Goal: Transaction & Acquisition: Purchase product/service

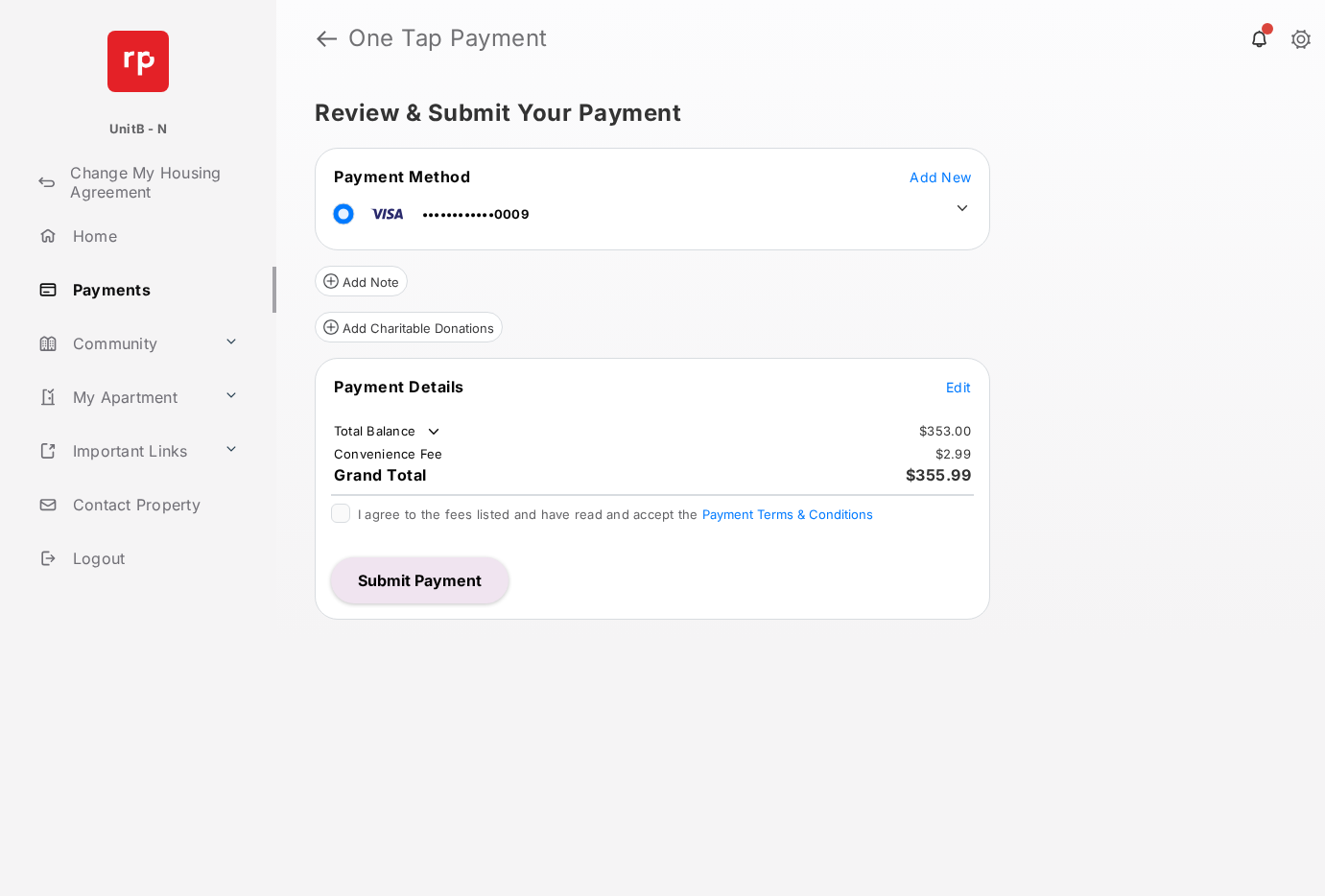
click at [419, 574] on button "Submit Payment" at bounding box center [419, 581] width 177 height 46
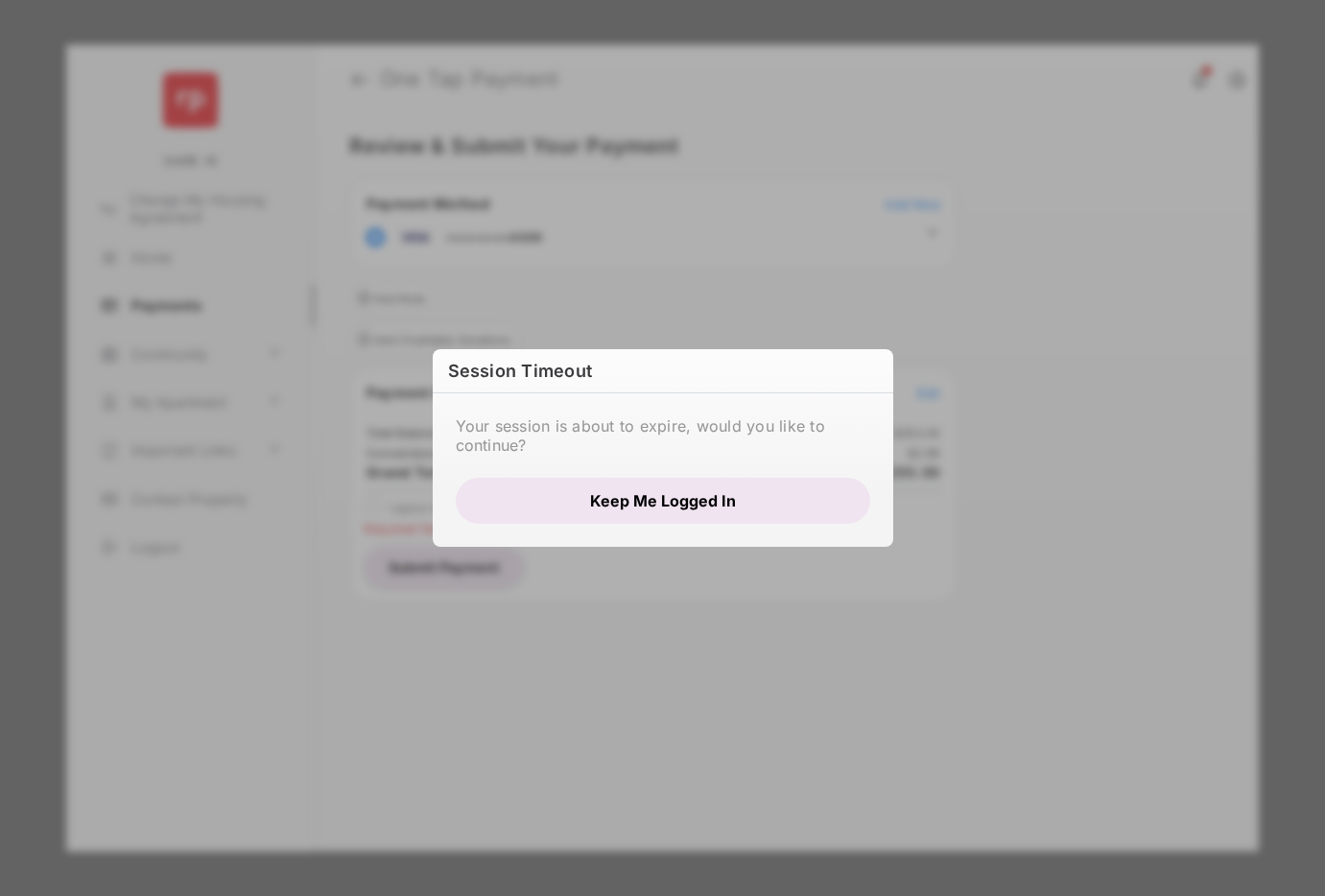
click at [681, 486] on button "Keep me logged in" at bounding box center [663, 501] width 415 height 46
click at [727, 493] on button "Keep me logged in" at bounding box center [663, 501] width 415 height 46
click at [732, 501] on button "Keep me logged in" at bounding box center [663, 501] width 415 height 46
click at [653, 497] on button "Keep me logged in" at bounding box center [663, 501] width 415 height 46
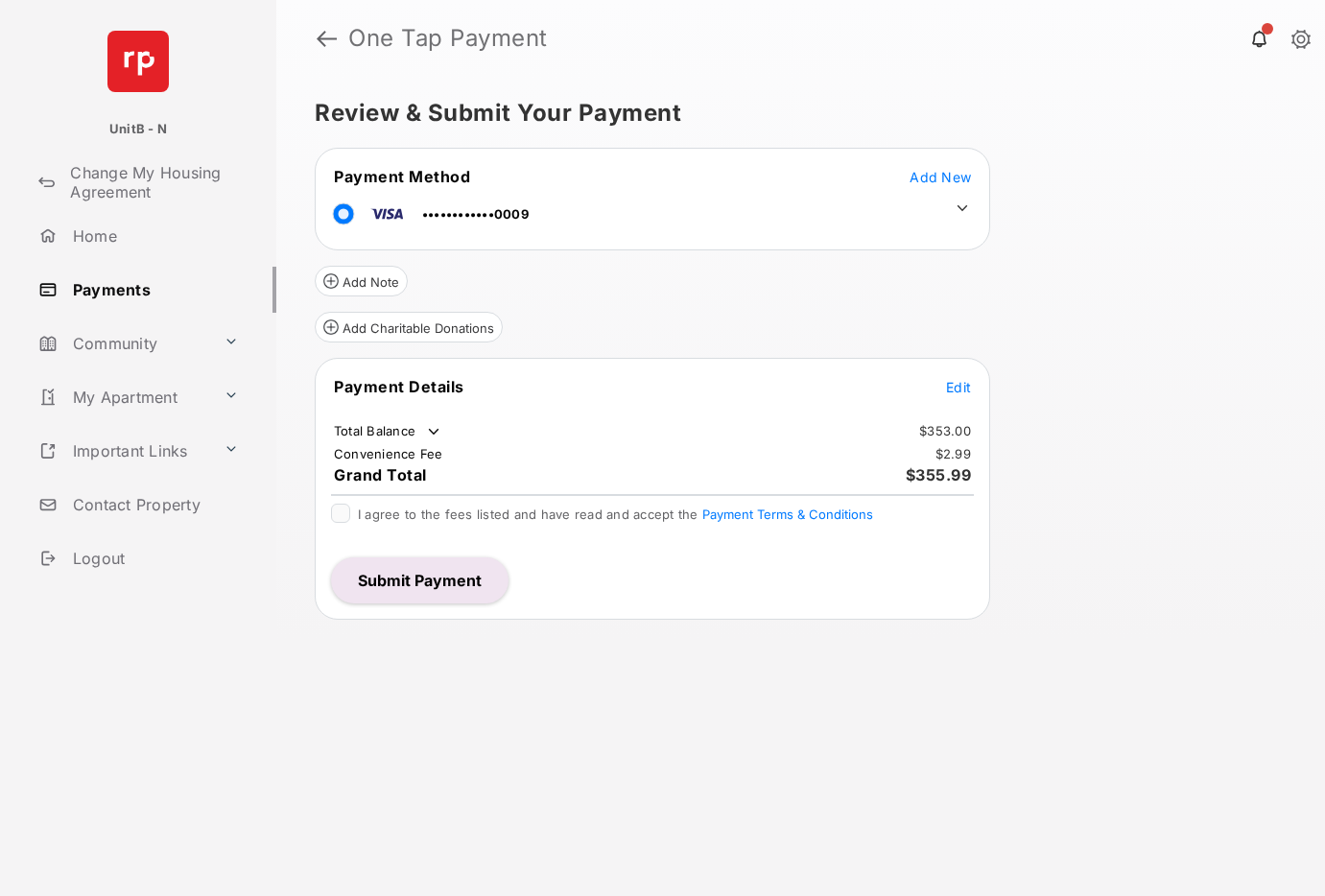
click at [446, 588] on button "Submit Payment" at bounding box center [419, 581] width 177 height 46
click at [436, 584] on button "Submit Payment" at bounding box center [419, 581] width 177 height 46
click at [445, 579] on button "Submit Payment" at bounding box center [419, 581] width 177 height 46
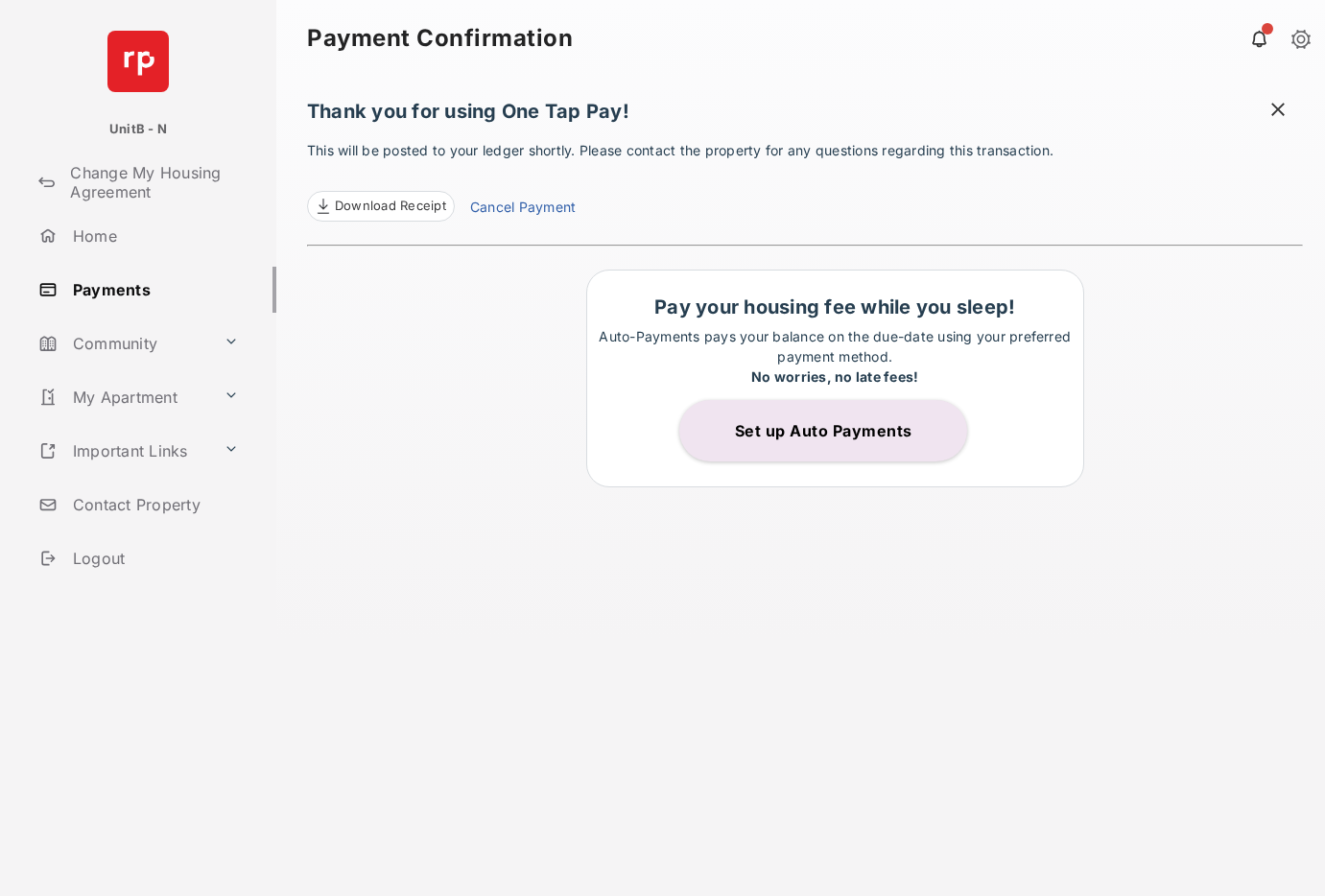
click at [506, 201] on link "Cancel Payment" at bounding box center [523, 209] width 105 height 25
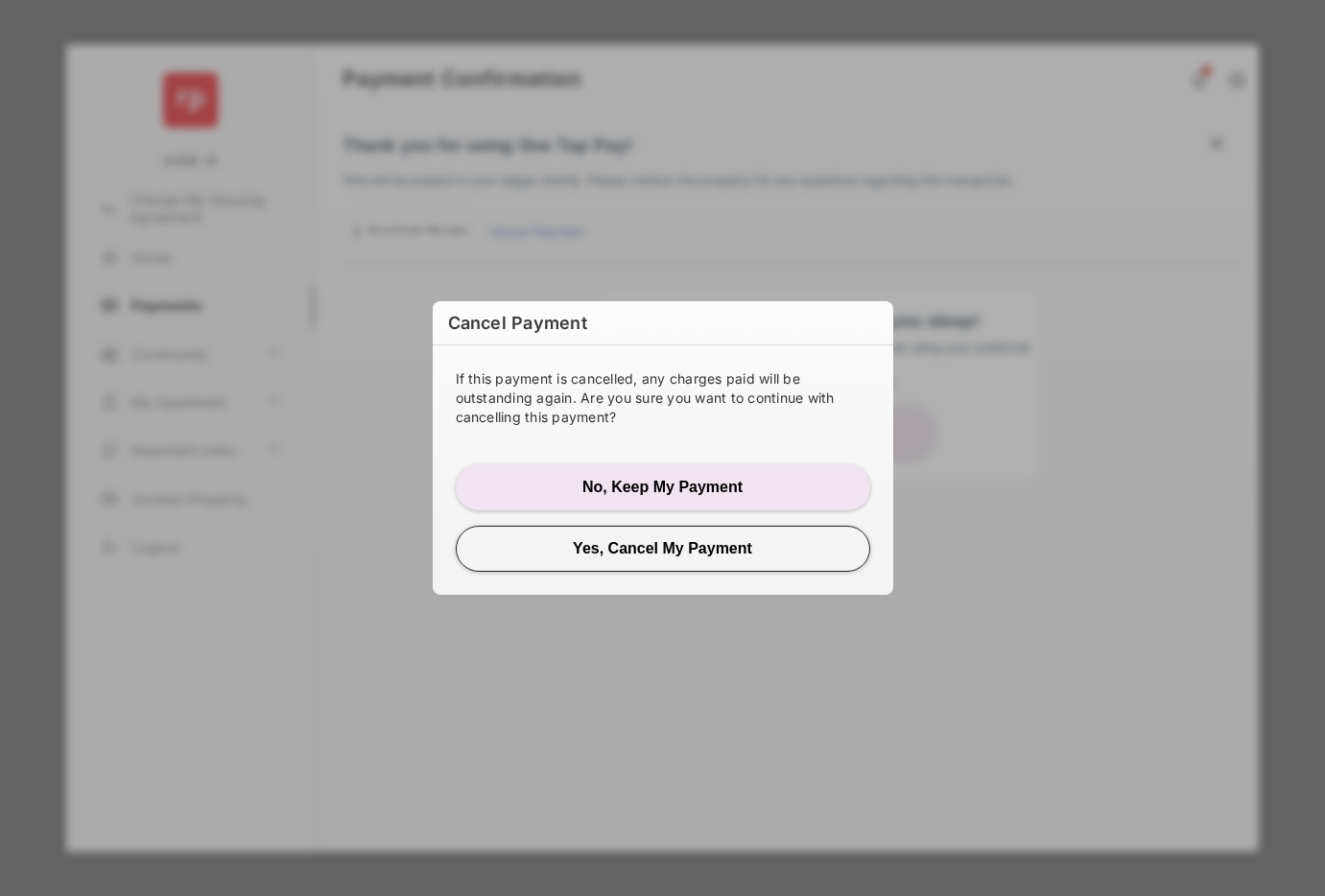
click at [641, 550] on button "Yes, Cancel My Payment" at bounding box center [663, 549] width 415 height 46
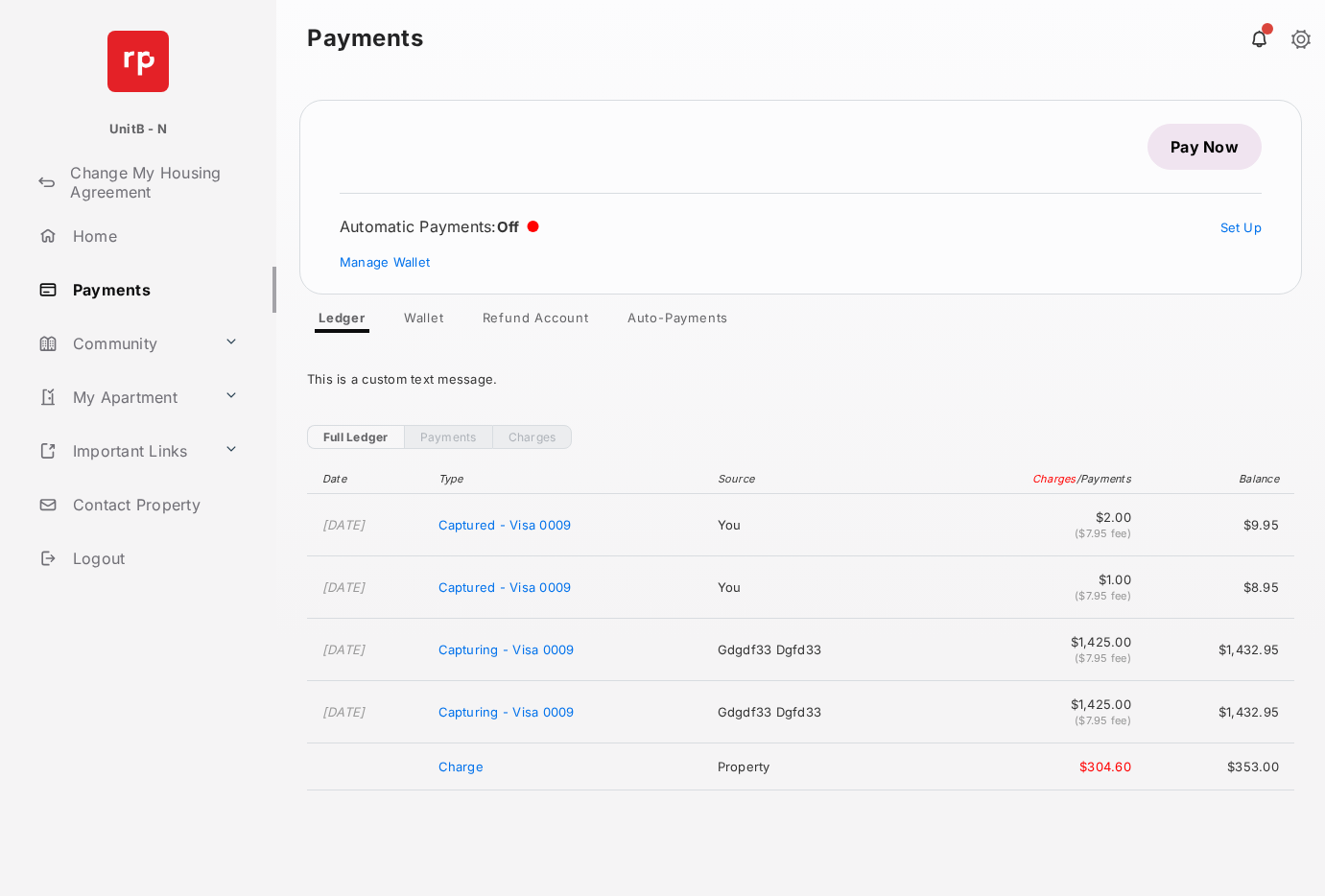
click at [1193, 153] on link "Pay Now" at bounding box center [1204, 147] width 114 height 46
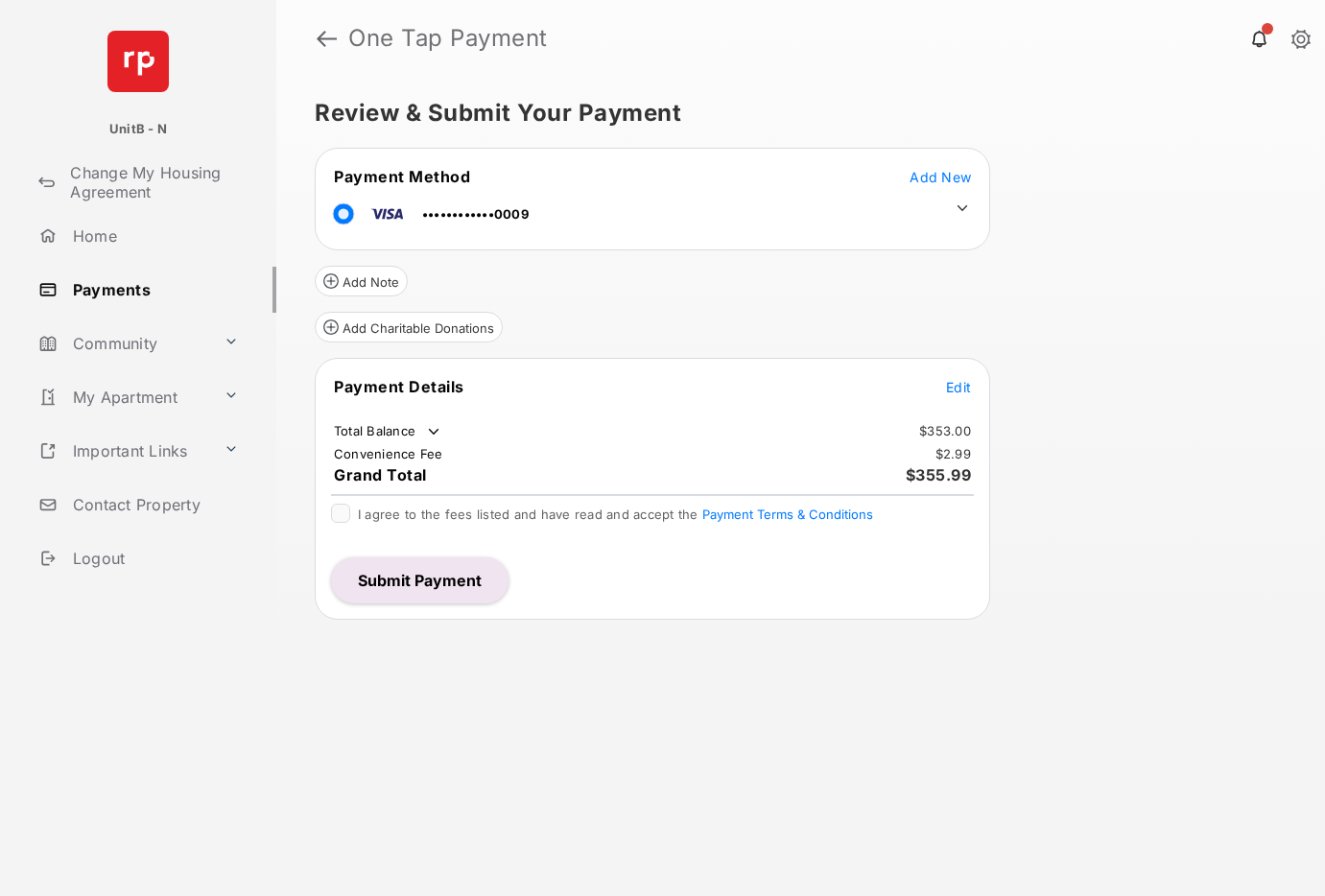
click at [1161, 321] on div "Review & Submit Your Payment Payment Method Add New ••••••••••••0009 Add Note A…" at bounding box center [801, 487] width 1049 height 820
click at [435, 581] on button "Submit Payment" at bounding box center [419, 581] width 177 height 46
click at [931, 180] on span "Add New" at bounding box center [940, 176] width 62 height 16
click at [935, 173] on span "Add New" at bounding box center [940, 176] width 62 height 16
click at [932, 173] on span "Add New" at bounding box center [940, 176] width 62 height 16
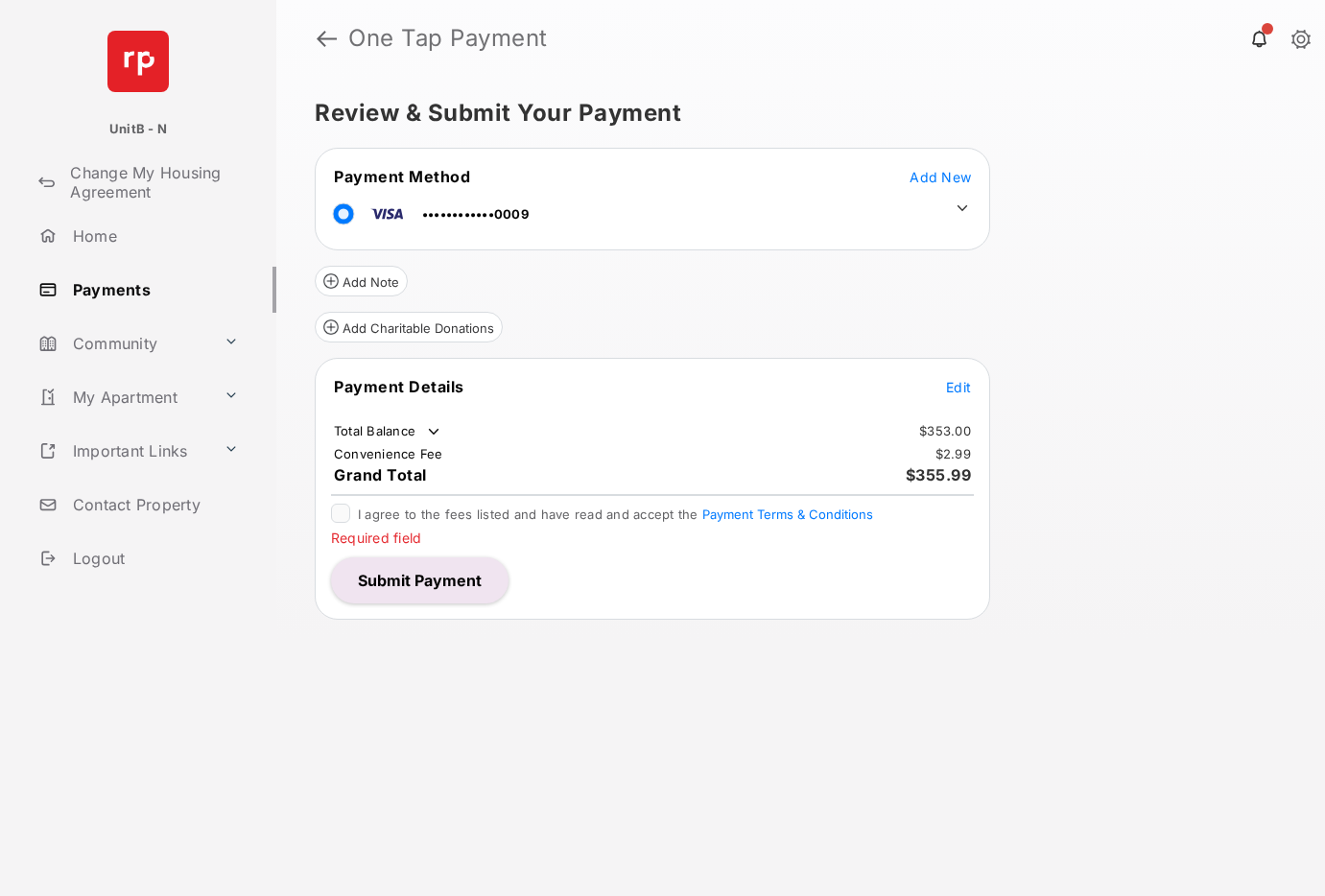
click at [941, 170] on span "Add New" at bounding box center [940, 176] width 62 height 16
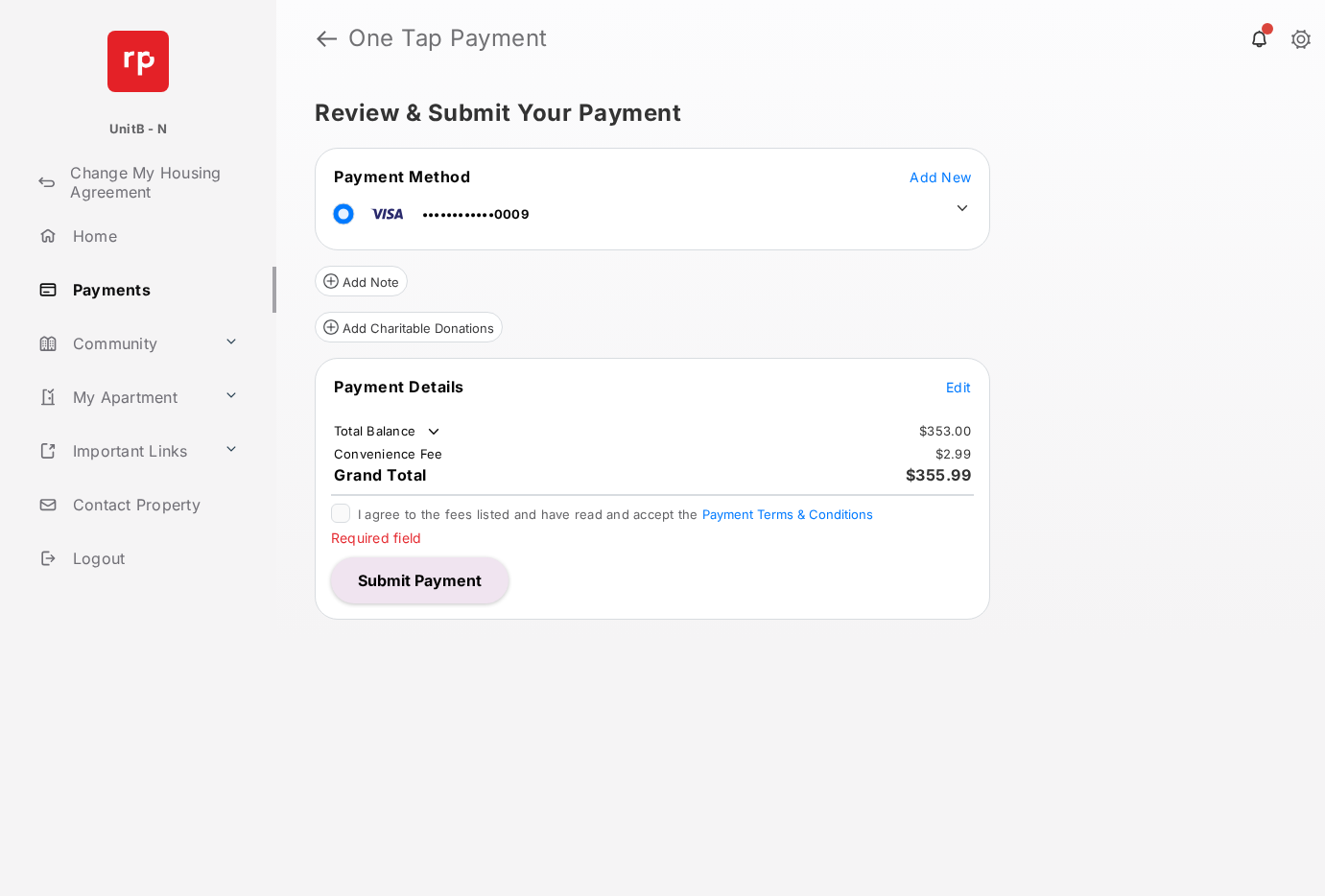
click at [941, 170] on span "Add New" at bounding box center [940, 176] width 62 height 16
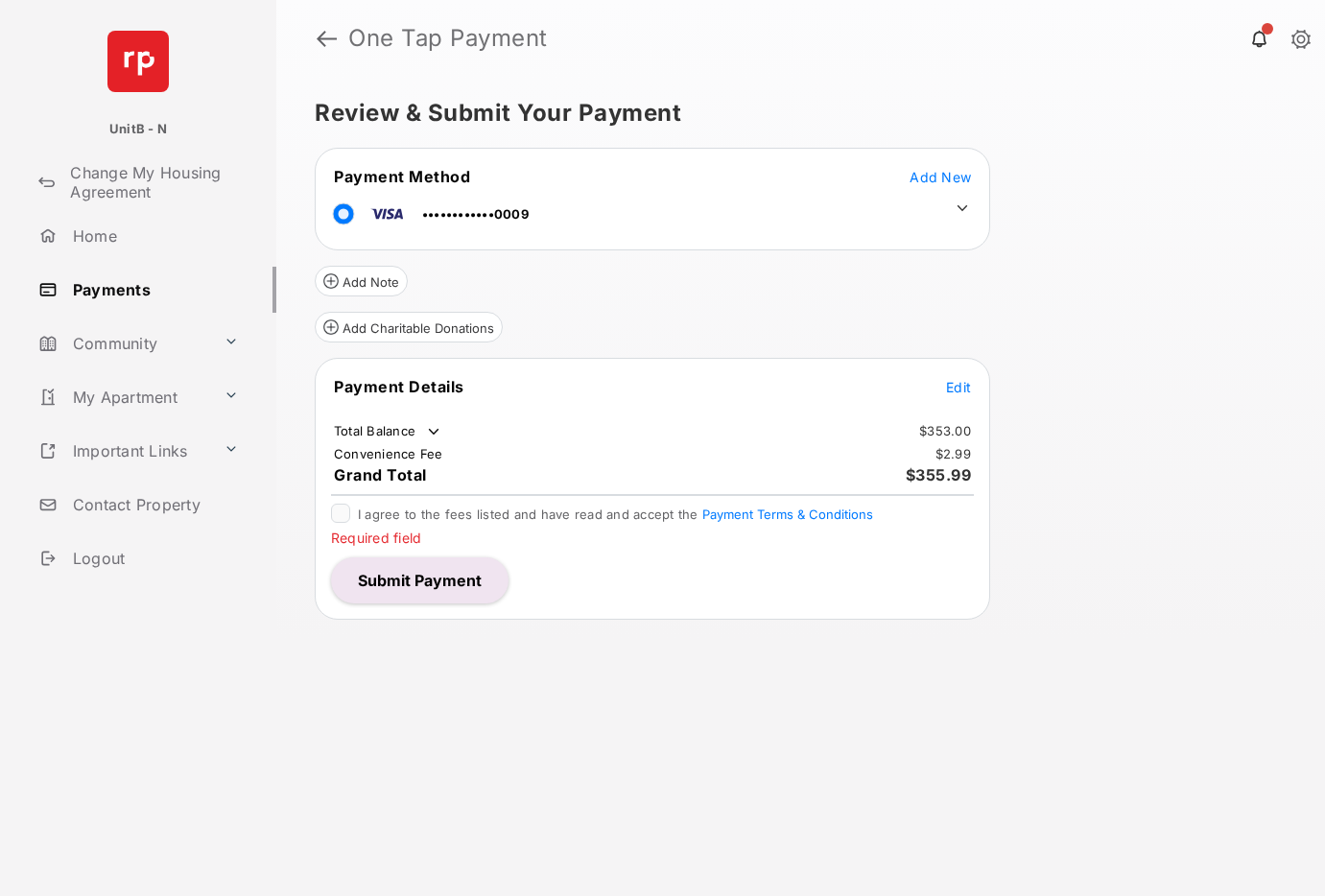
click at [941, 170] on span "Add New" at bounding box center [940, 176] width 62 height 16
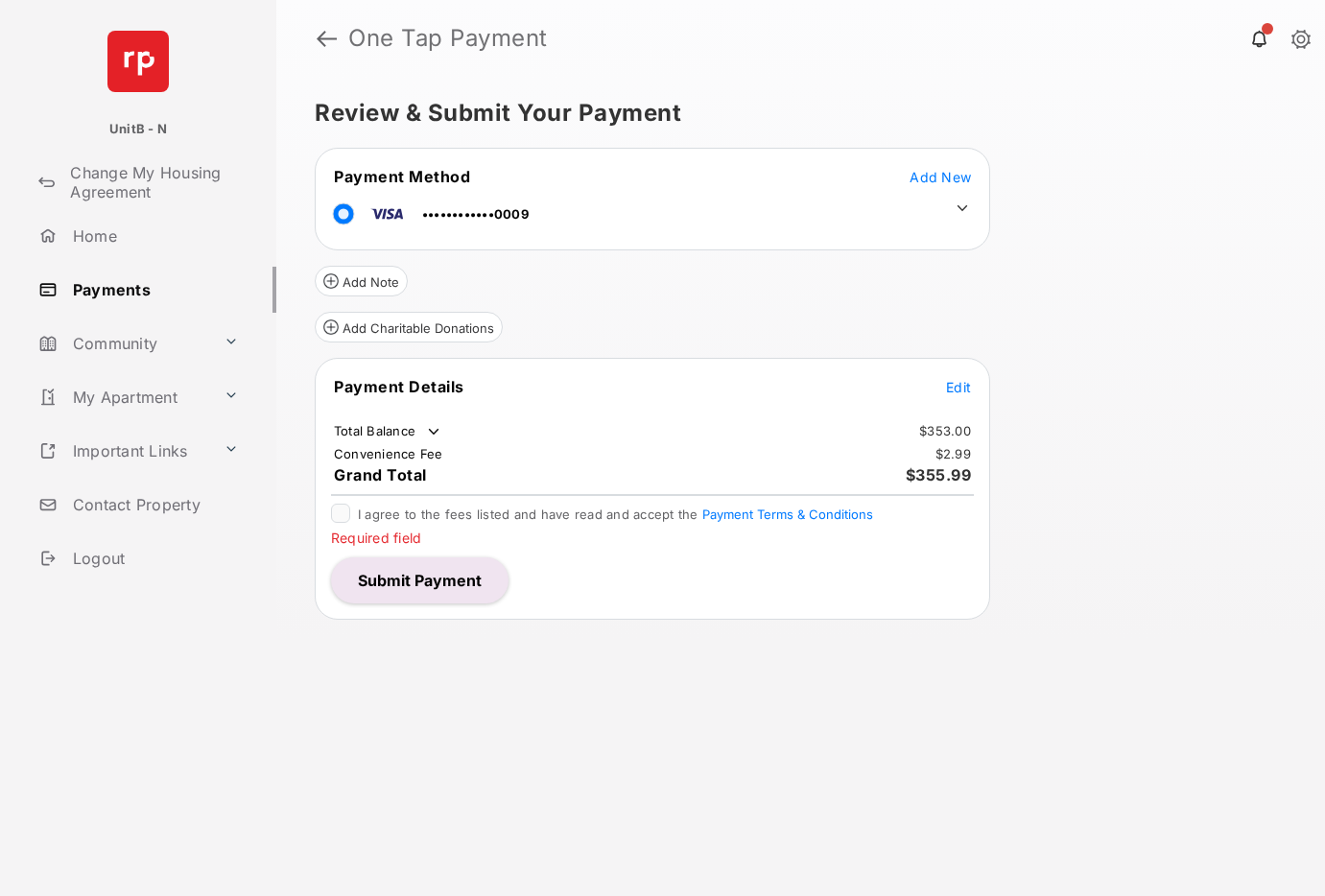
click at [941, 170] on span "Add New" at bounding box center [940, 176] width 62 height 16
click at [460, 576] on button "Submit Payment" at bounding box center [419, 581] width 177 height 46
click at [933, 175] on span "Add New" at bounding box center [940, 176] width 62 height 16
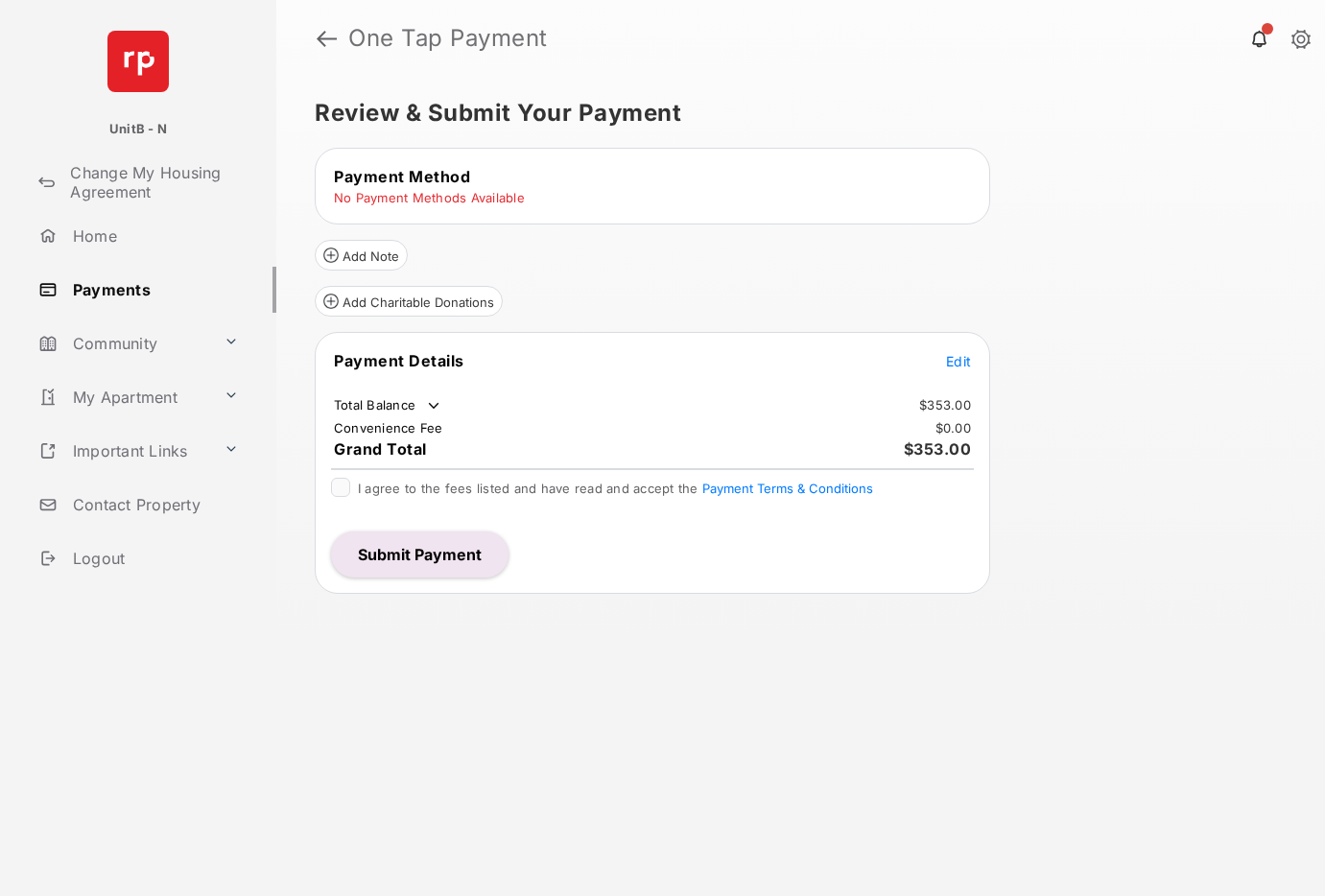
click at [918, 183] on tr "Payment Method" at bounding box center [652, 176] width 669 height 21
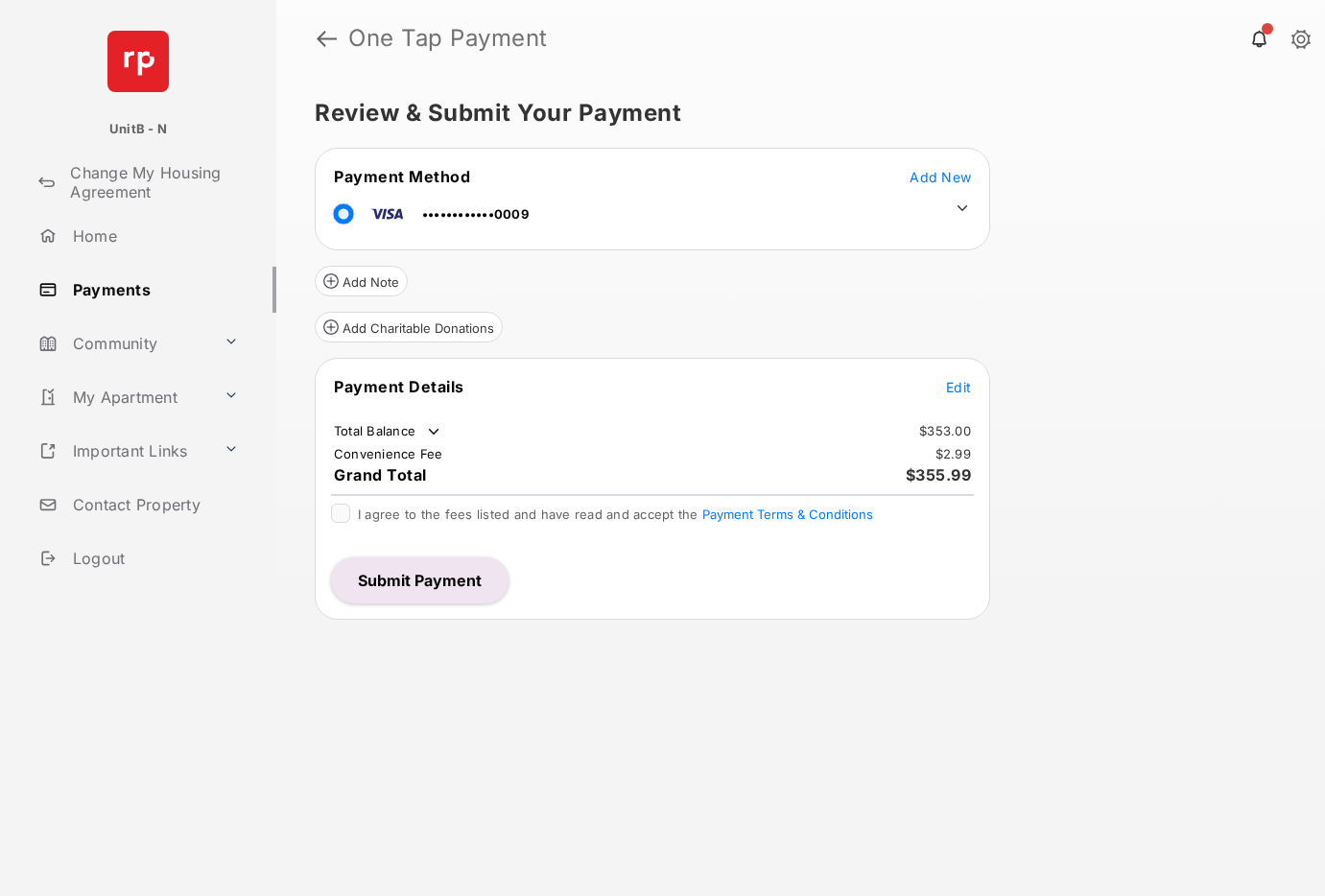
click at [440, 583] on button "Submit Payment" at bounding box center [419, 581] width 177 height 46
click at [937, 177] on span "Add New" at bounding box center [940, 176] width 62 height 16
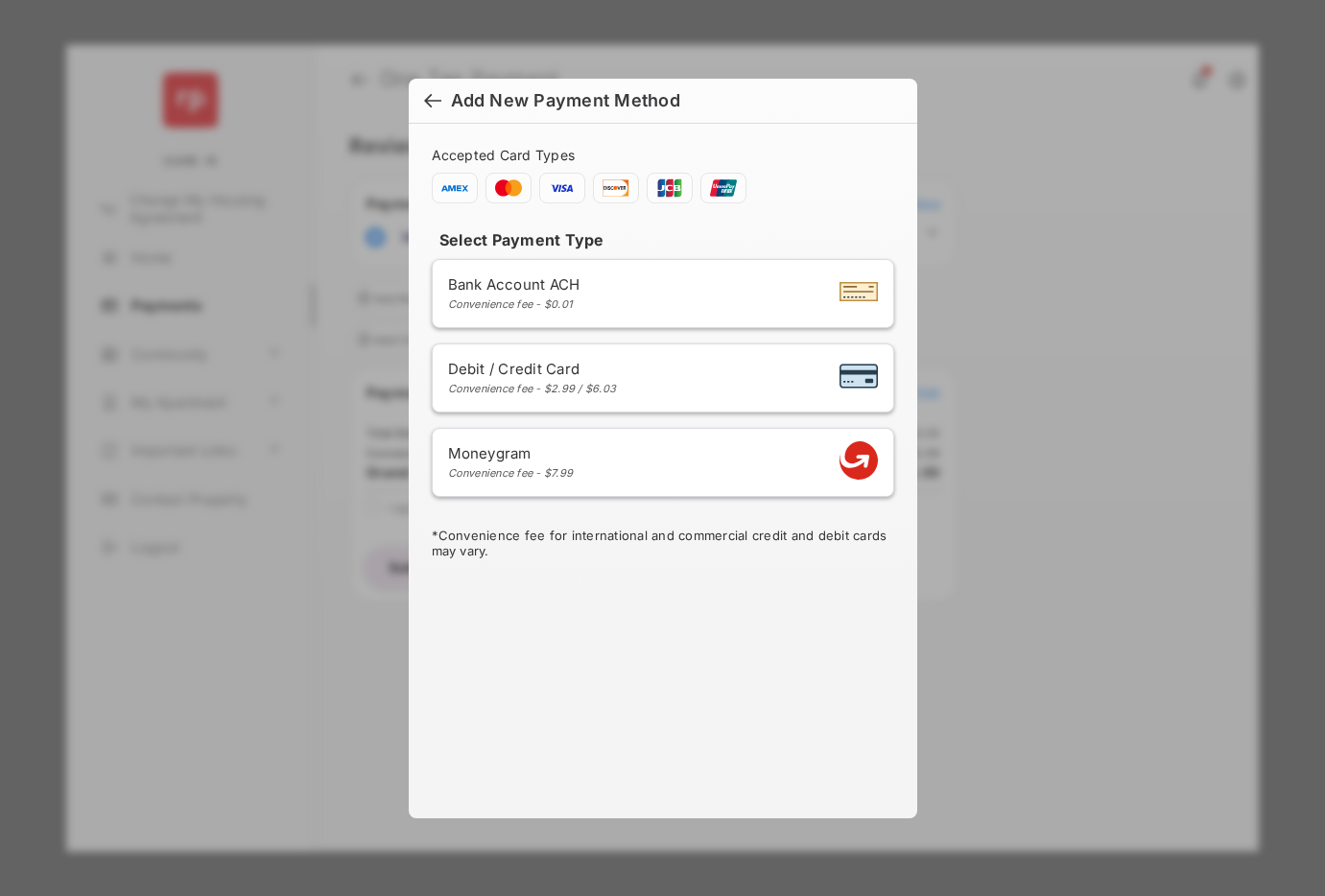
click at [592, 379] on div "Debit / Credit Card Convenience fee - $2.99 / $6.03" at bounding box center [532, 377] width 169 height 36
select select "**"
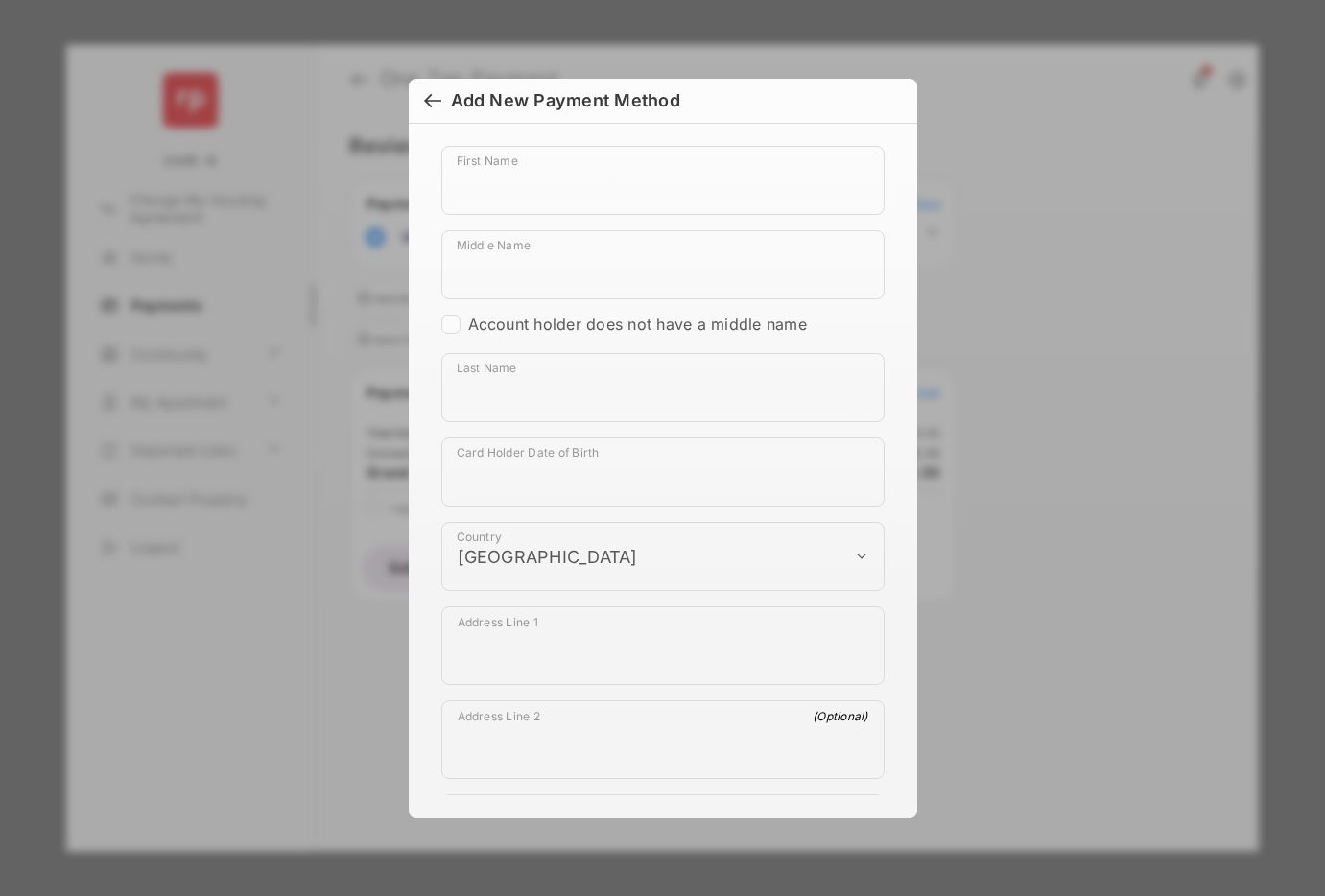
scroll to position [1051, 0]
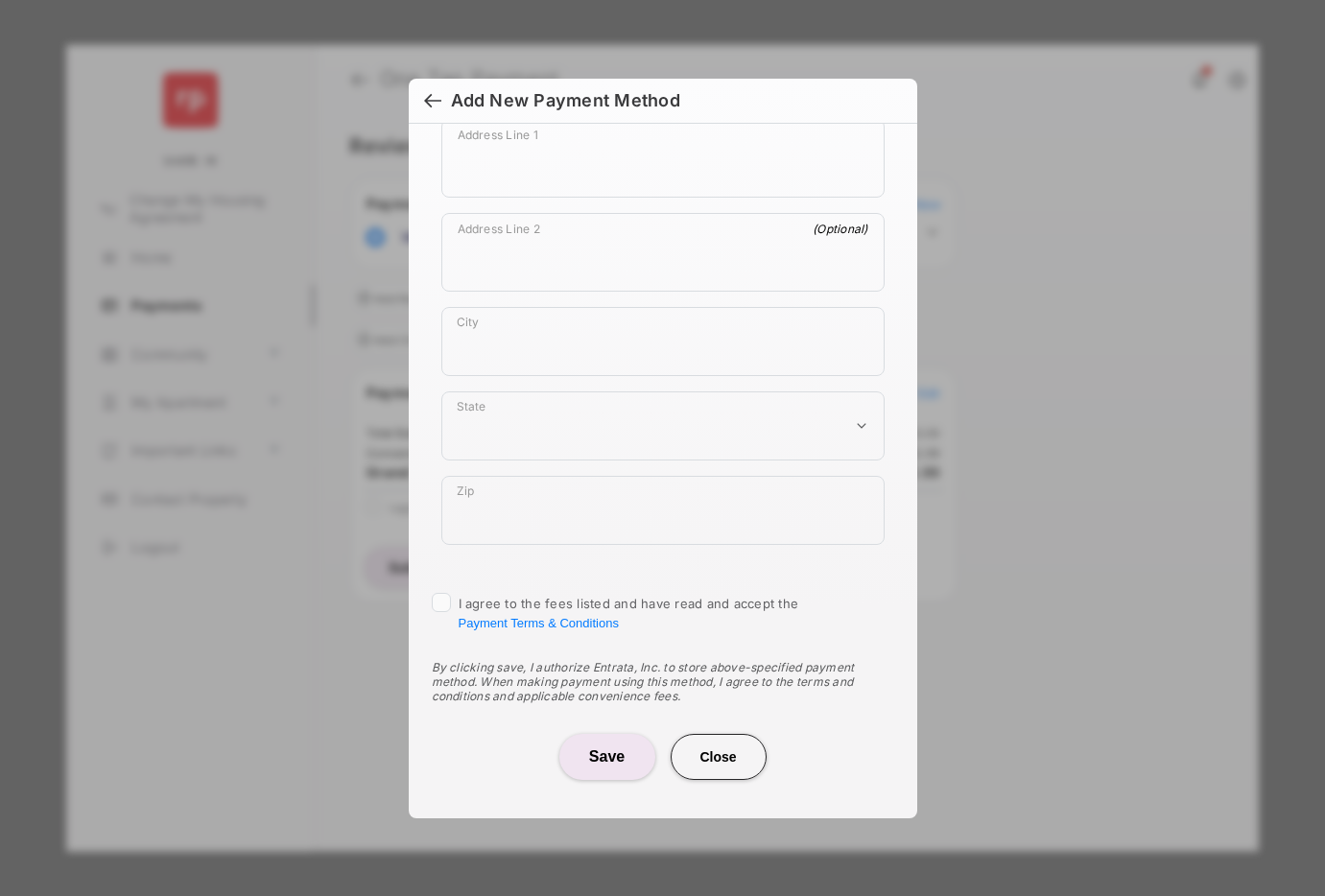
click at [717, 758] on button "Close" at bounding box center [717, 757] width 95 height 46
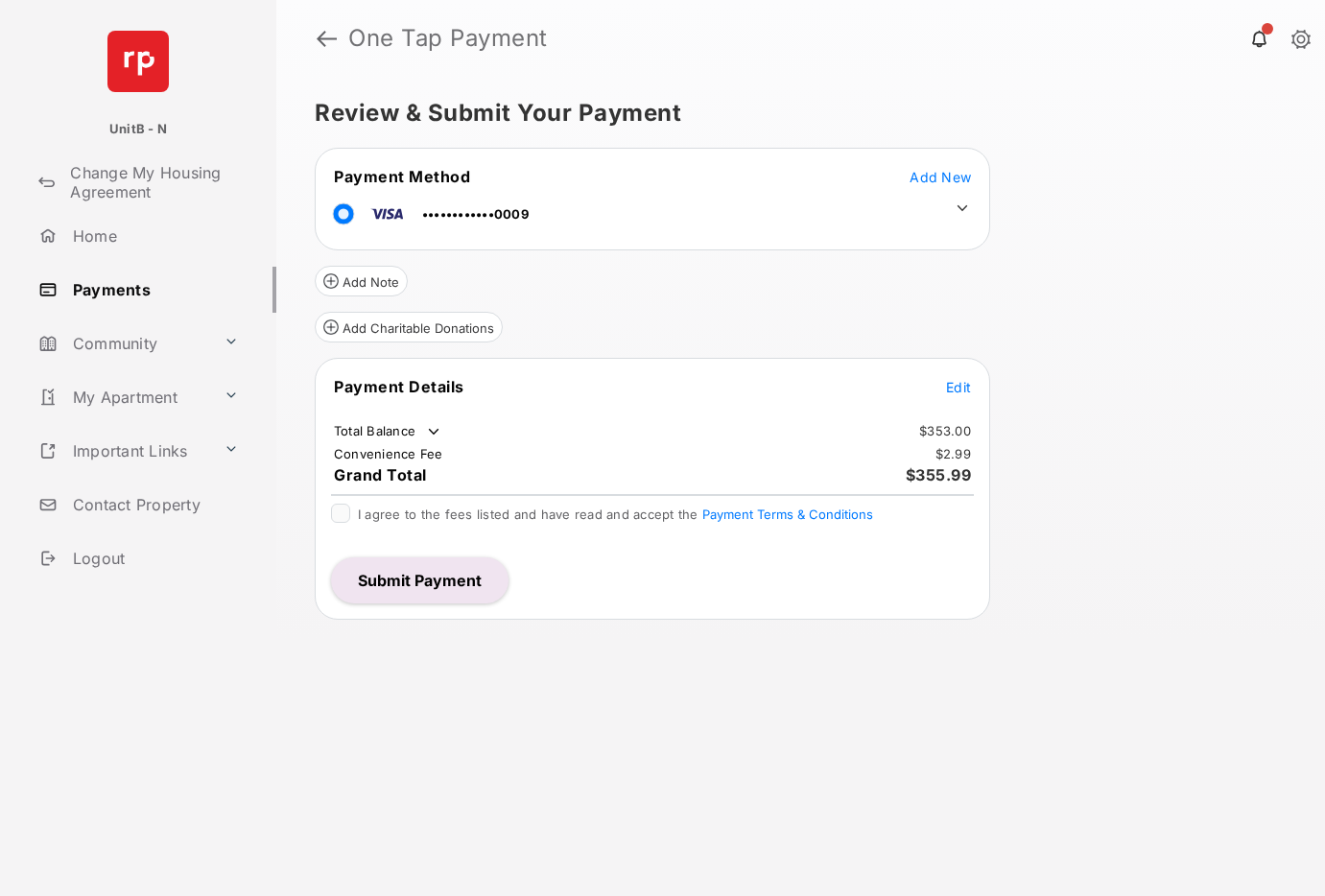
click at [432, 581] on button "Submit Payment" at bounding box center [419, 581] width 177 height 46
click at [462, 576] on button "Submit Payment" at bounding box center [419, 581] width 177 height 46
click at [928, 177] on span "Add New" at bounding box center [940, 176] width 62 height 16
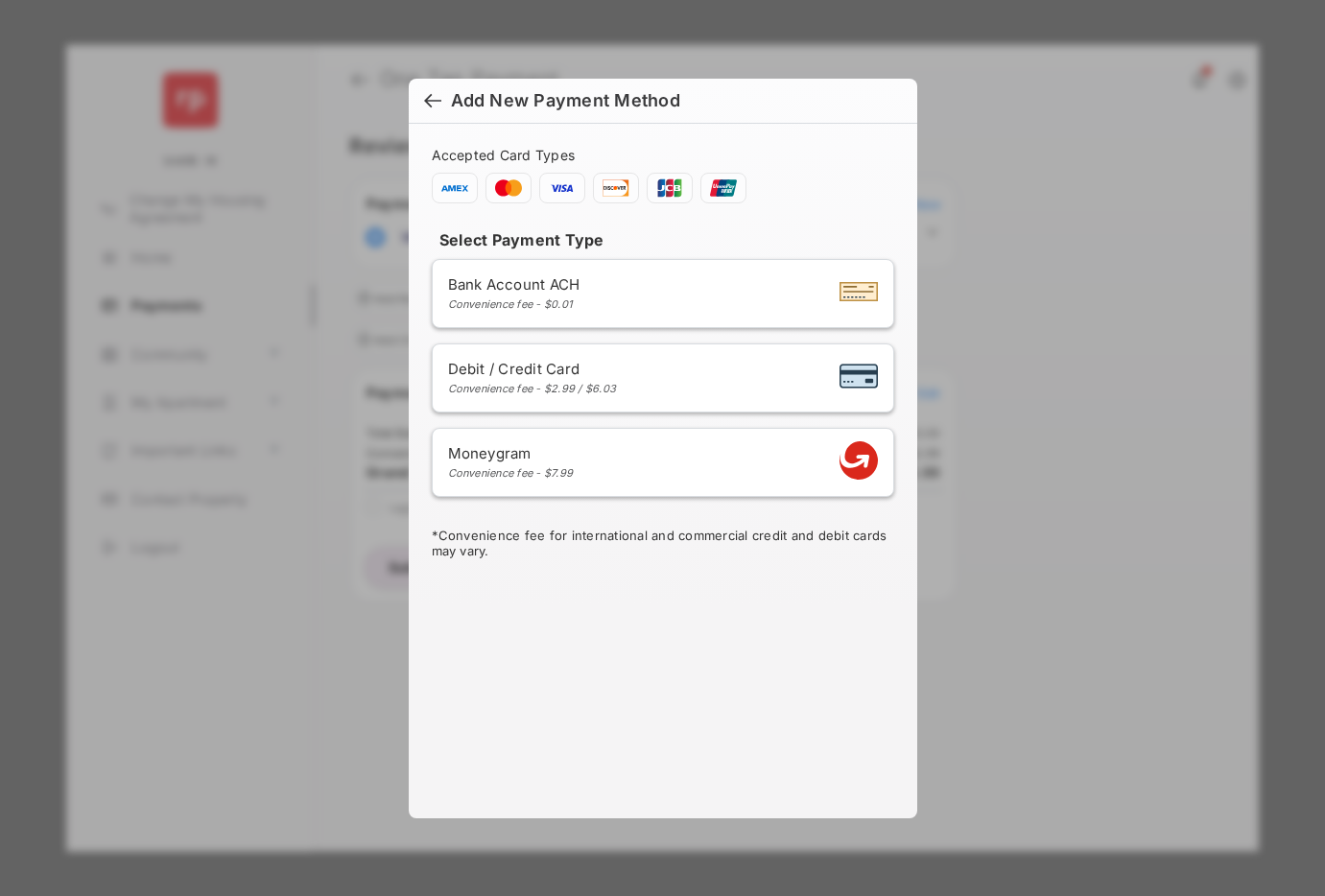
click at [436, 101] on div at bounding box center [433, 103] width 17 height 21
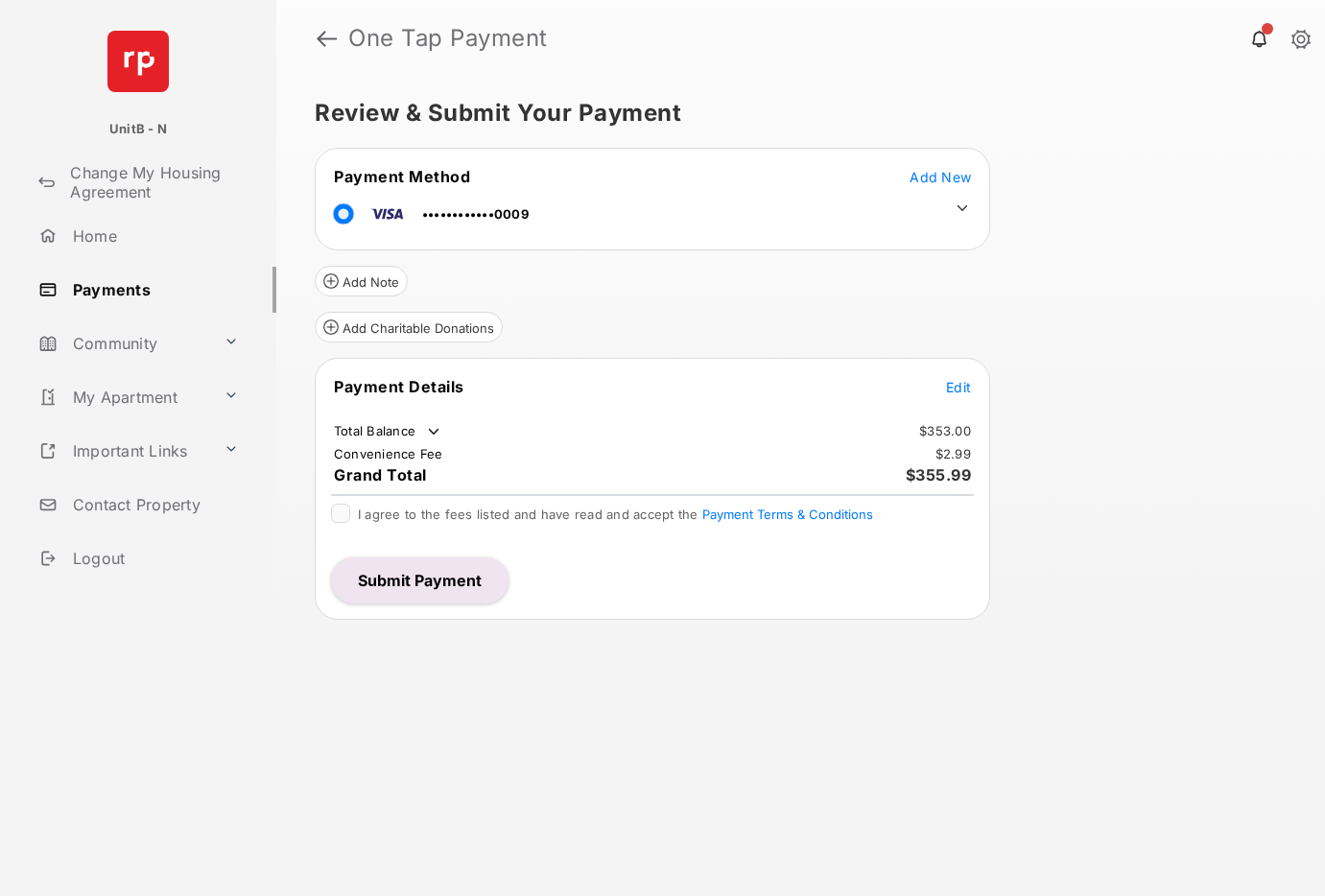
click at [435, 582] on button "Submit Payment" at bounding box center [419, 581] width 177 height 46
click at [937, 176] on span "Add New" at bounding box center [940, 176] width 62 height 16
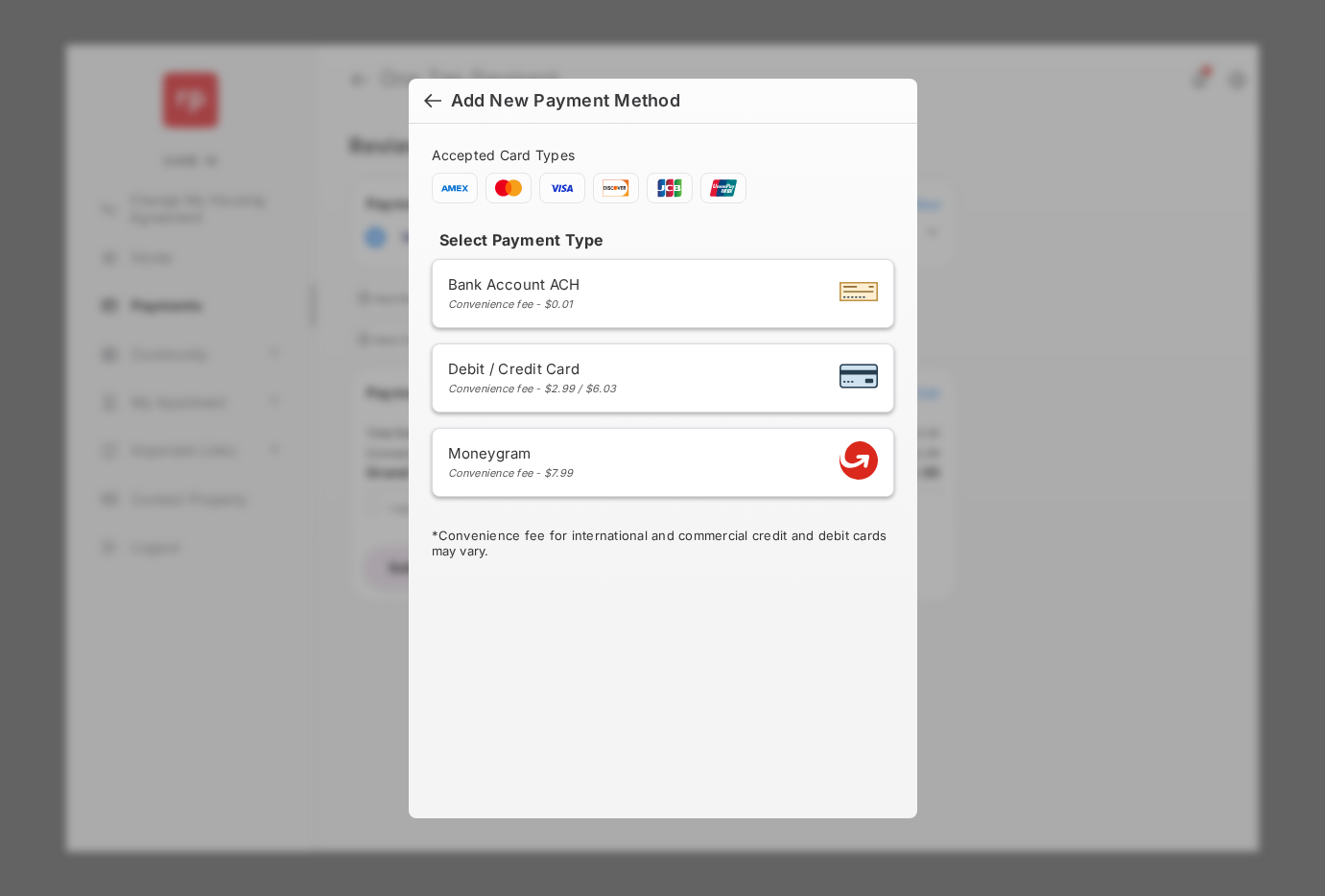
click at [428, 104] on div at bounding box center [433, 103] width 17 height 21
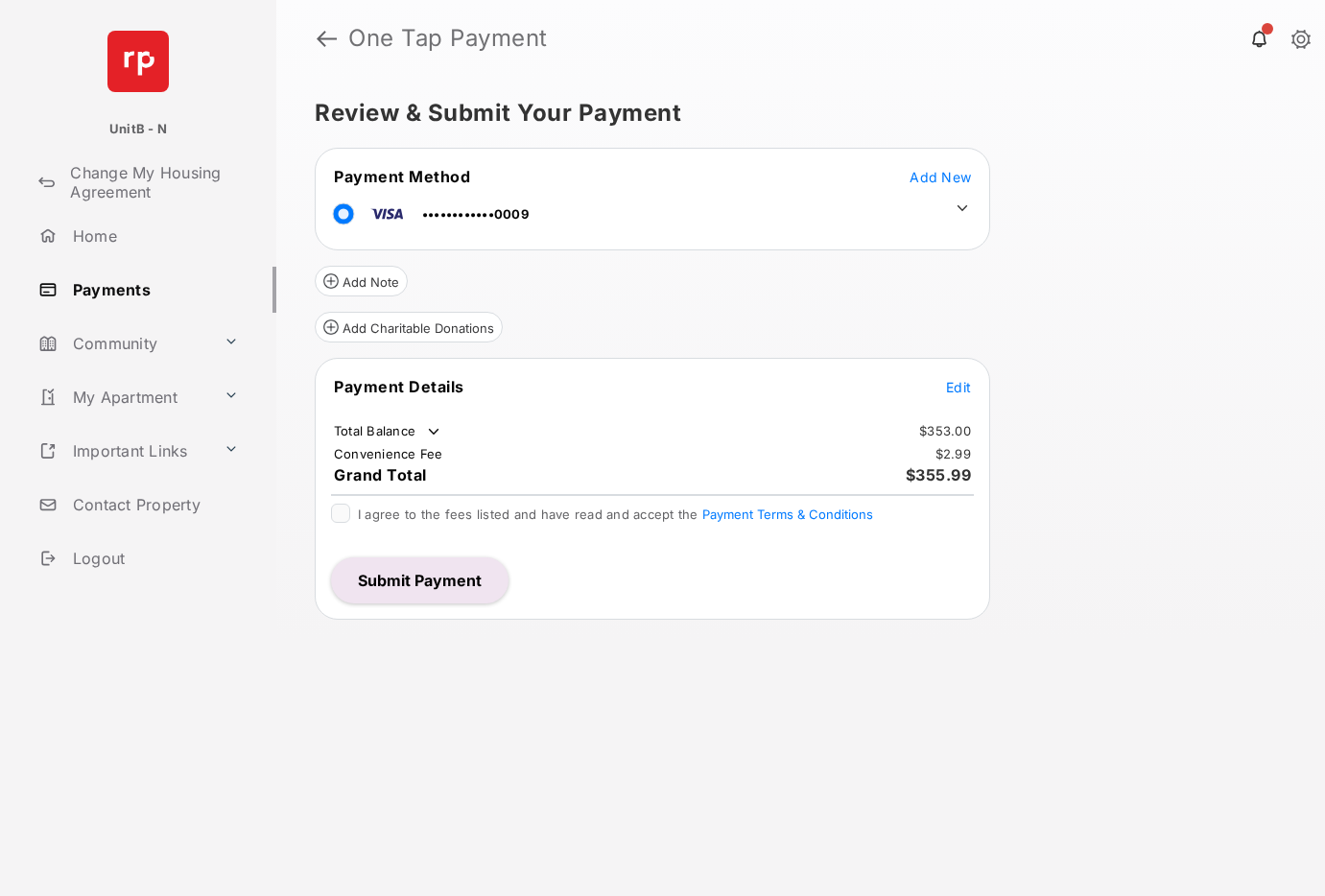
click at [460, 584] on button "Submit Payment" at bounding box center [419, 581] width 177 height 46
click at [922, 174] on span "Add New" at bounding box center [940, 176] width 62 height 16
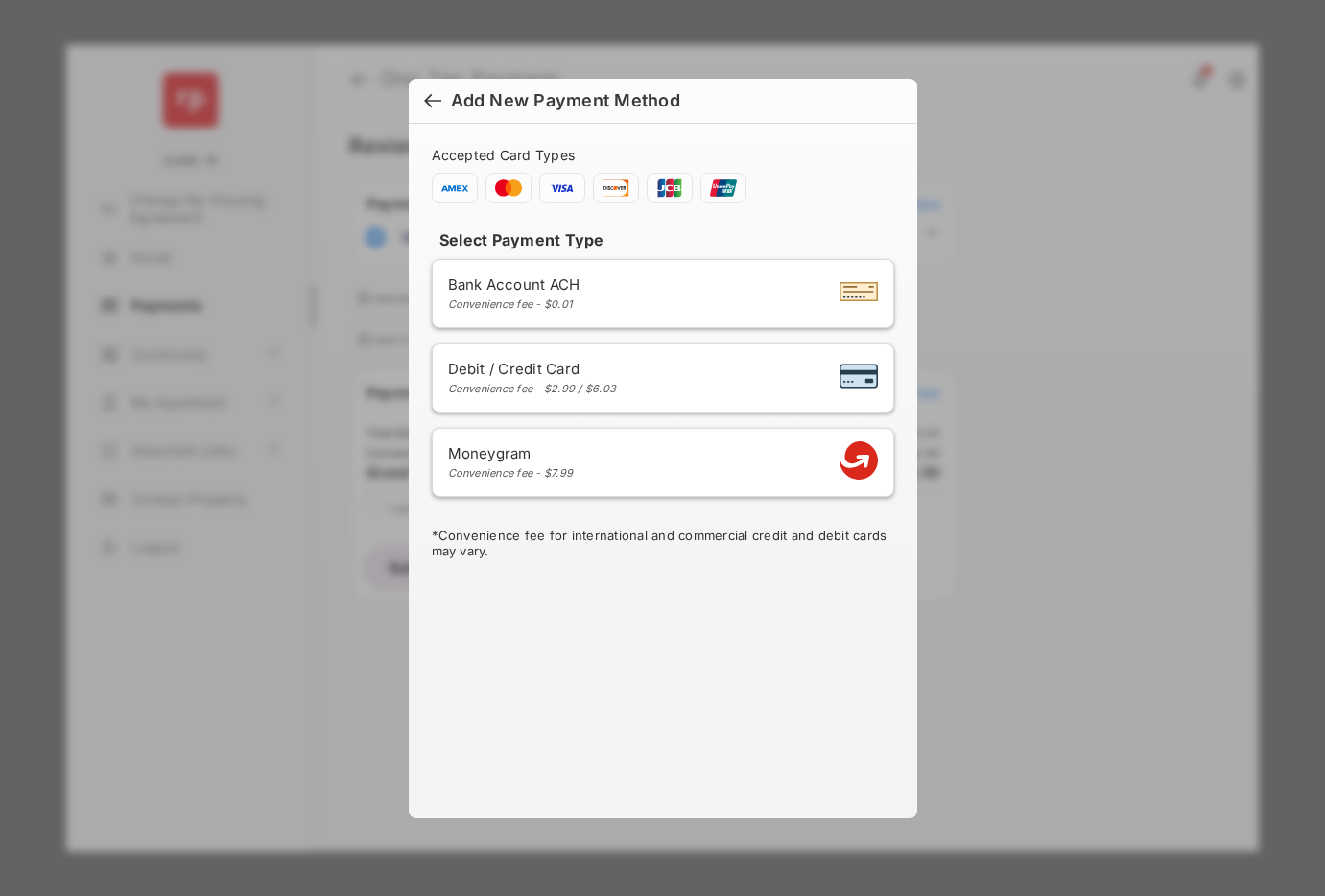
click at [435, 101] on div at bounding box center [433, 103] width 17 height 21
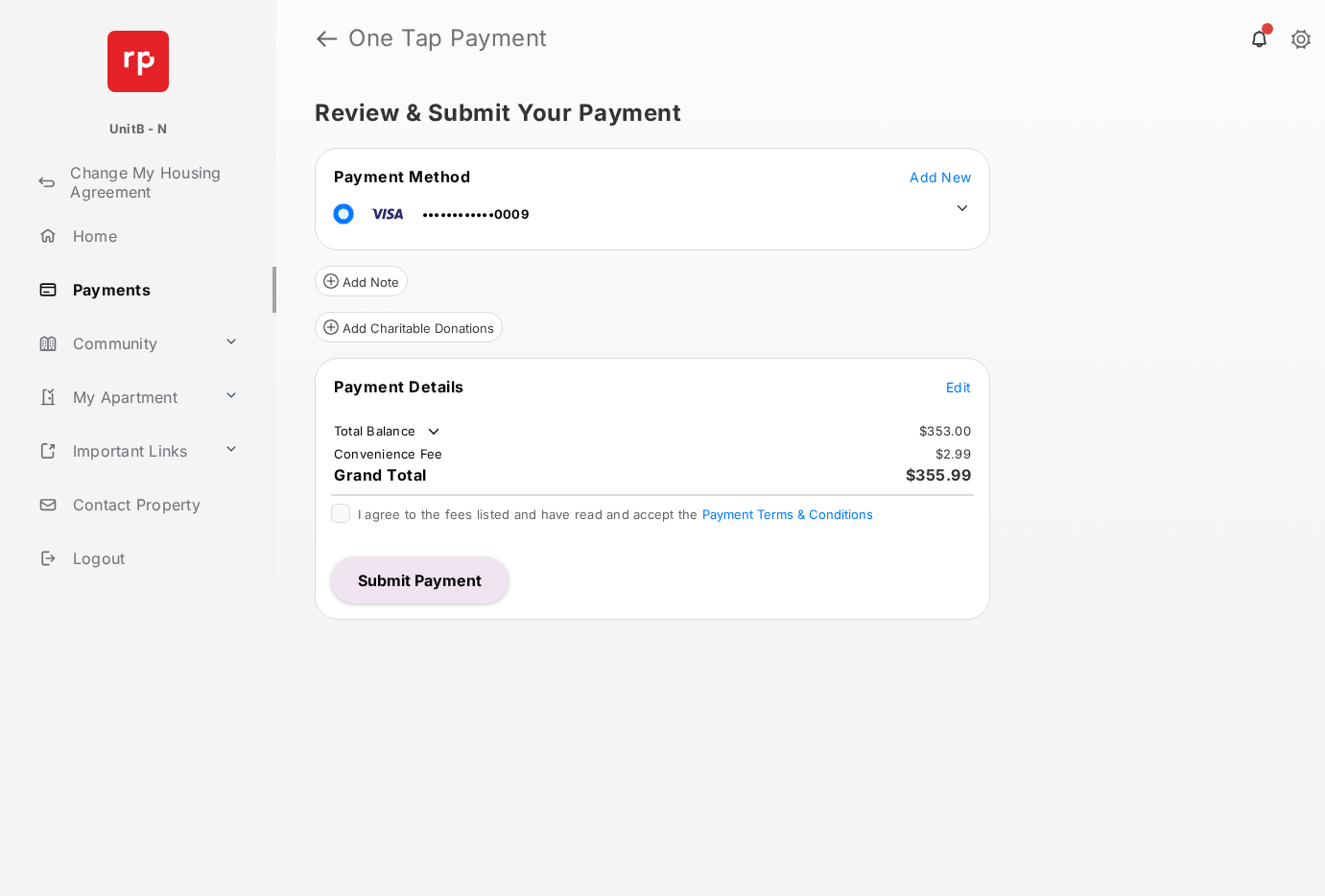
click at [471, 583] on button "Submit Payment" at bounding box center [419, 581] width 177 height 46
click at [442, 586] on button "Submit Payment" at bounding box center [419, 581] width 177 height 46
click at [928, 176] on span "Add New" at bounding box center [940, 176] width 62 height 16
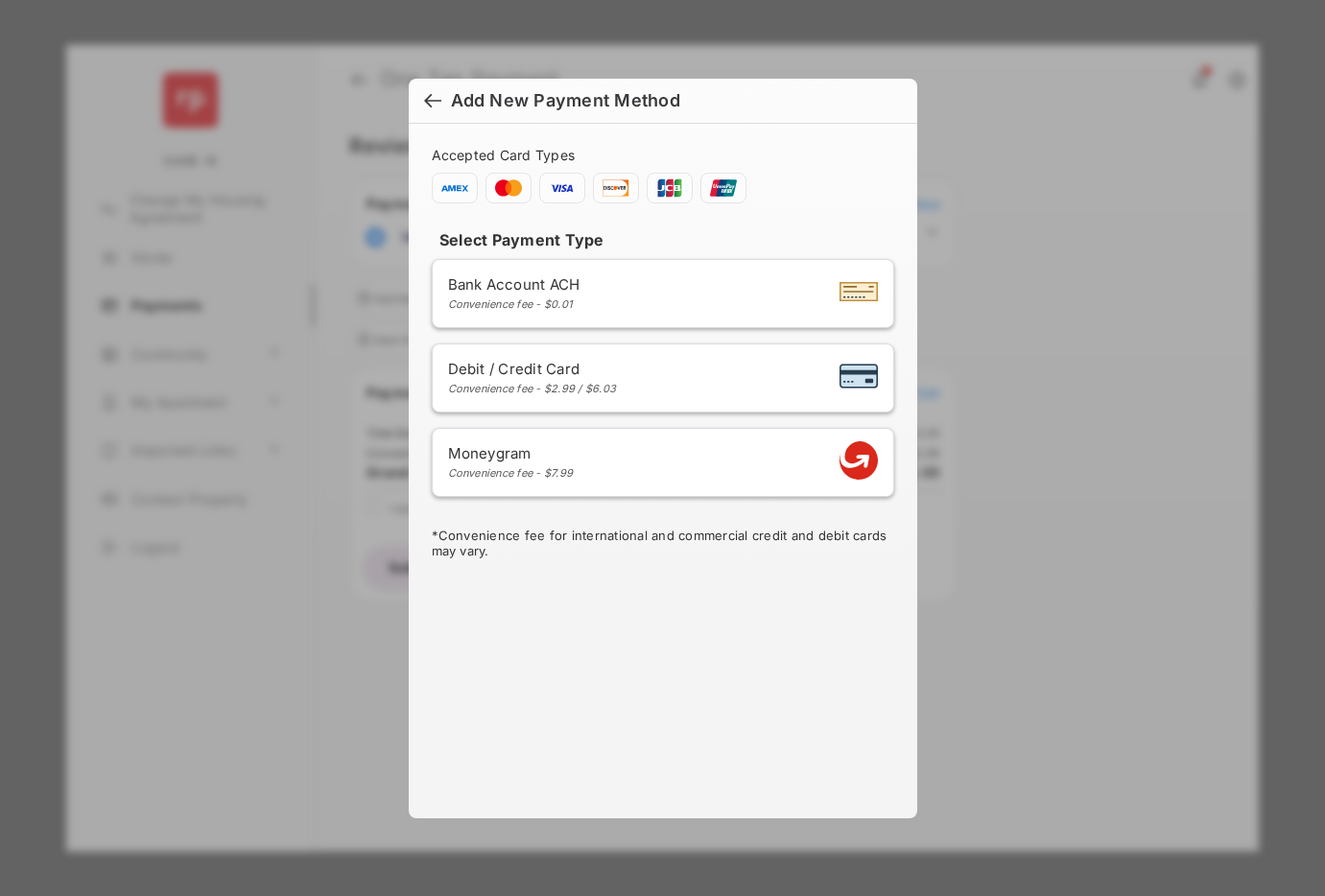
click at [434, 102] on div at bounding box center [433, 103] width 17 height 21
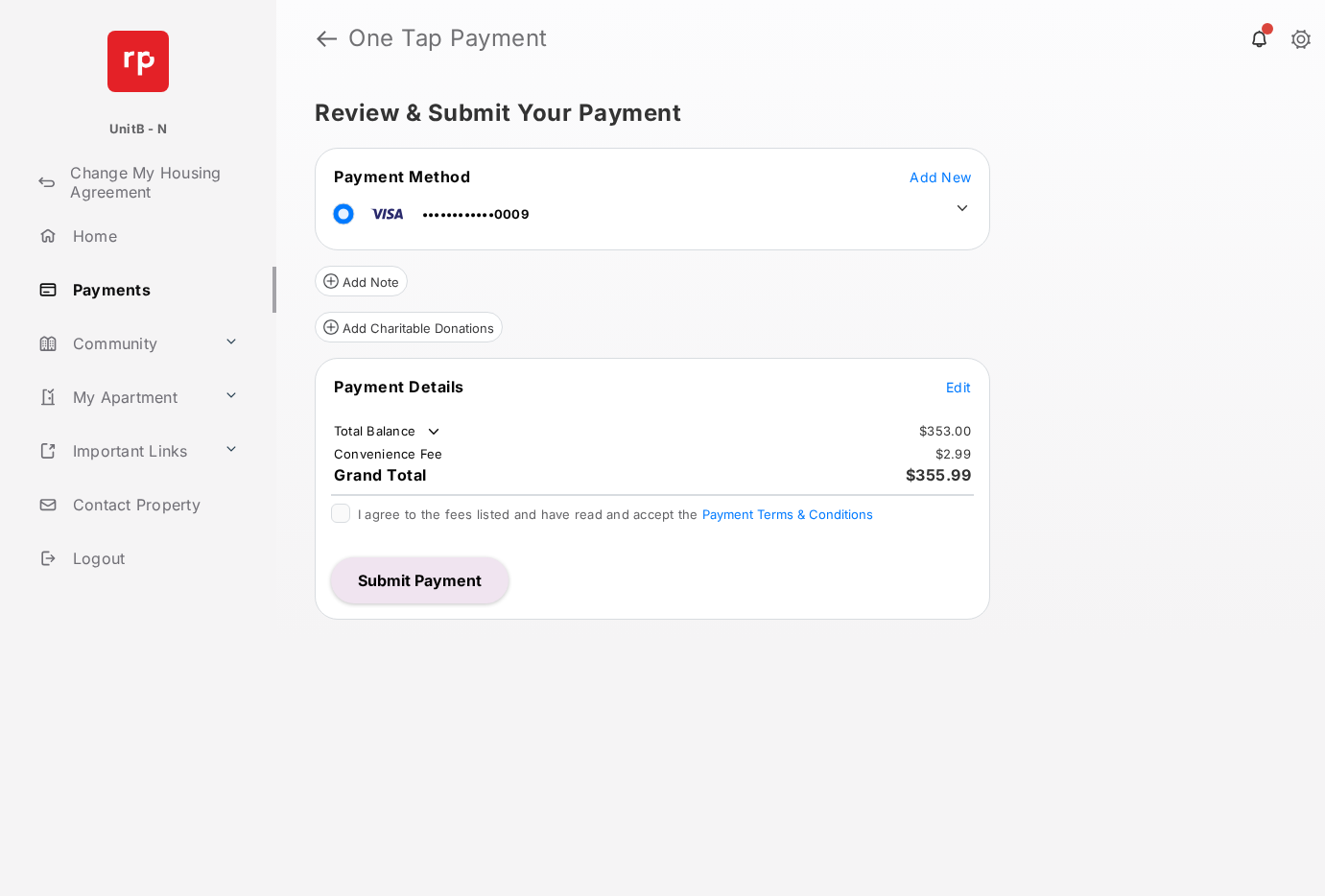
click at [438, 582] on button "Submit Payment" at bounding box center [419, 581] width 177 height 46
click at [924, 175] on span "Add New" at bounding box center [940, 176] width 62 height 16
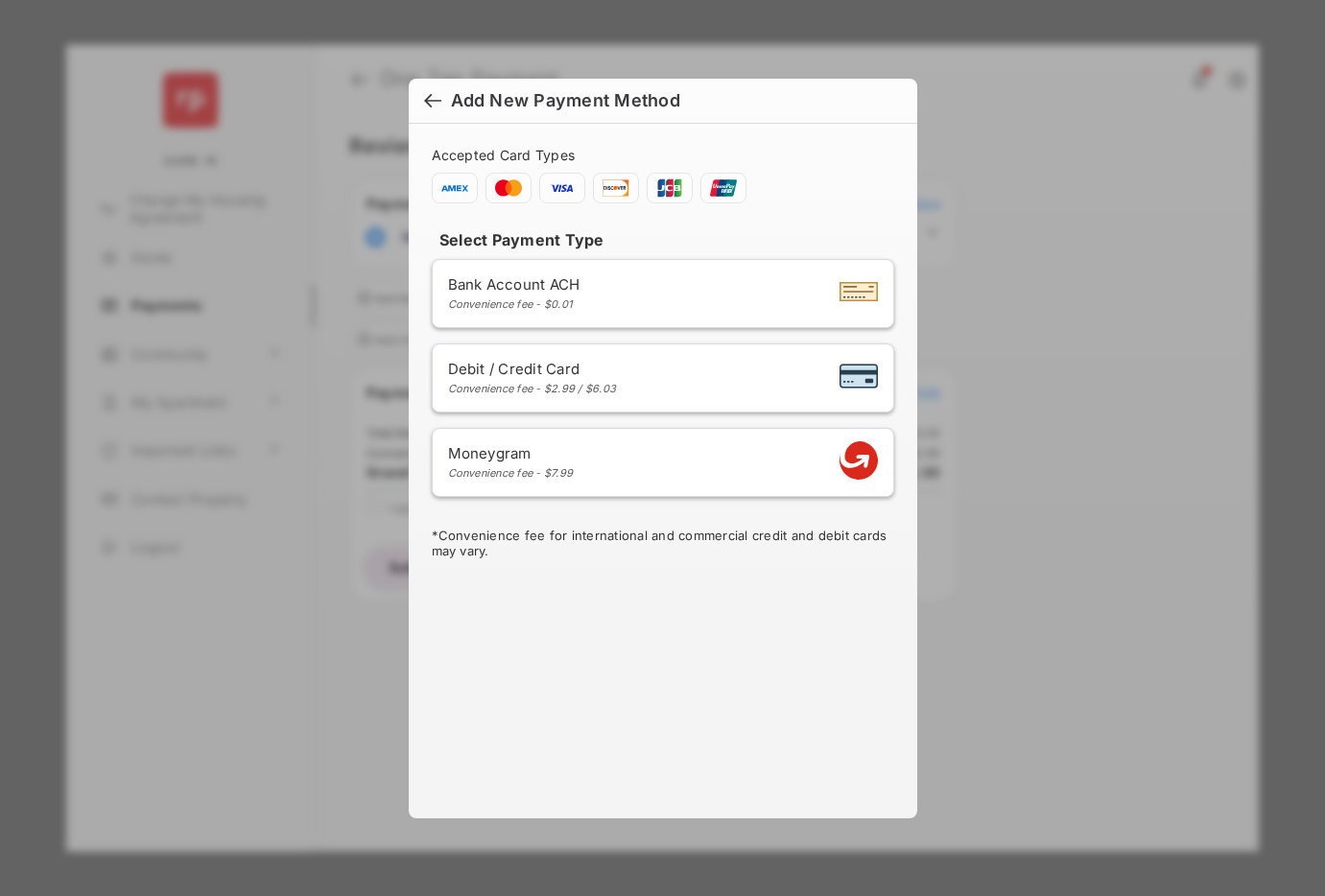
click at [435, 98] on div at bounding box center [433, 103] width 17 height 21
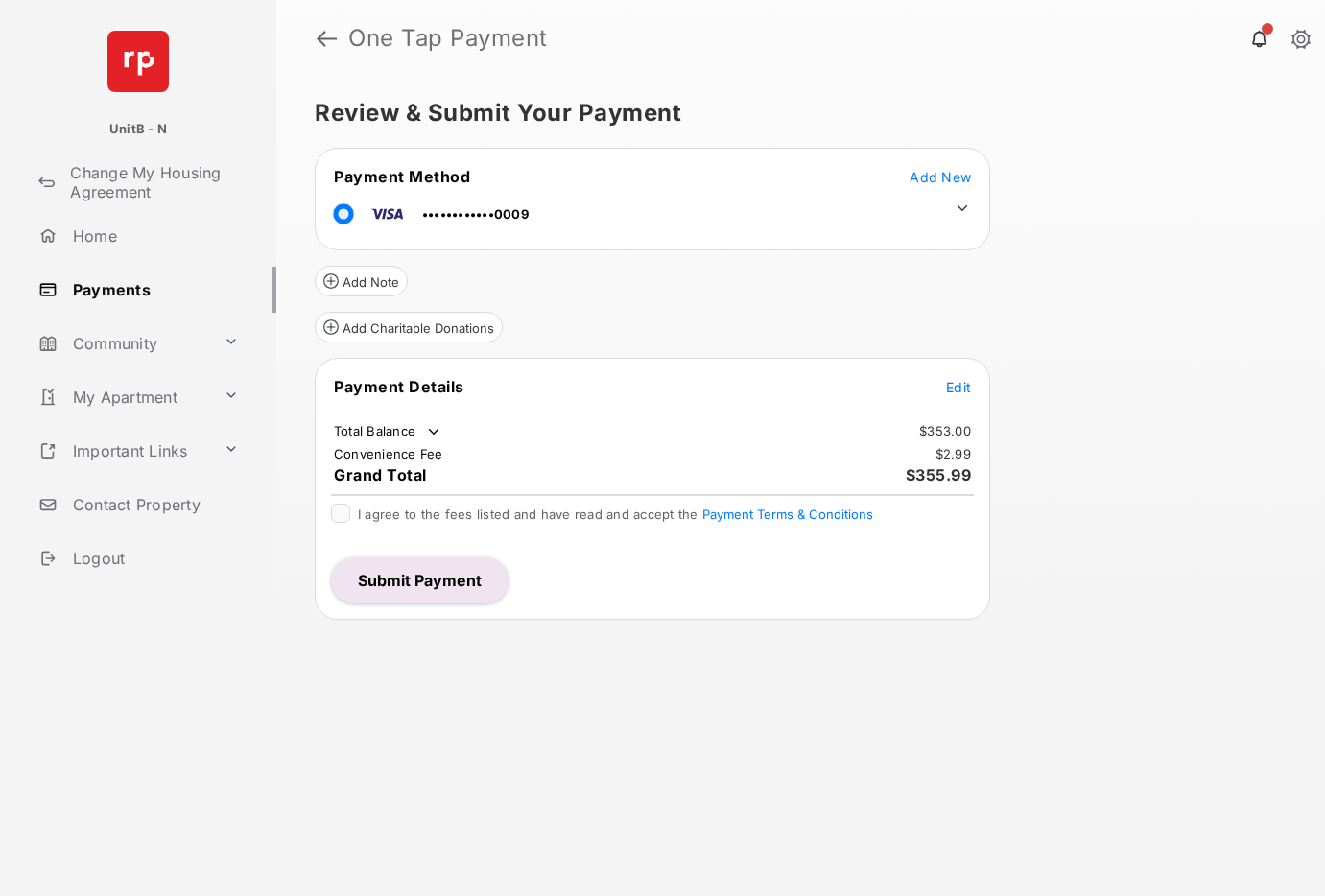
click at [432, 567] on button "Submit Payment" at bounding box center [419, 581] width 177 height 46
click at [955, 386] on span "Edit" at bounding box center [959, 387] width 25 height 16
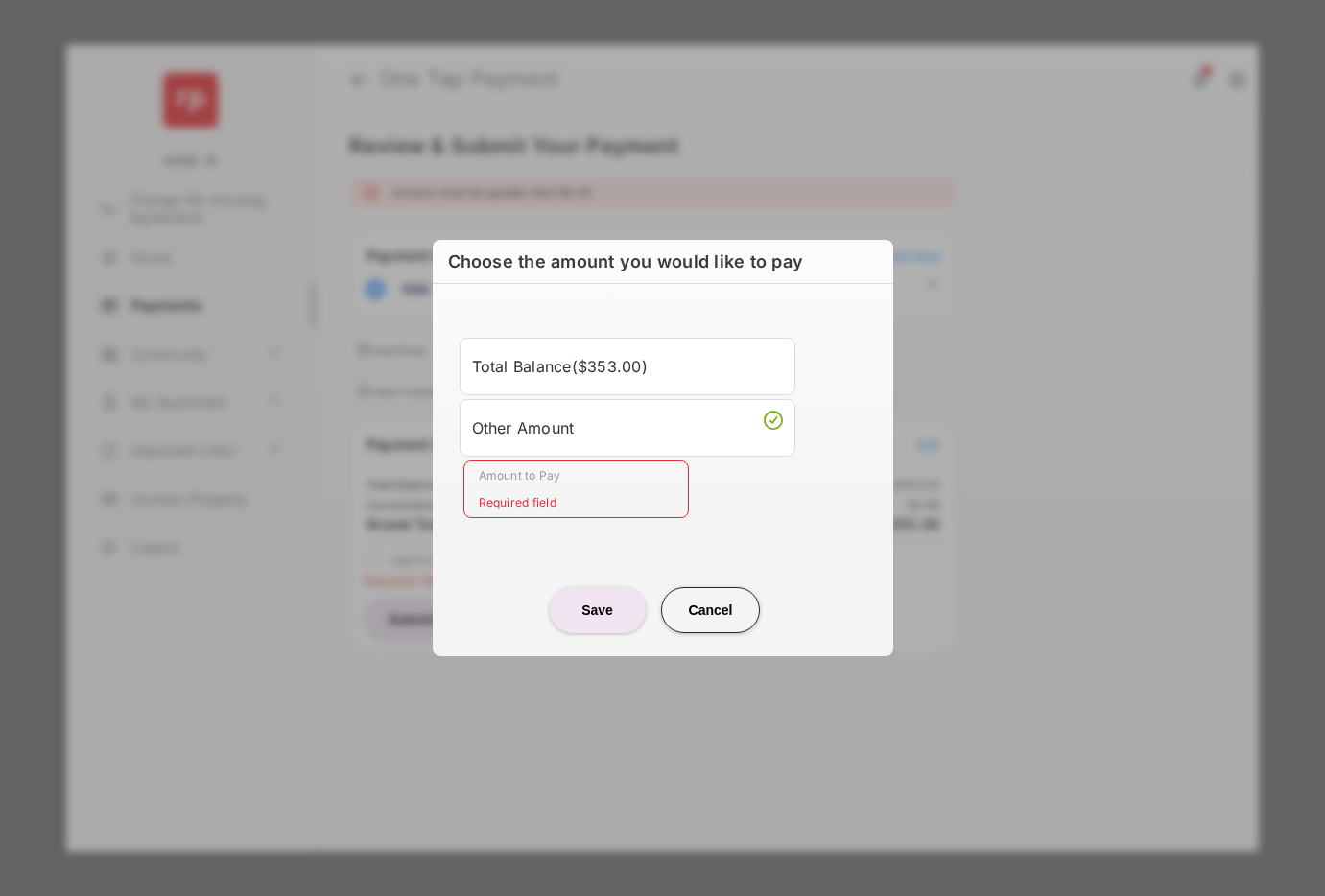
click at [693, 368] on div "Total Balance ( $353.00 )" at bounding box center [628, 367] width 311 height 33
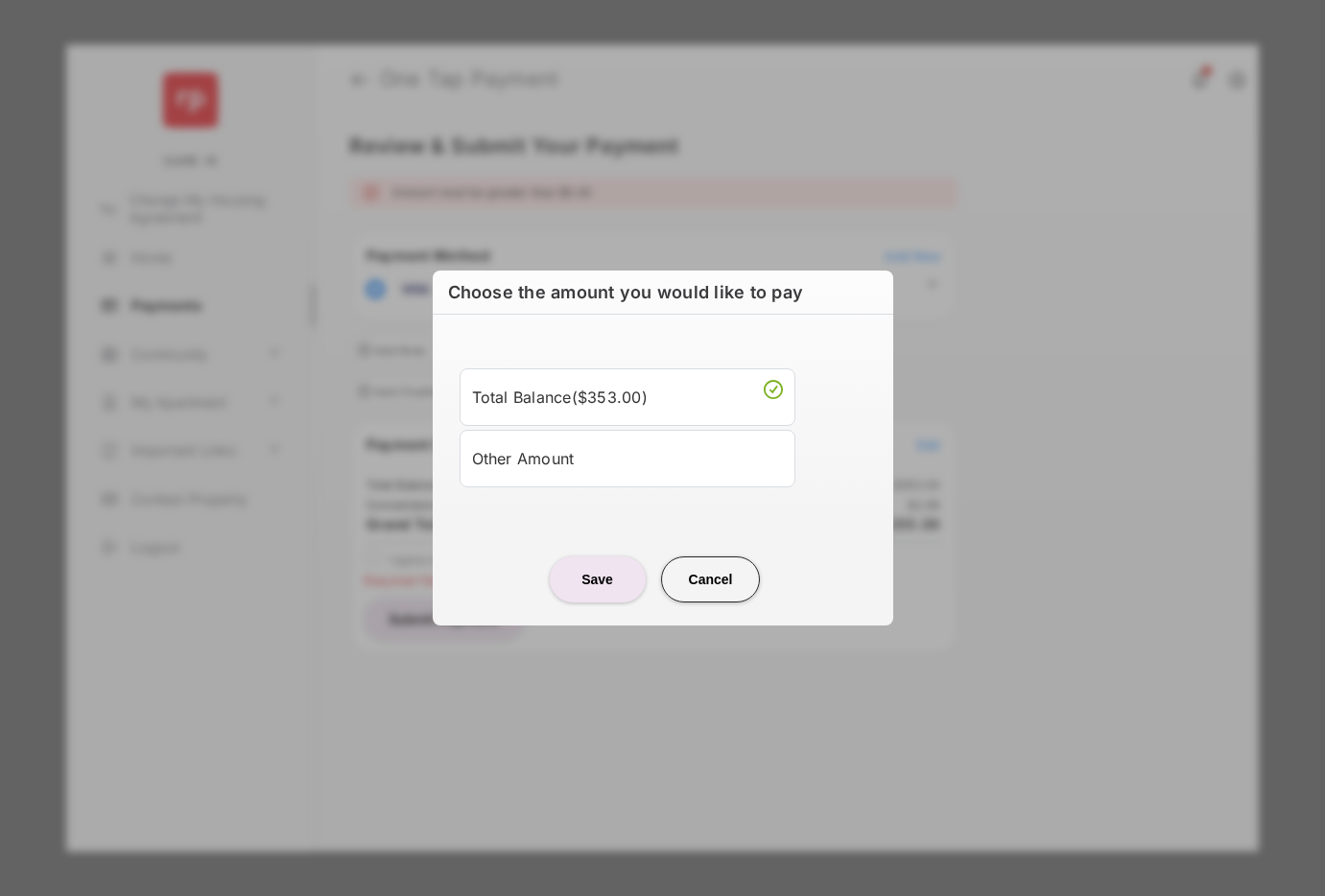
click at [713, 579] on button "Cancel" at bounding box center [711, 580] width 99 height 46
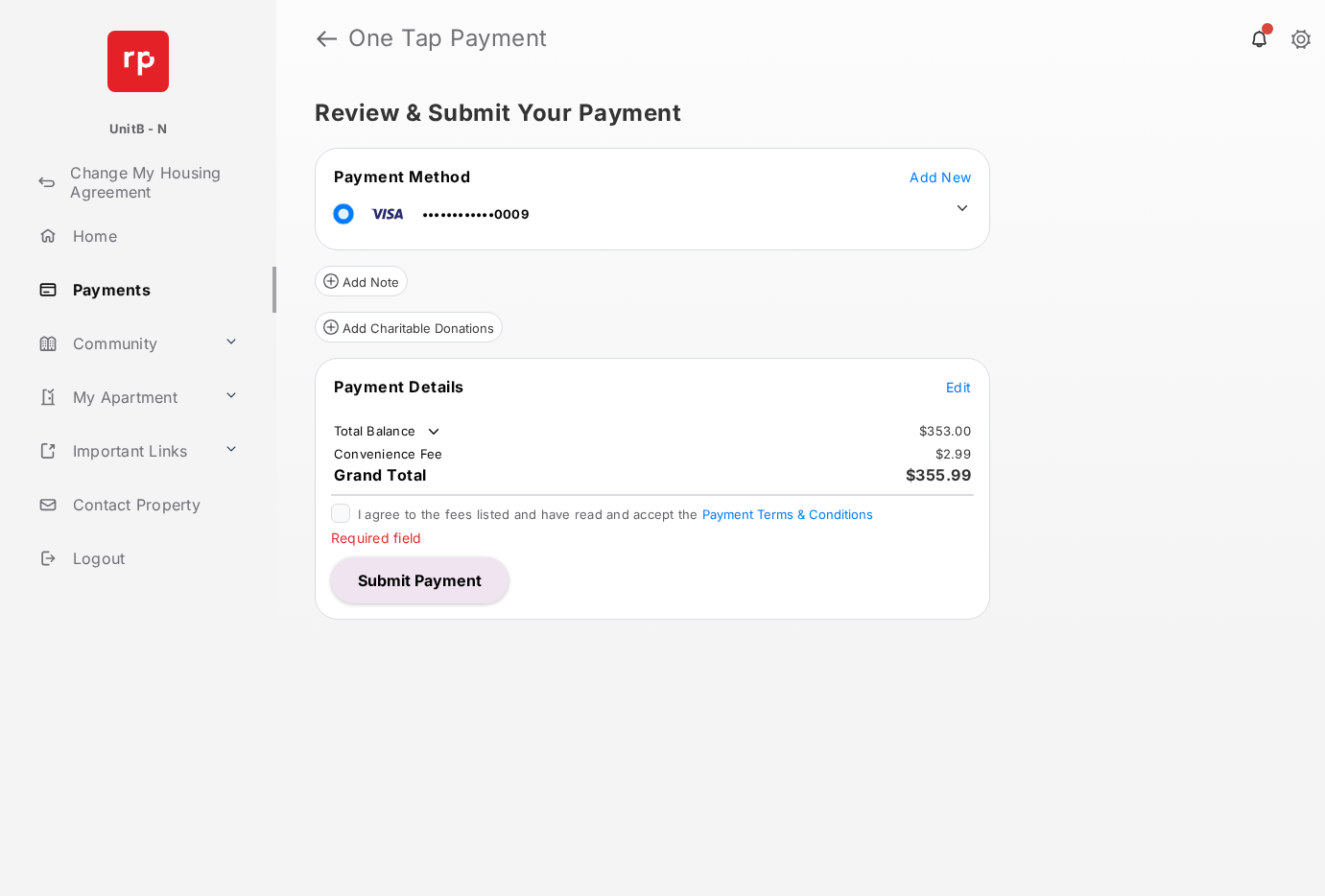
click at [956, 387] on span "Edit" at bounding box center [959, 387] width 25 height 16
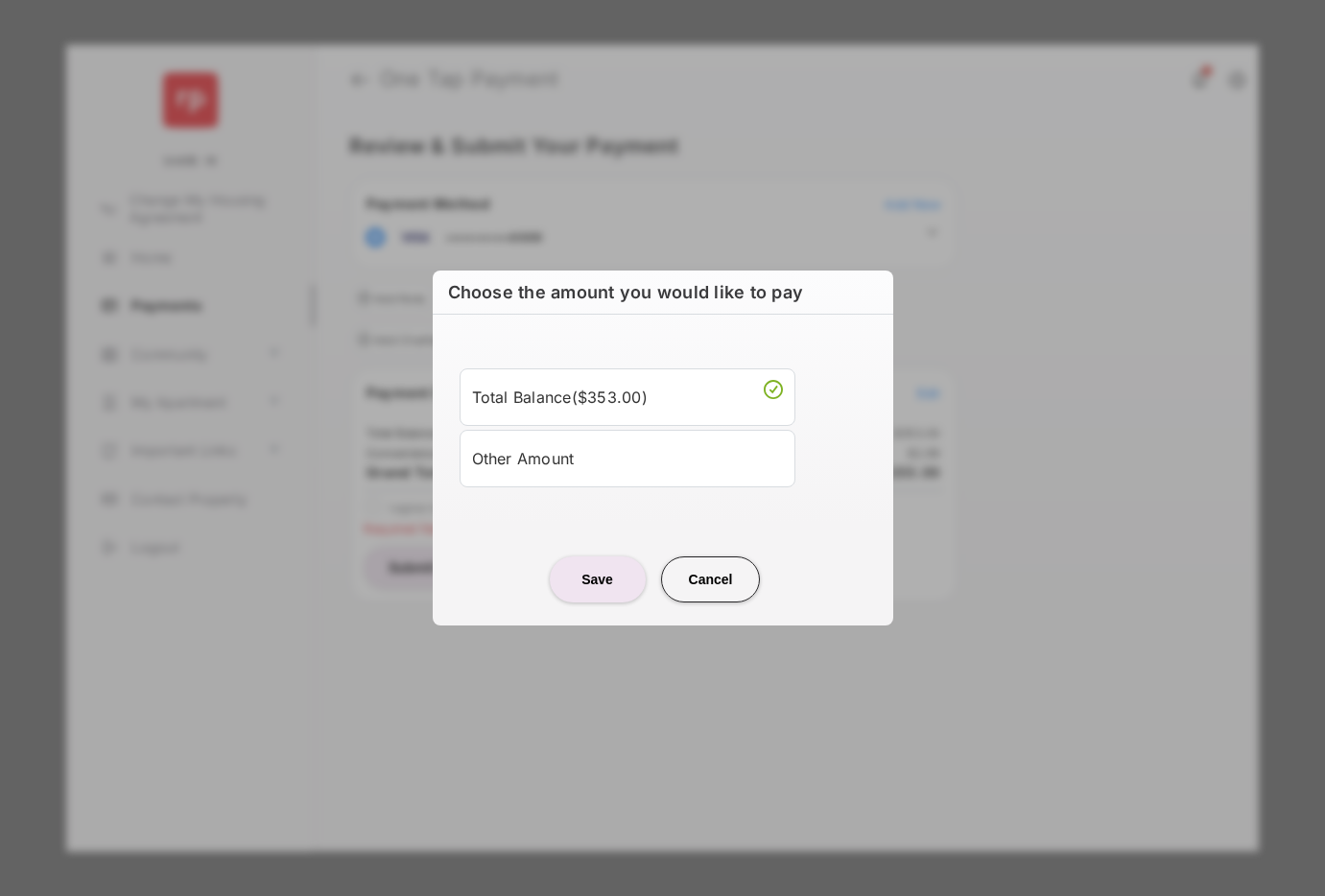
click at [639, 466] on div "Other Amount" at bounding box center [628, 459] width 311 height 33
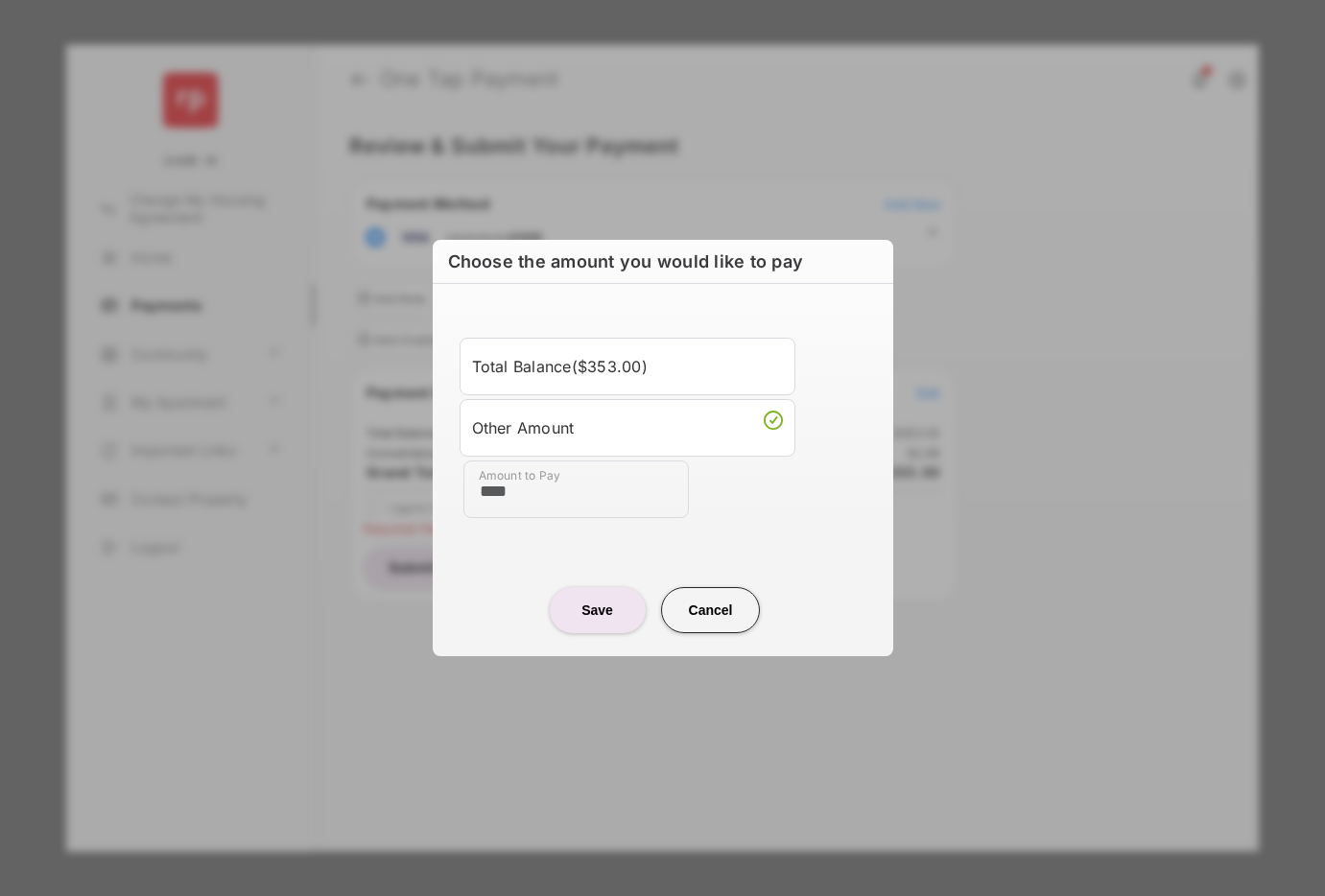
click at [709, 612] on button "Cancel" at bounding box center [711, 611] width 99 height 46
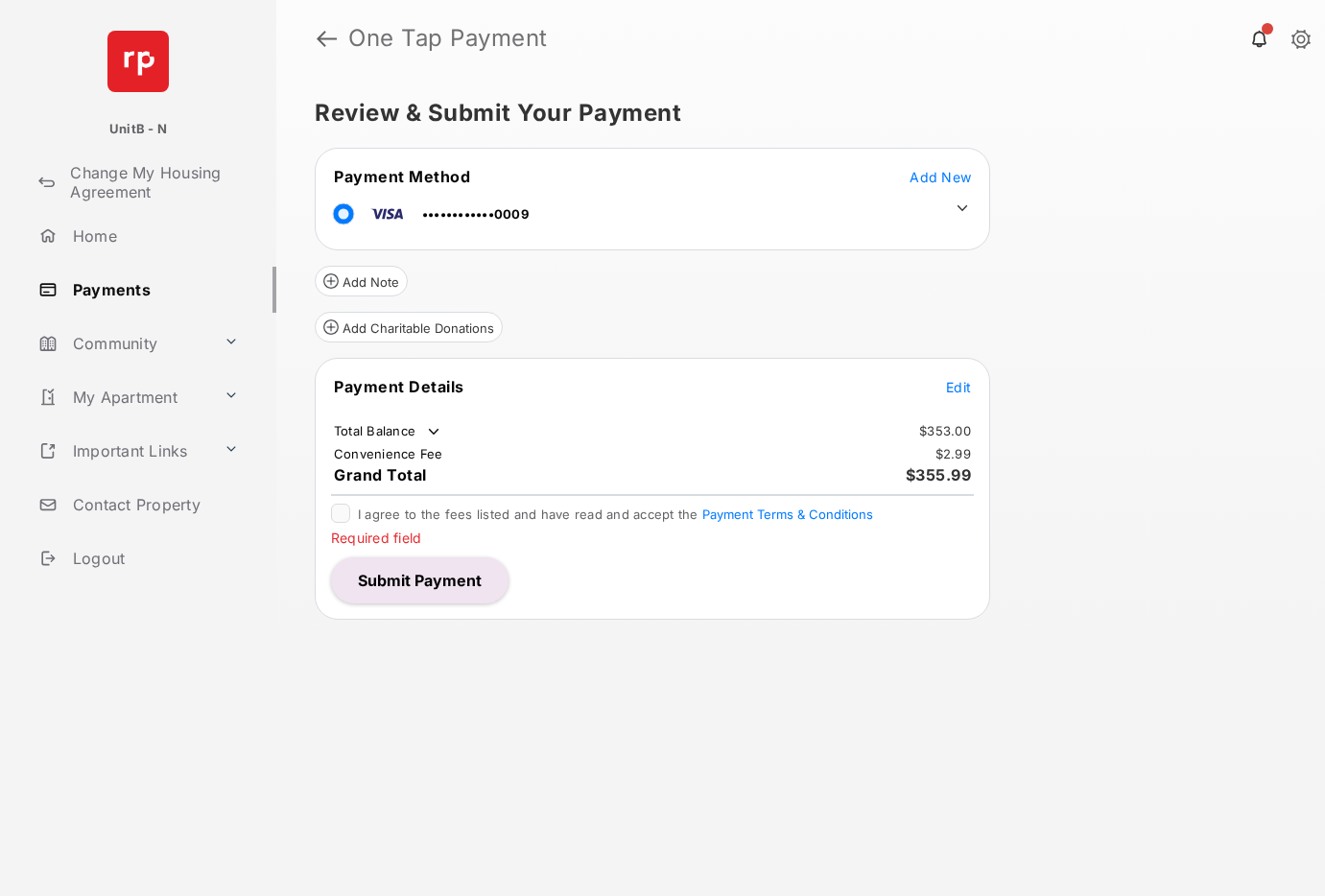
click at [404, 566] on button "Submit Payment" at bounding box center [419, 581] width 177 height 46
click at [403, 569] on button "Submit Payment" at bounding box center [419, 581] width 177 height 46
click at [932, 176] on span "Add New" at bounding box center [940, 176] width 62 height 16
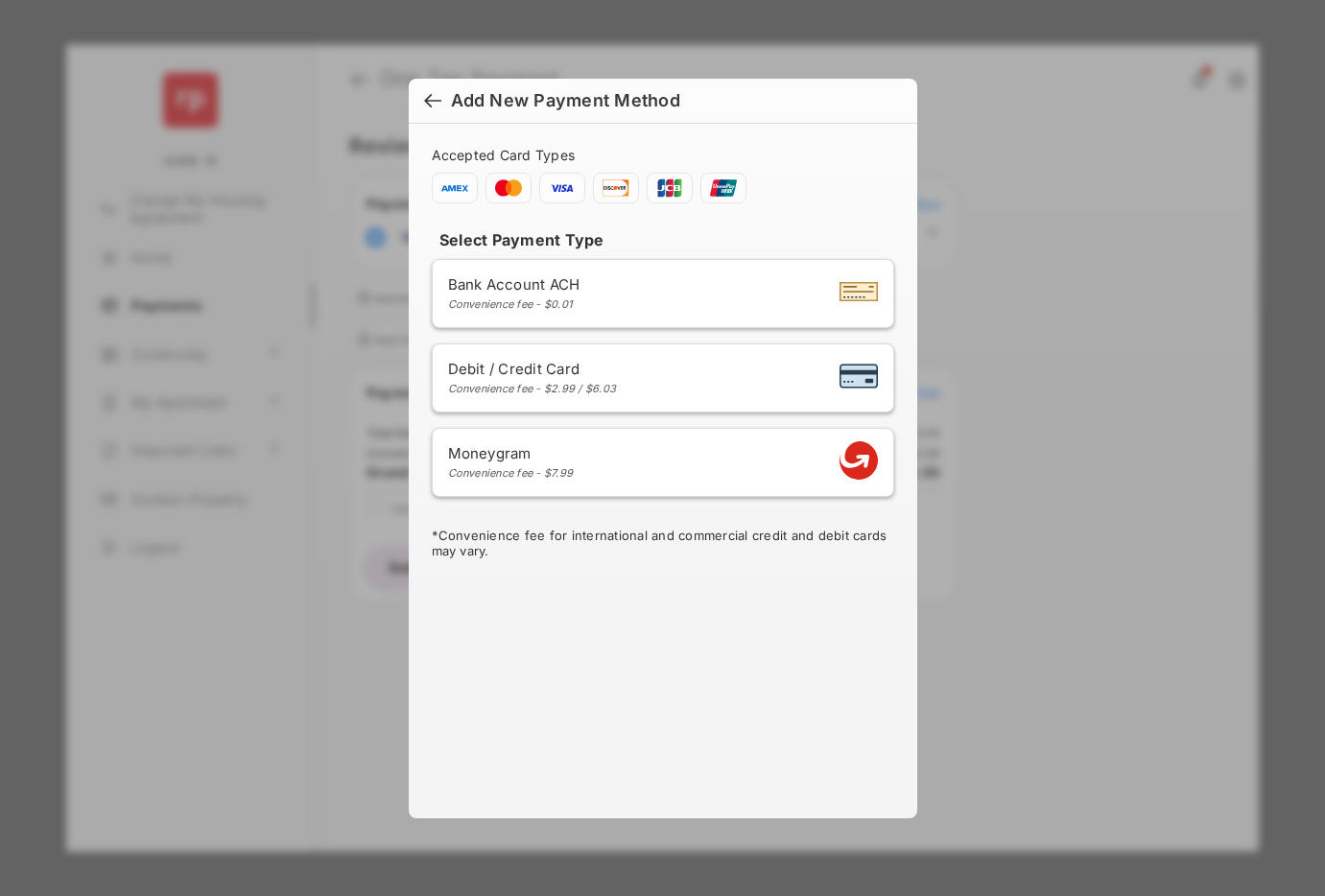
click at [536, 371] on span "Debit / Credit Card" at bounding box center [532, 368] width 169 height 18
select select "**"
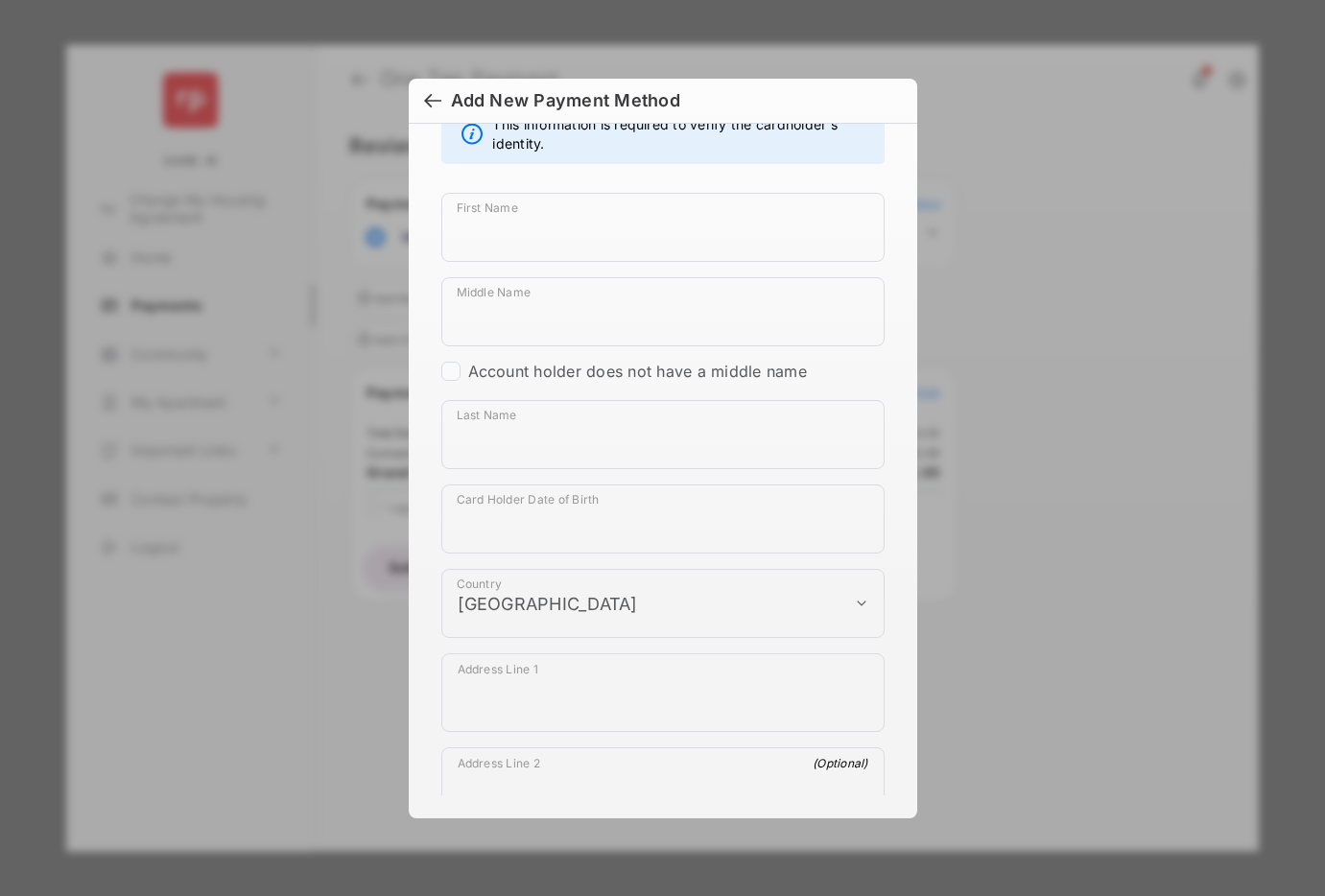
scroll to position [1051, 0]
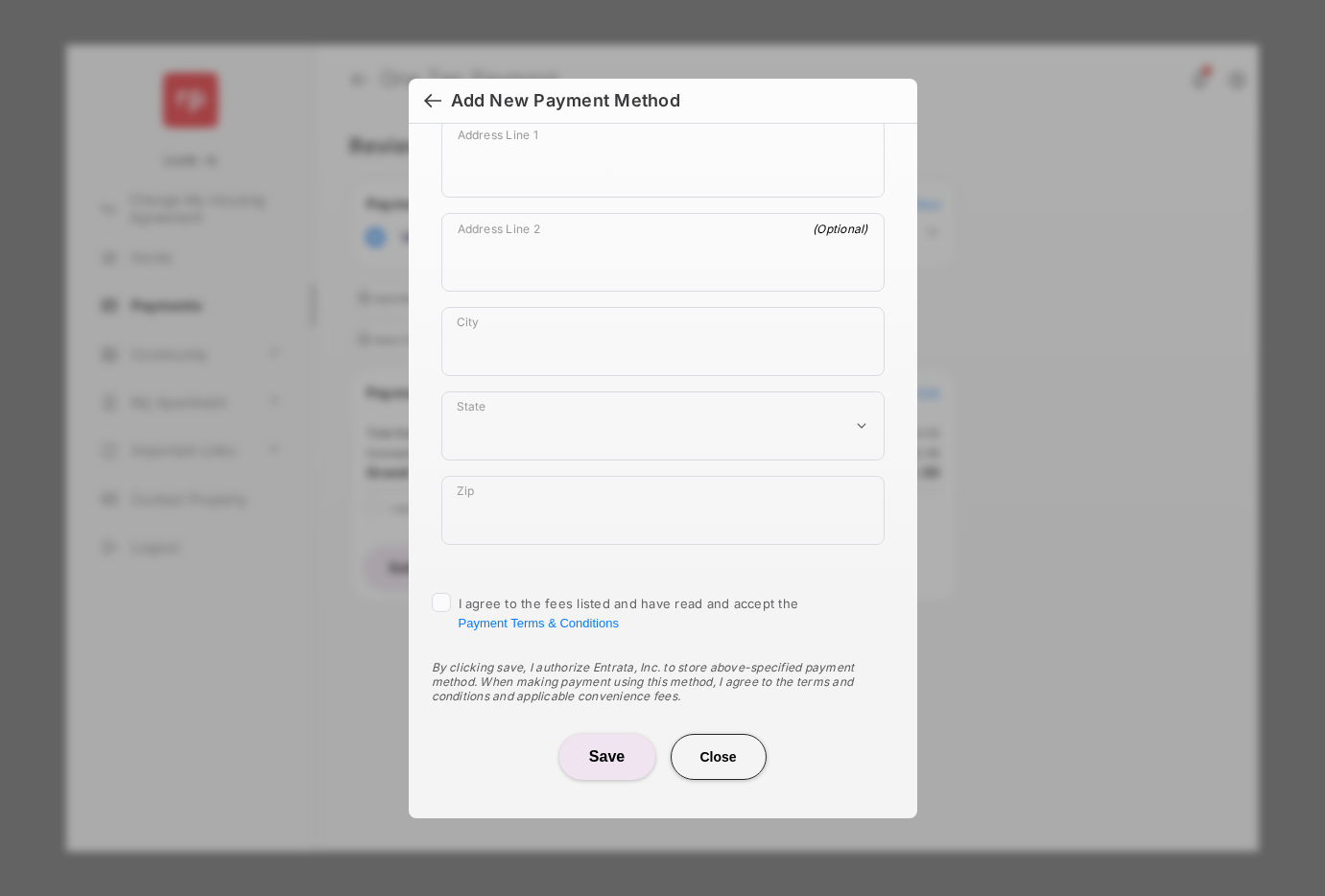
click at [710, 762] on button "Close" at bounding box center [717, 757] width 95 height 46
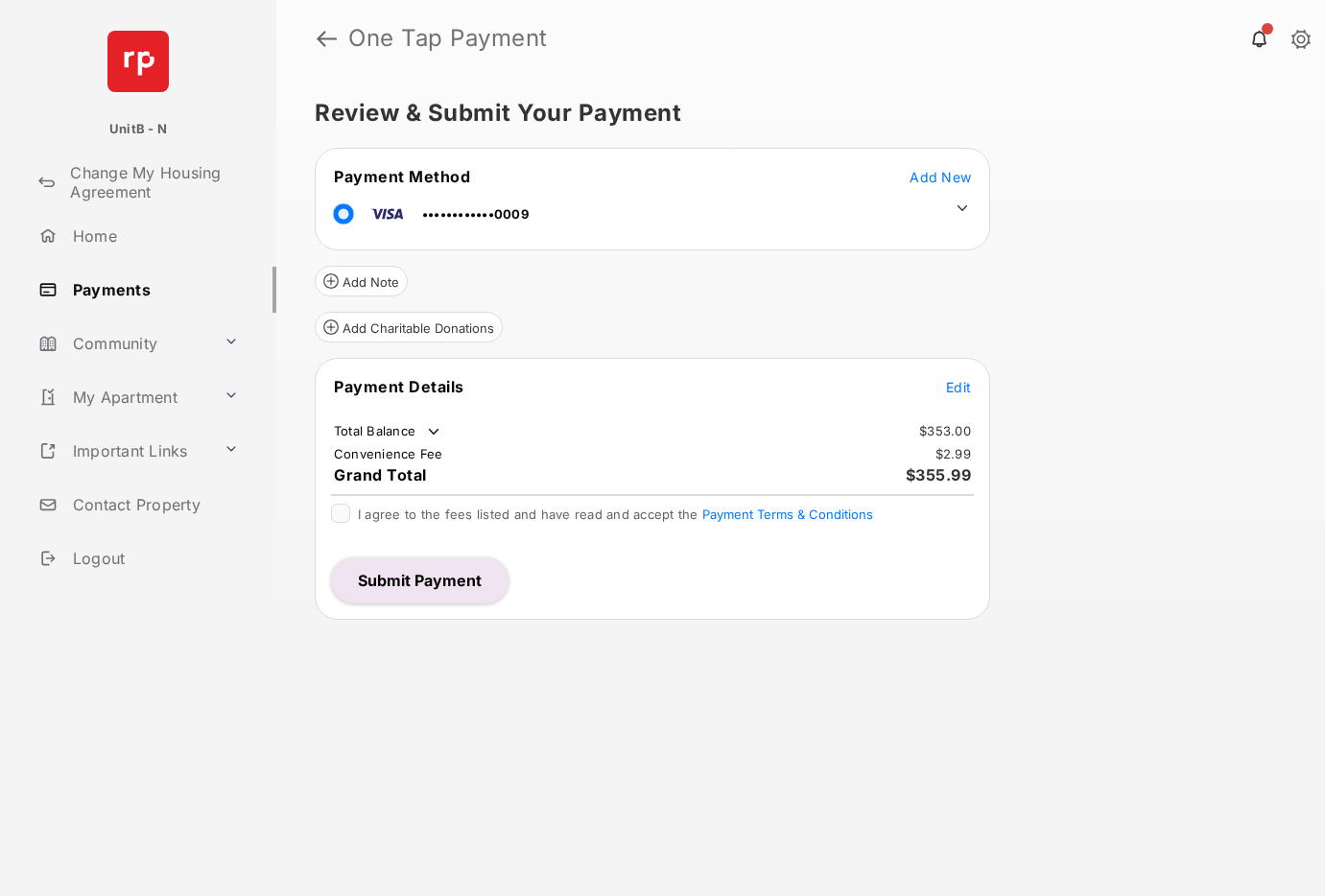
click at [435, 585] on button "Submit Payment" at bounding box center [419, 581] width 177 height 46
click at [954, 387] on span "Edit" at bounding box center [959, 387] width 25 height 16
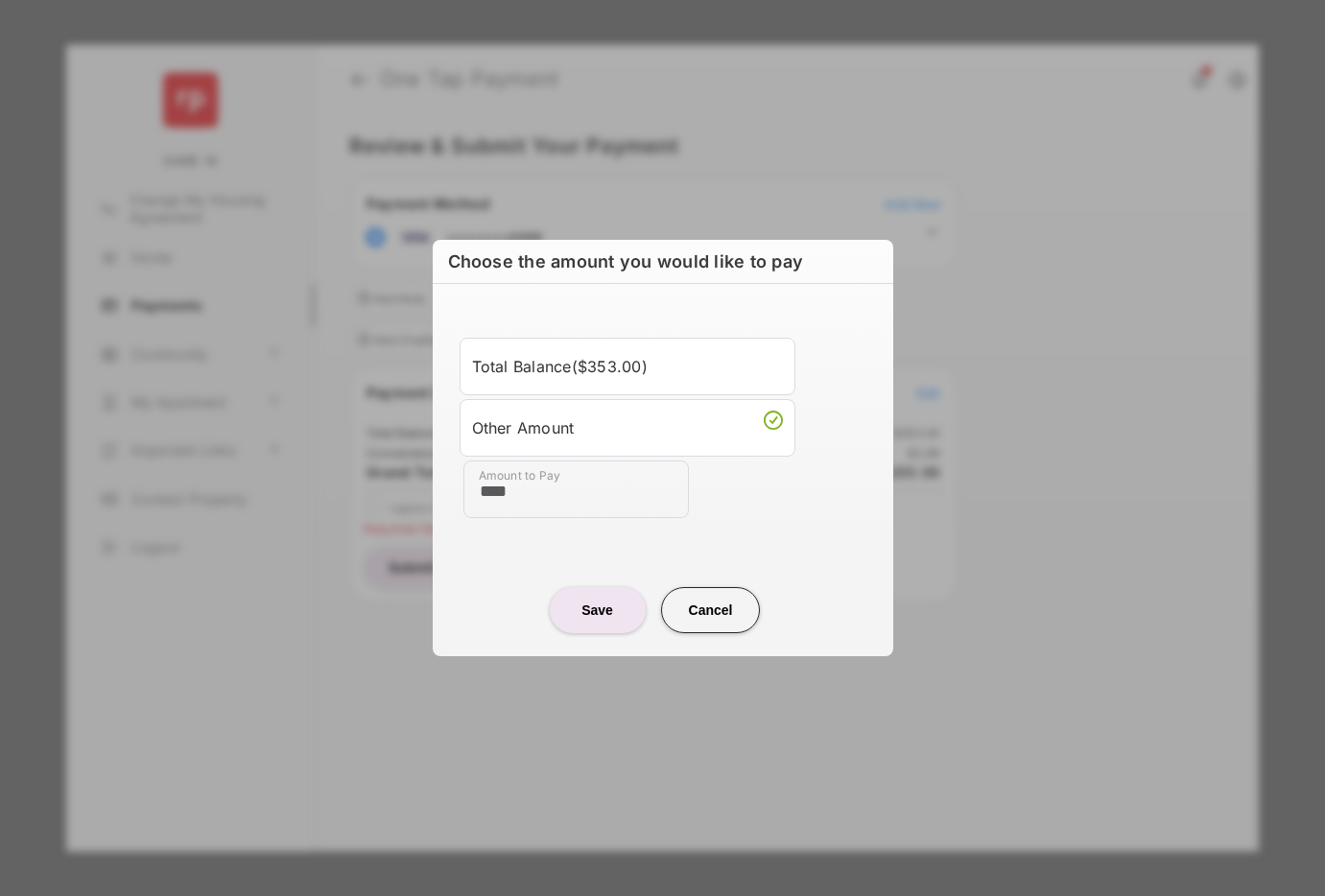
click at [798, 520] on div "Total Balance ( $353.00 ) Other Amount Amount to Pay ****" at bounding box center [663, 427] width 438 height 242
click at [587, 493] on input "****" at bounding box center [577, 490] width 226 height 58
click at [728, 626] on button "Cancel" at bounding box center [711, 611] width 99 height 46
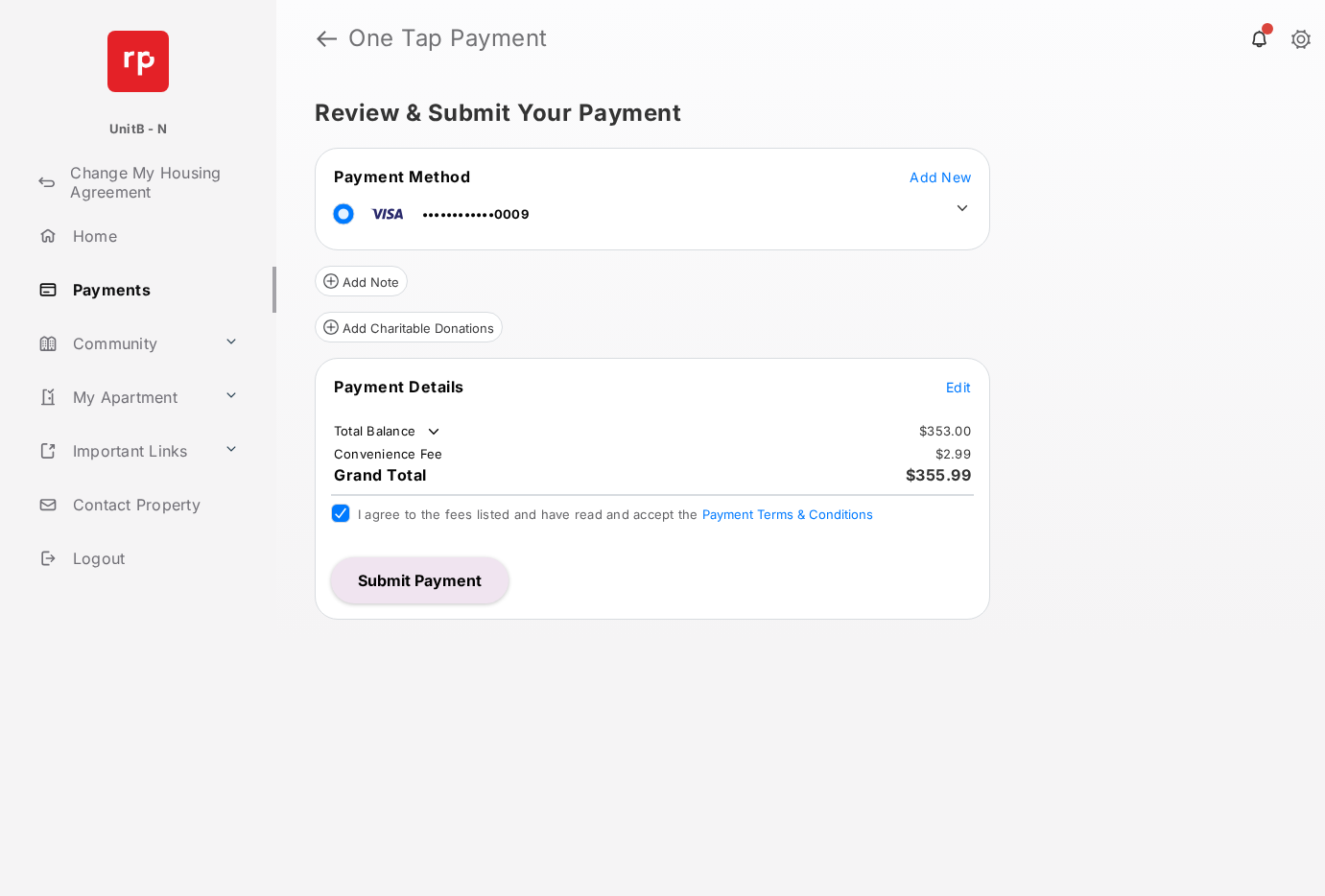
click at [931, 176] on span "Add New" at bounding box center [940, 176] width 62 height 16
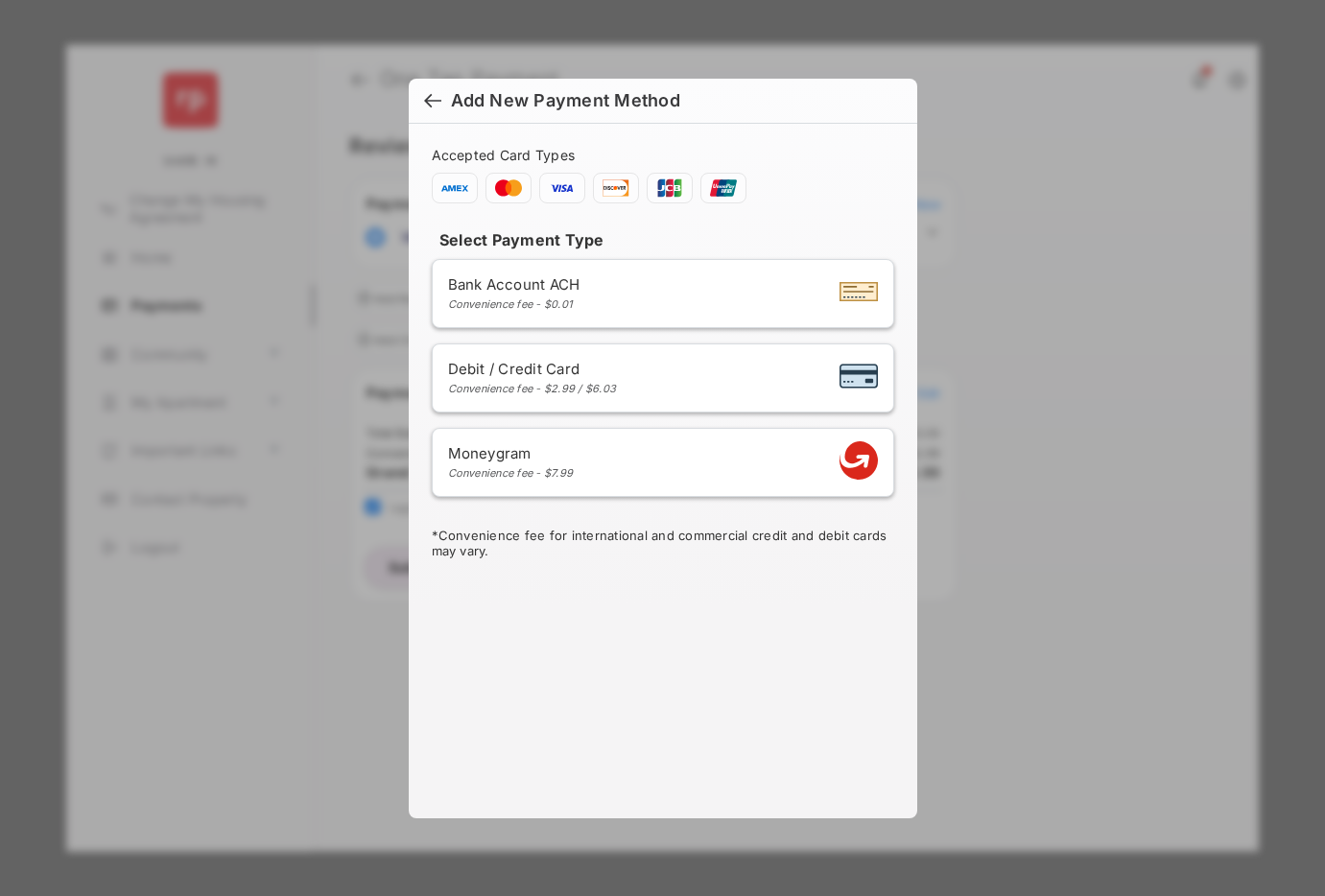
click at [570, 382] on div "Convenience fee - $2.99 / $6.03" at bounding box center [532, 389] width 169 height 14
select select "**"
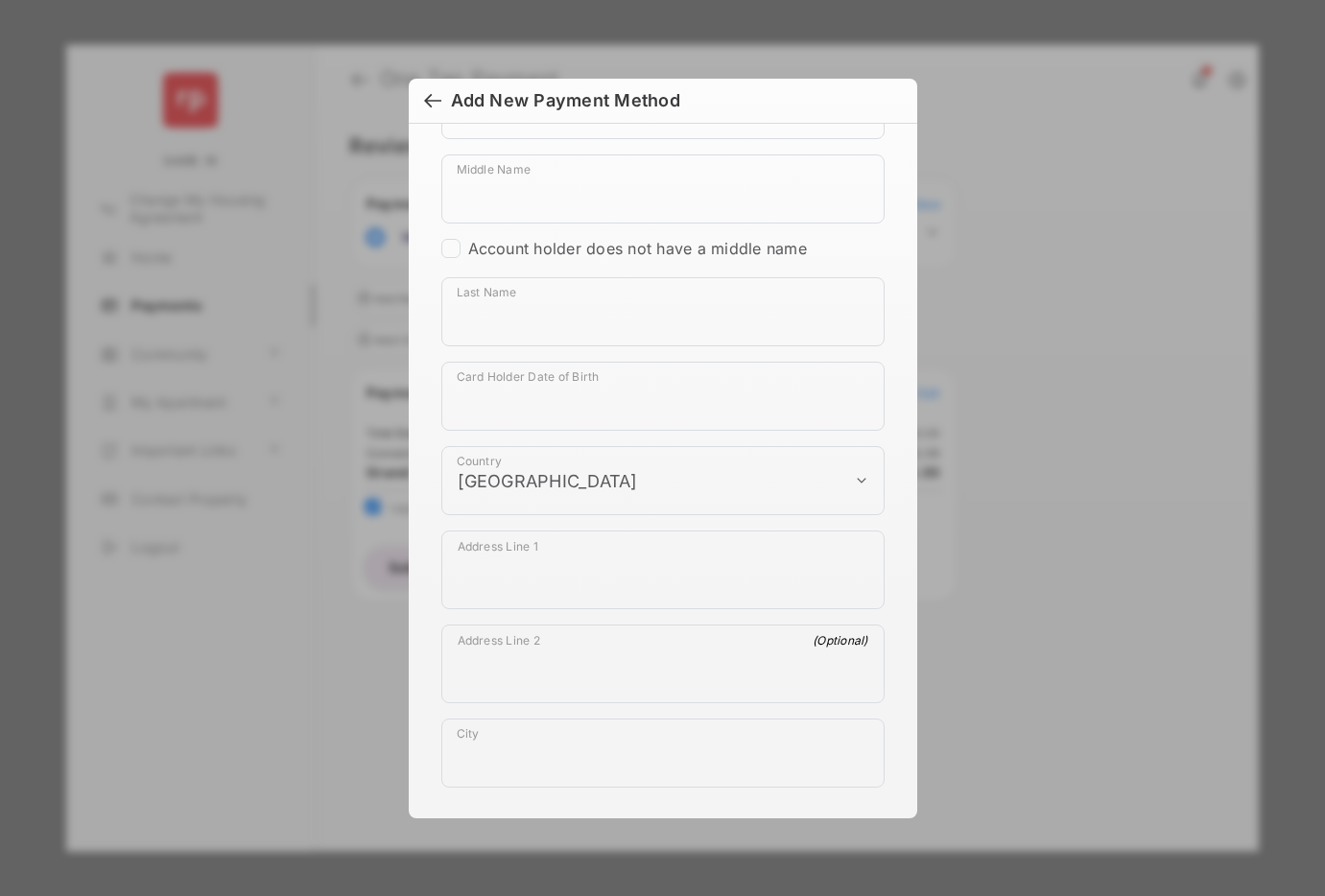
scroll to position [1051, 0]
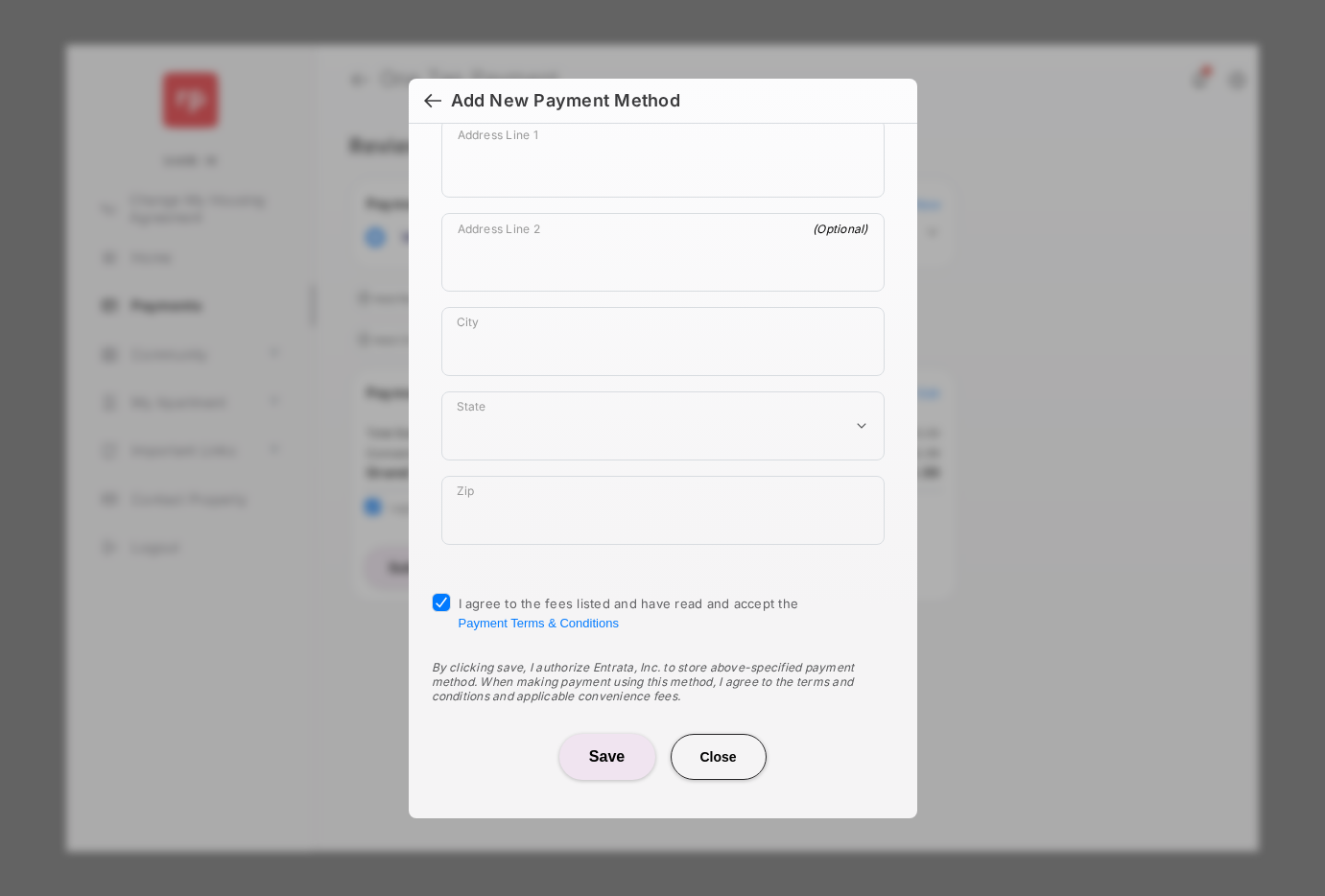
click at [733, 750] on button "Close" at bounding box center [717, 757] width 95 height 46
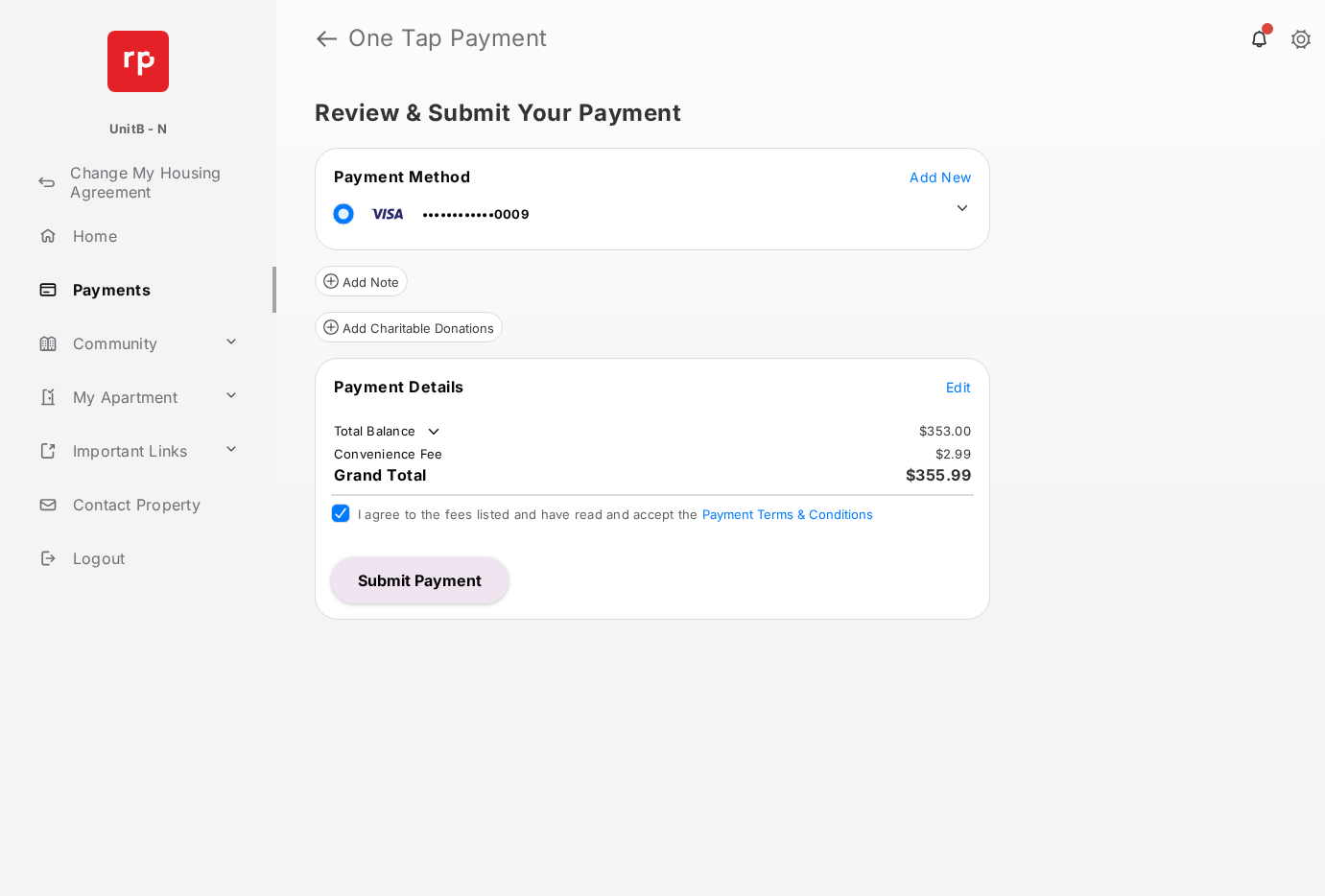
click at [961, 386] on span "Edit" at bounding box center [959, 387] width 25 height 16
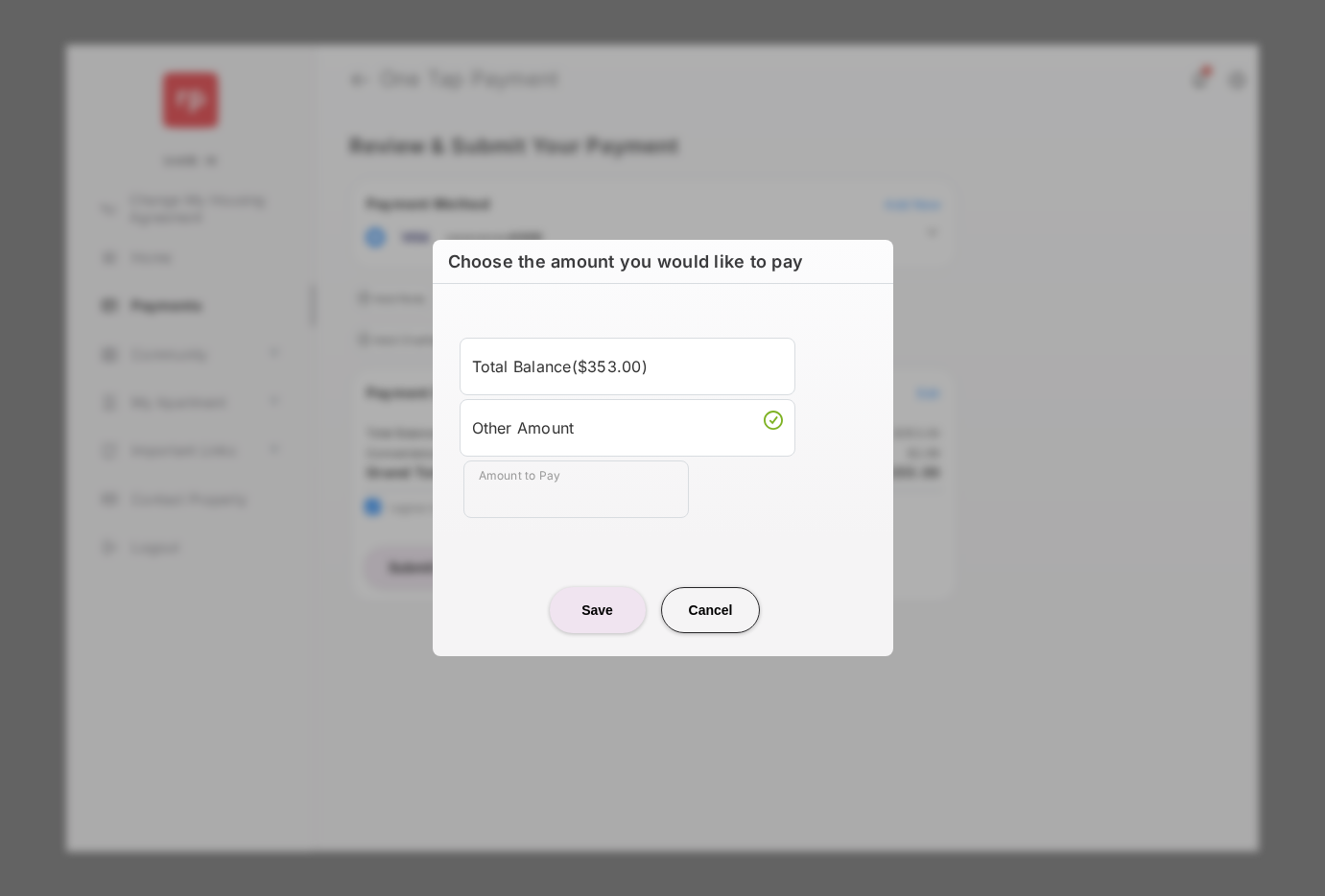
click at [729, 616] on button "Cancel" at bounding box center [711, 611] width 99 height 46
type input "****"
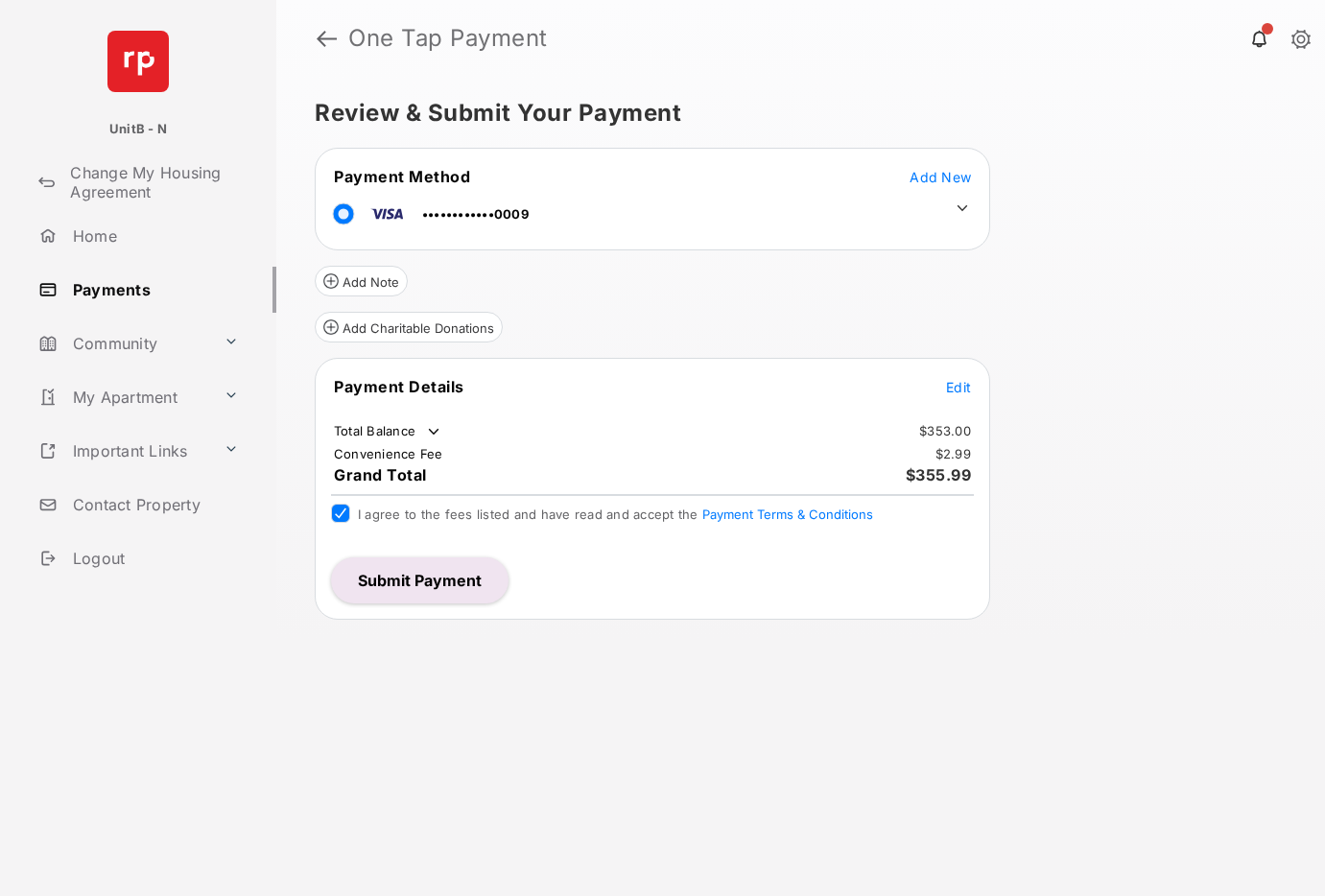
click at [952, 377] on button "Edit" at bounding box center [959, 387] width 25 height 19
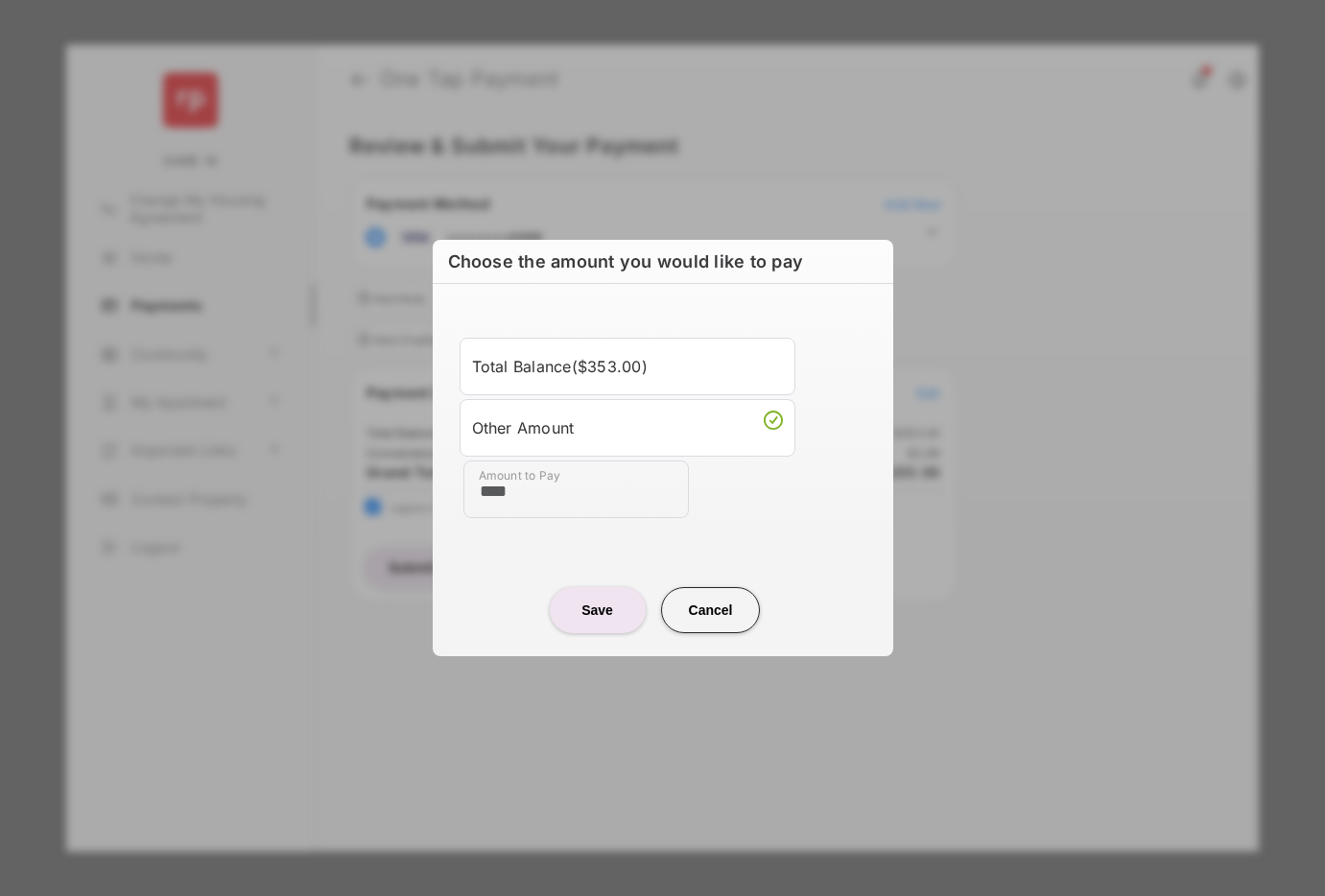
click at [726, 605] on button "Cancel" at bounding box center [711, 611] width 99 height 46
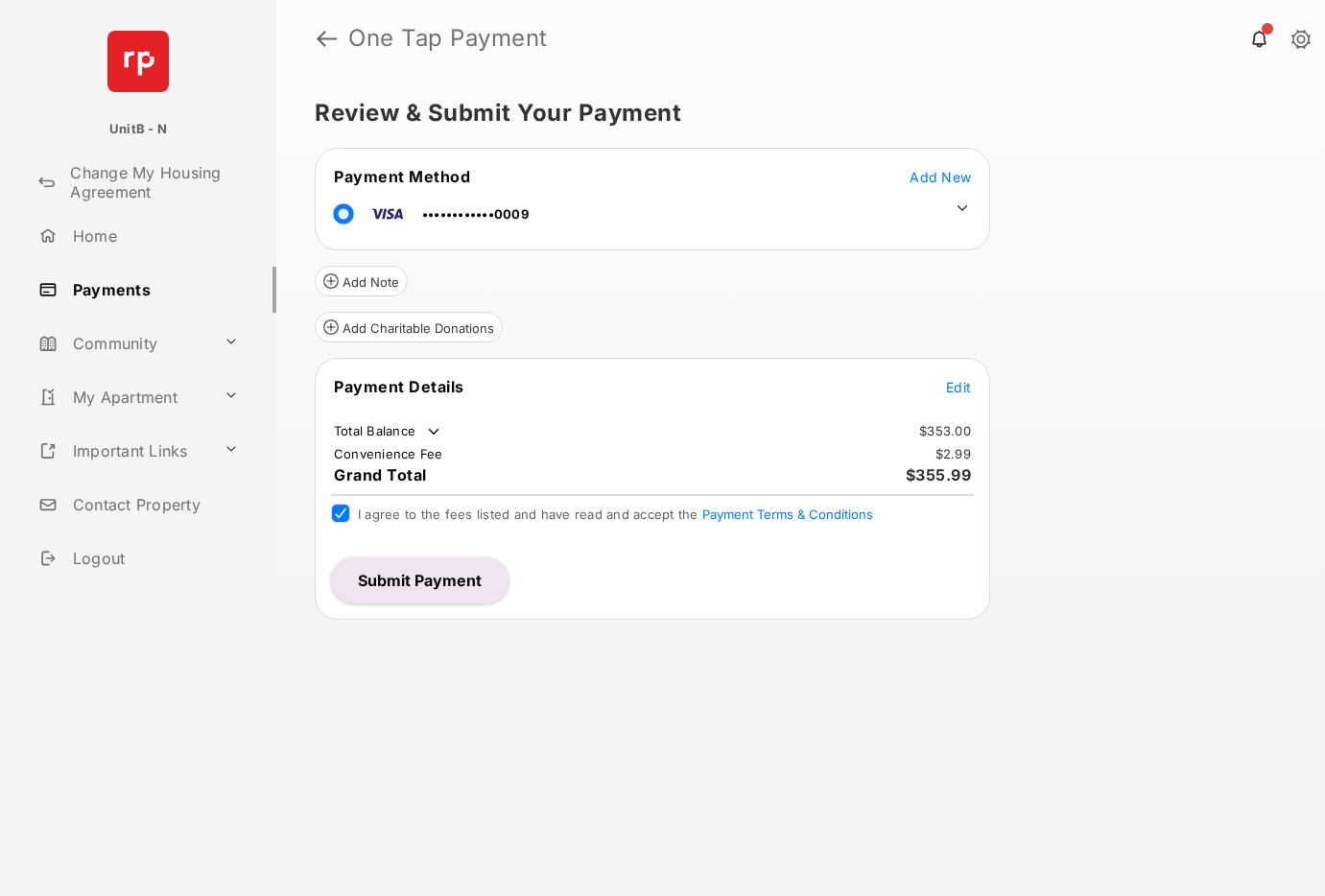
click at [469, 577] on button "Submit Payment" at bounding box center [419, 581] width 177 height 46
click at [1067, 144] on div "Review & Submit Your Payment Payment Method Add New ••••••••••••0009 Add Note A…" at bounding box center [801, 487] width 1049 height 820
click at [403, 571] on button "Submit Payment" at bounding box center [419, 581] width 177 height 46
click at [951, 384] on span "Edit" at bounding box center [959, 387] width 25 height 16
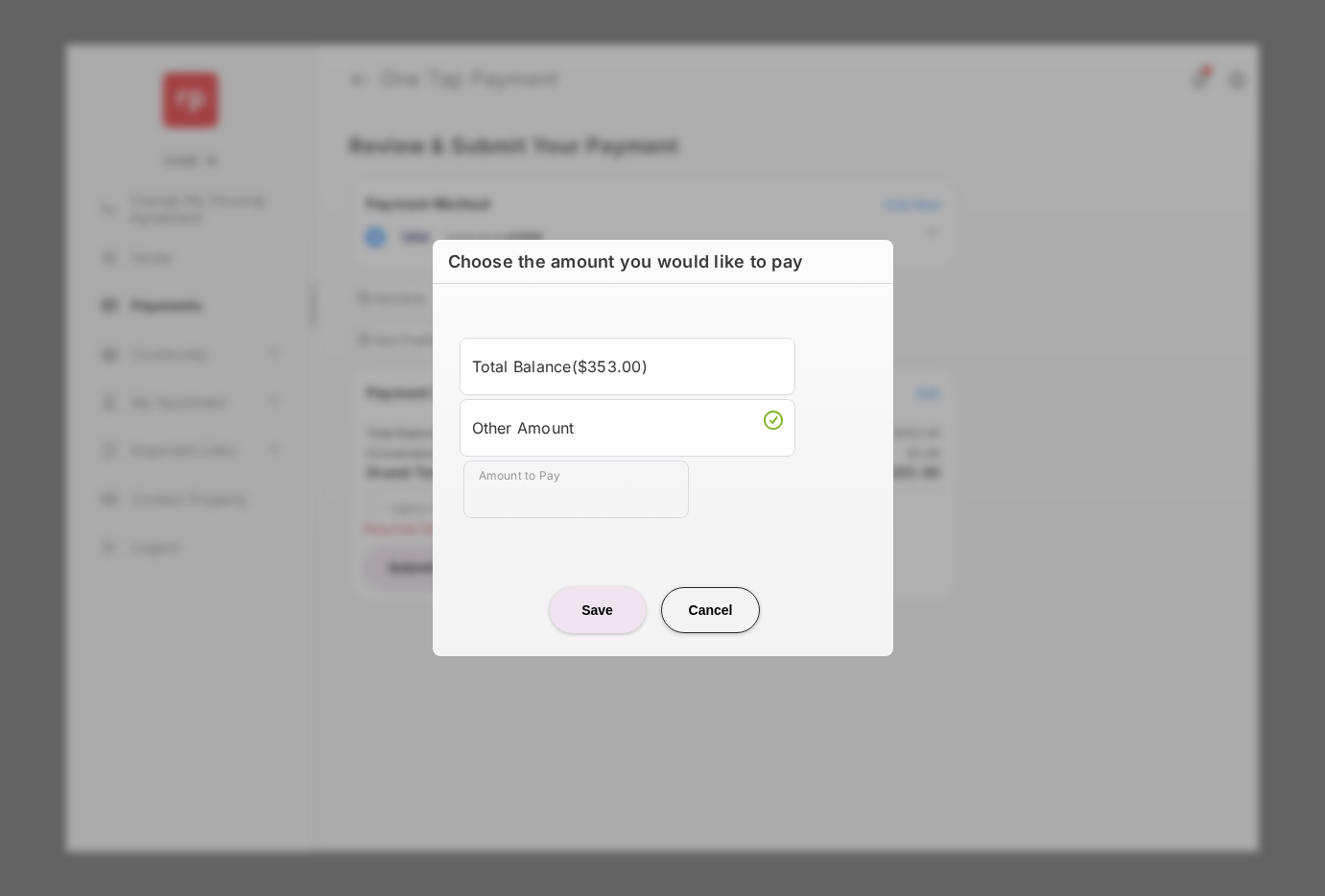
click at [717, 611] on button "Cancel" at bounding box center [711, 611] width 99 height 46
type input "****"
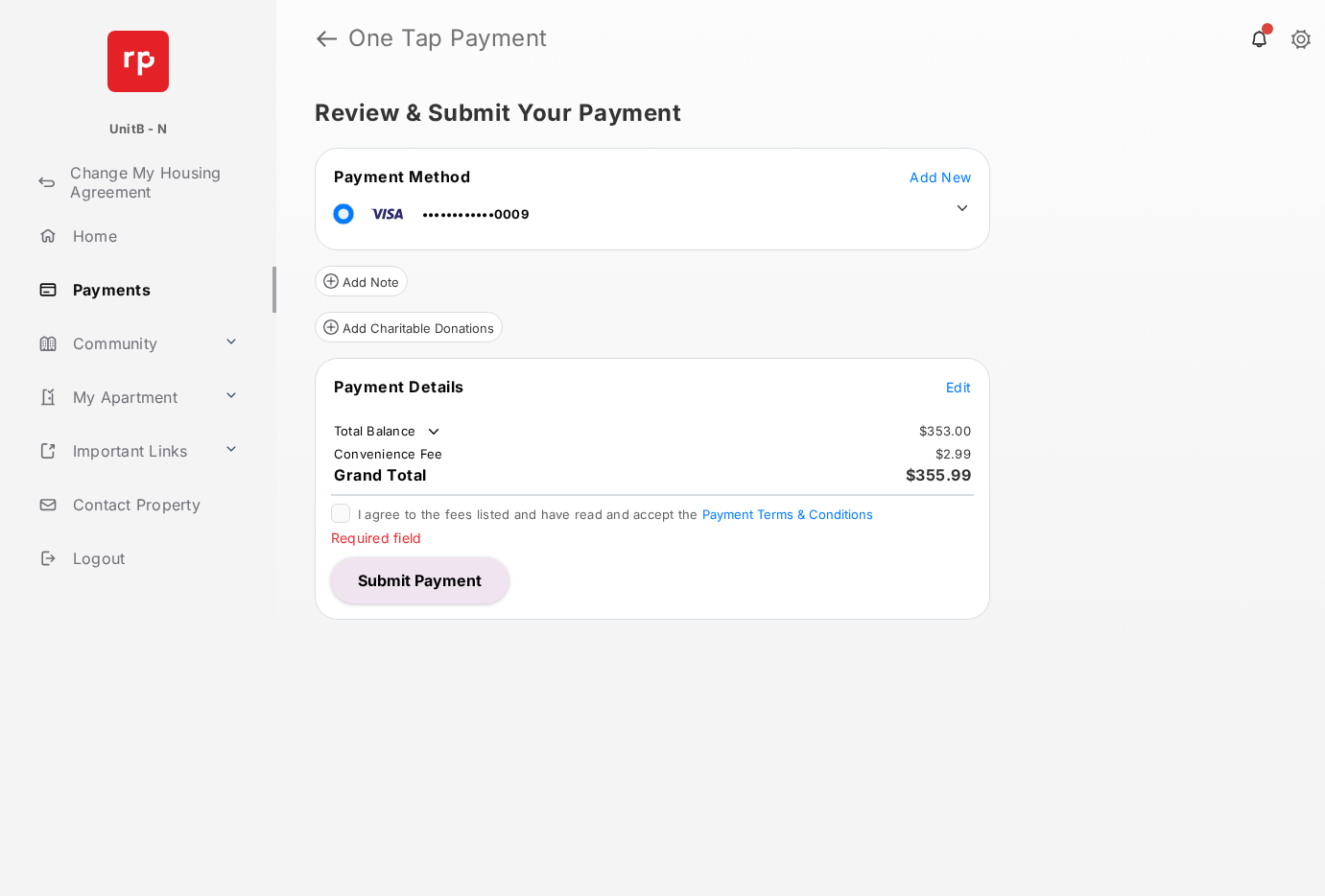
click at [454, 583] on button "Submit Payment" at bounding box center [419, 581] width 177 height 46
click at [951, 386] on span "Edit" at bounding box center [959, 387] width 25 height 16
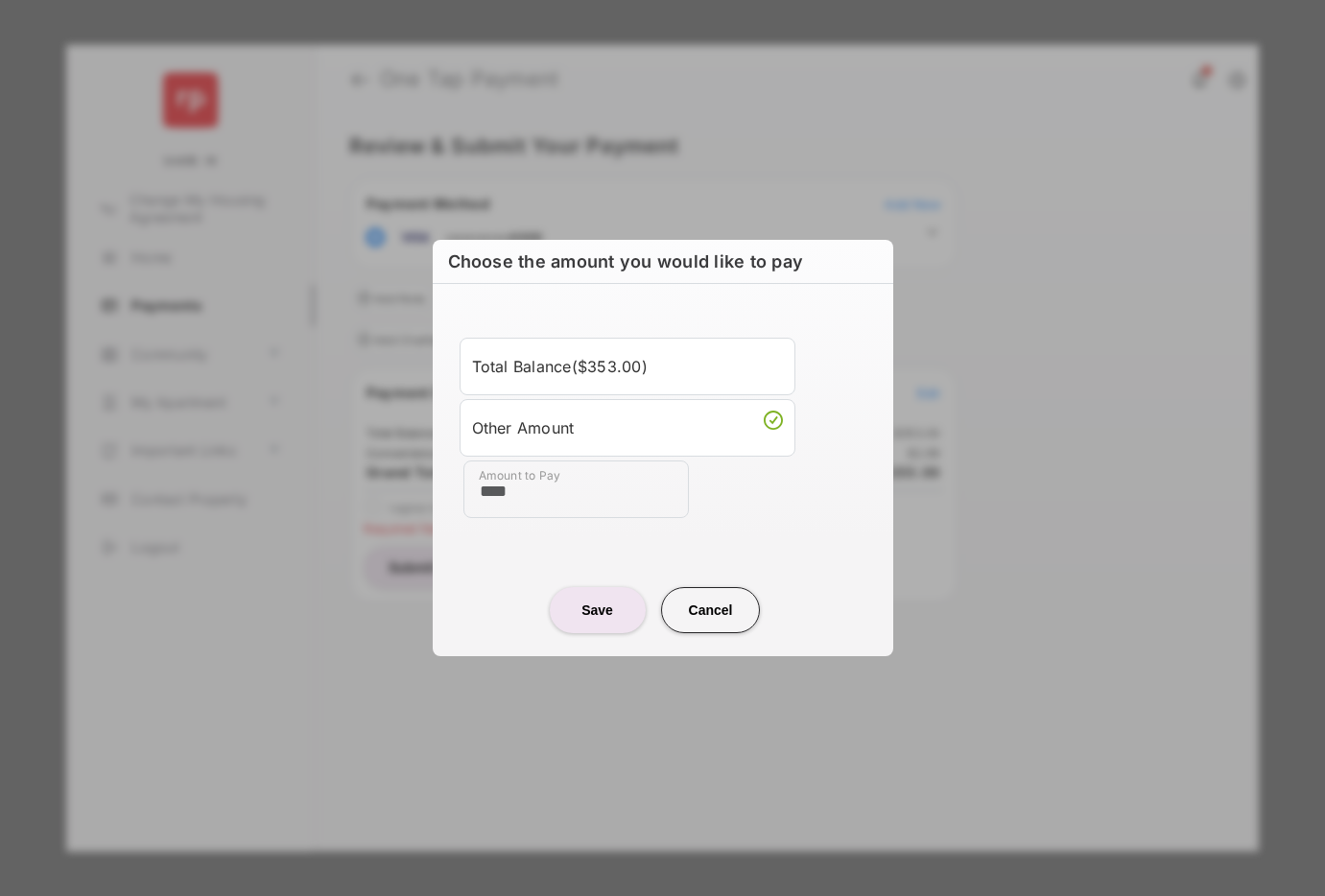
click at [485, 558] on div "Save Cancel" at bounding box center [663, 591] width 461 height 85
click at [720, 611] on button "Cancel" at bounding box center [711, 611] width 99 height 46
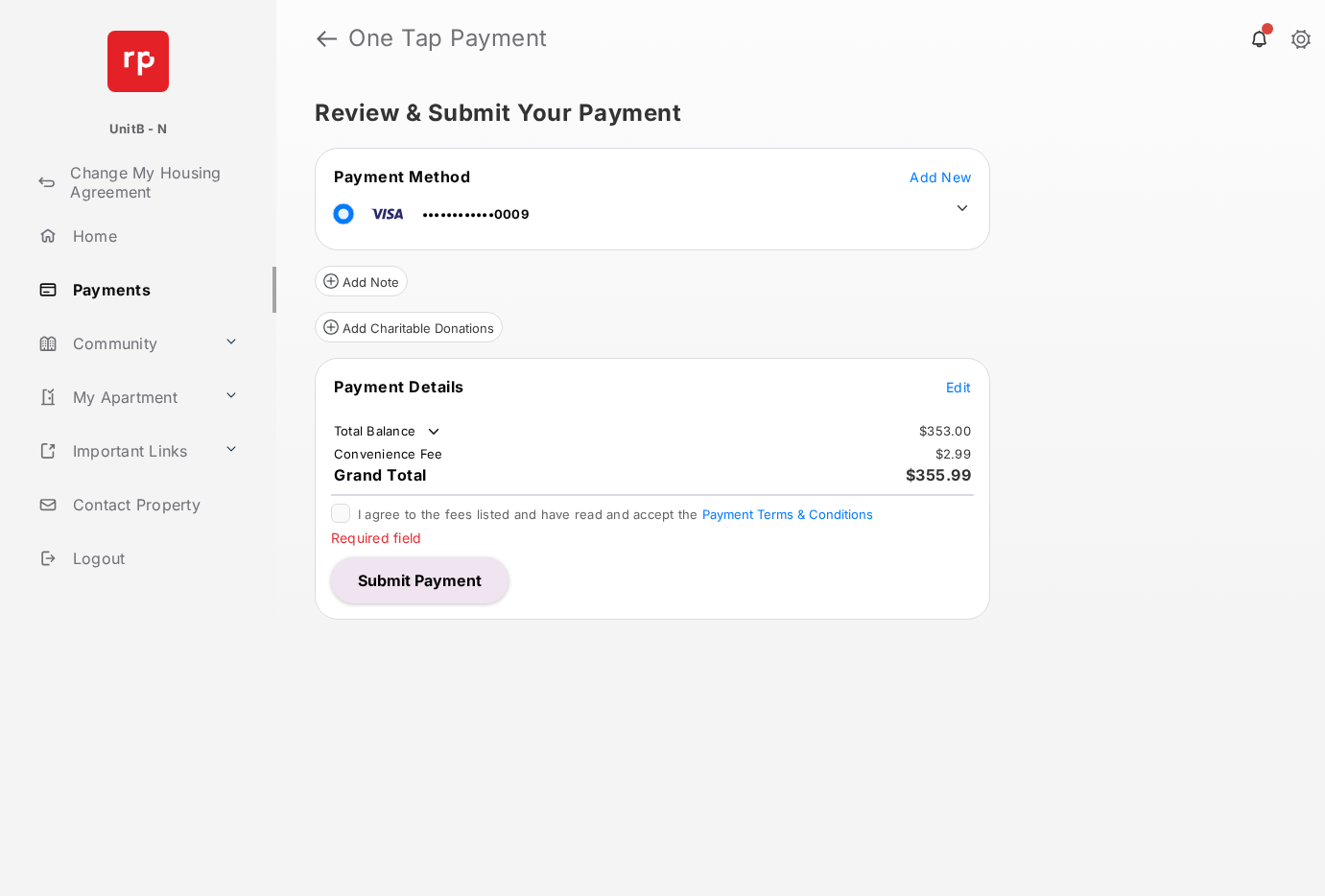
click at [955, 388] on span "Edit" at bounding box center [959, 387] width 25 height 16
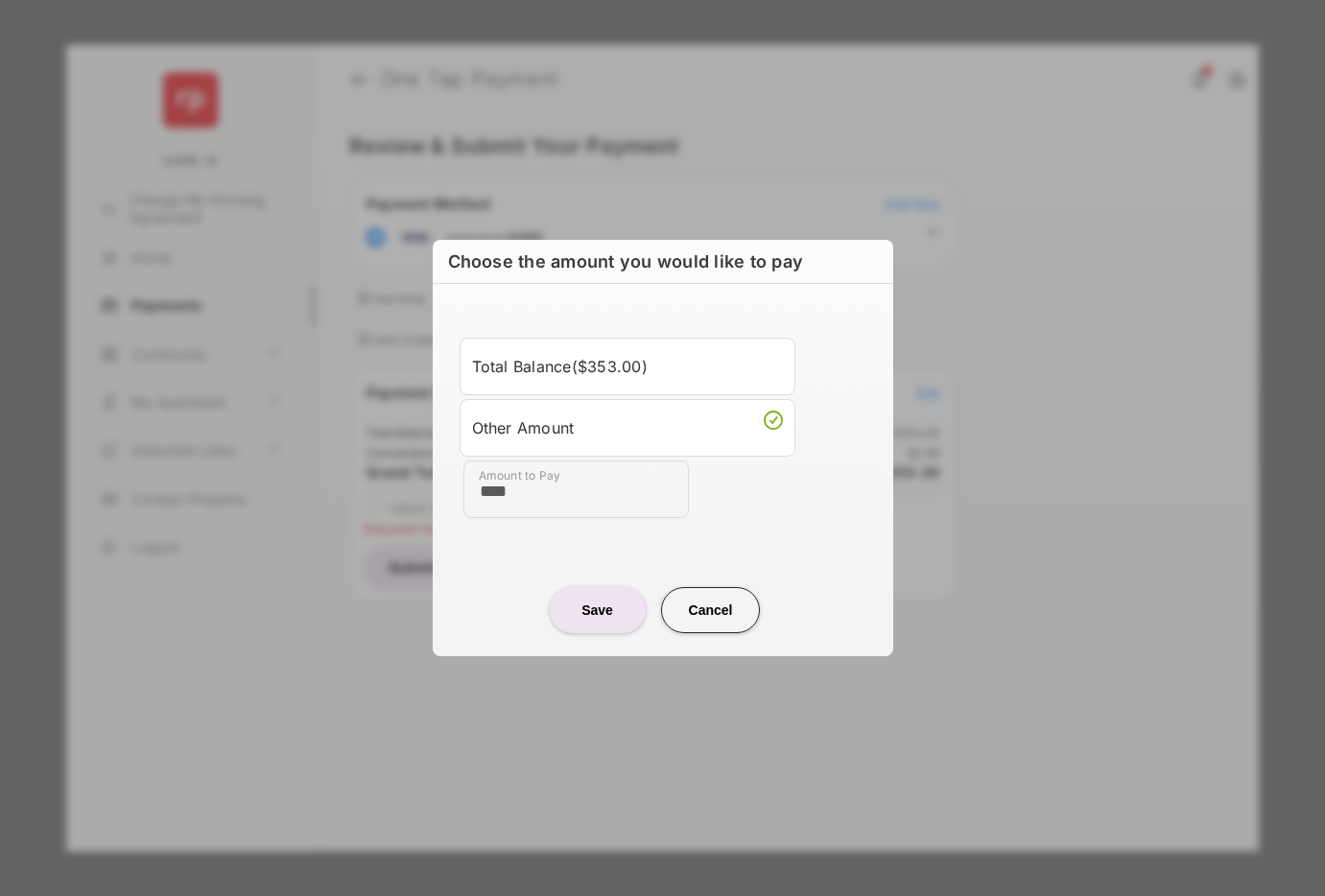
click at [578, 492] on input "****" at bounding box center [577, 490] width 226 height 58
drag, startPoint x: 569, startPoint y: 492, endPoint x: 389, endPoint y: 487, distance: 180.1
click at [389, 487] on div "Choose the amount you would like to pay Total Balance ( $353.00 ) Other Amount …" at bounding box center [662, 448] width 1325 height 896
type input "**"
click at [812, 537] on div "Total Balance ( $353.00 ) Other Amount Amount to Pay **" at bounding box center [663, 427] width 438 height 242
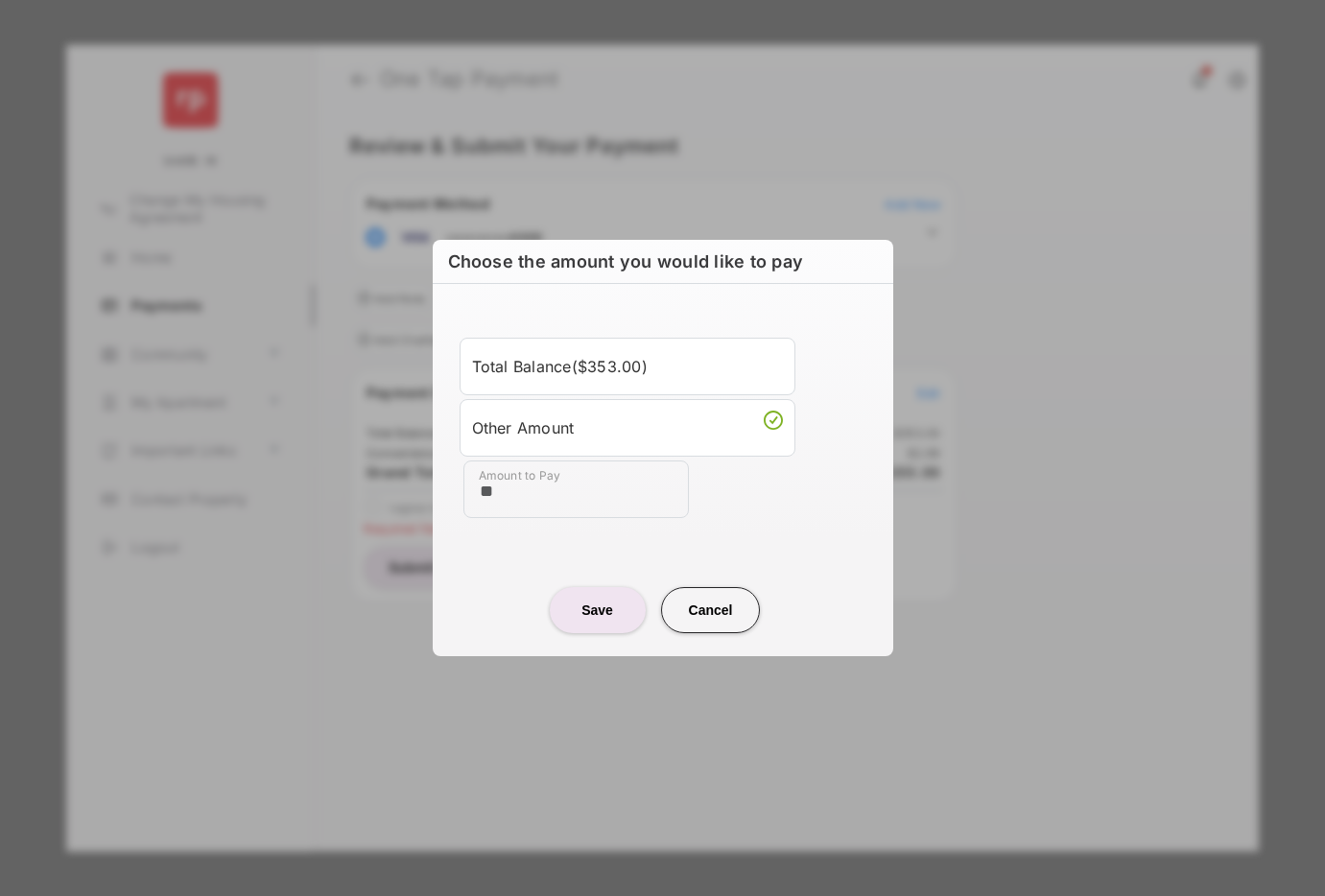
click at [599, 612] on button "Save" at bounding box center [597, 611] width 95 height 46
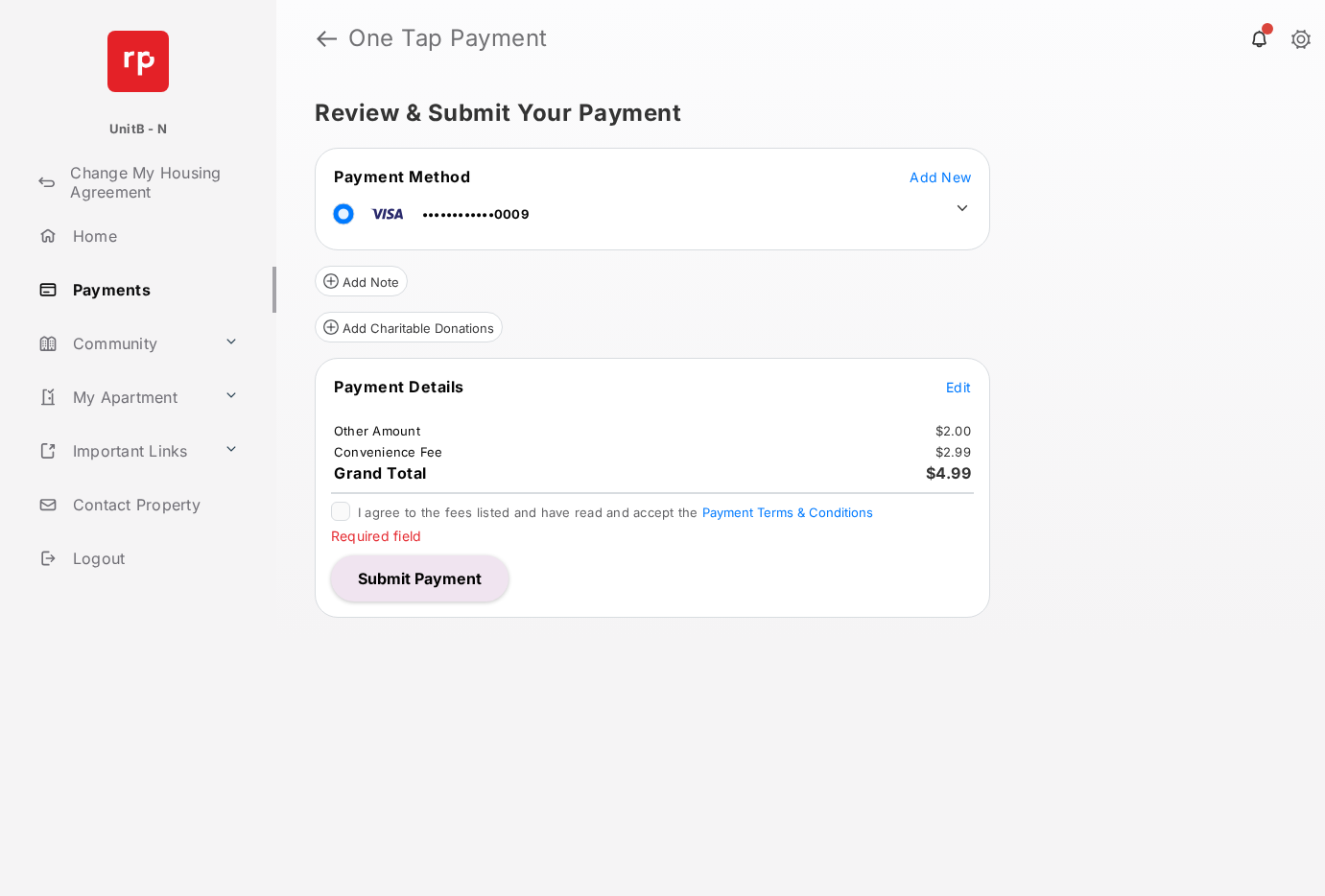
click at [444, 572] on button "Submit Payment" at bounding box center [419, 579] width 177 height 46
click at [446, 577] on button "Submit Payment" at bounding box center [419, 579] width 177 height 46
click at [949, 172] on span "Add New" at bounding box center [940, 176] width 62 height 16
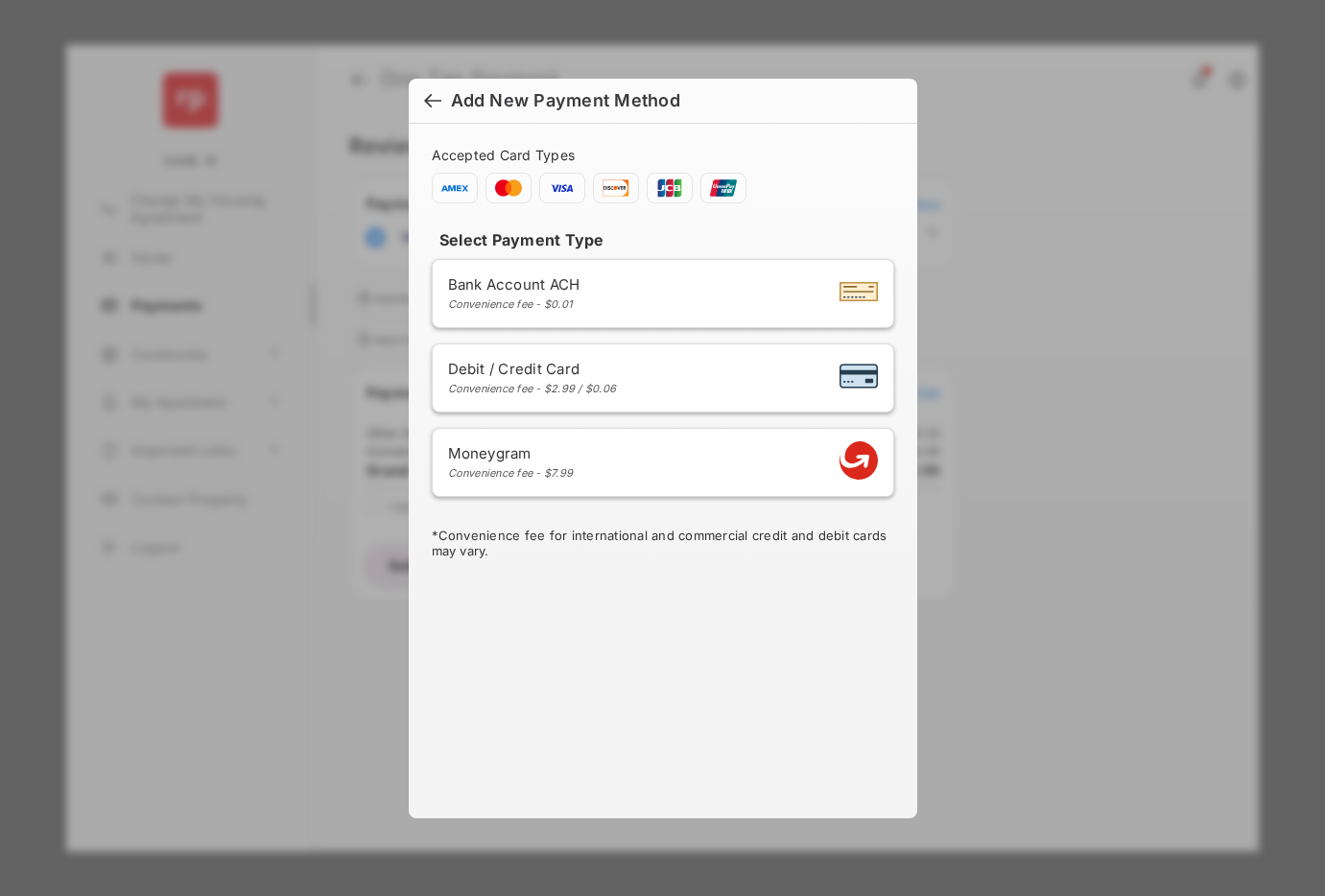
click at [433, 98] on div at bounding box center [433, 103] width 17 height 21
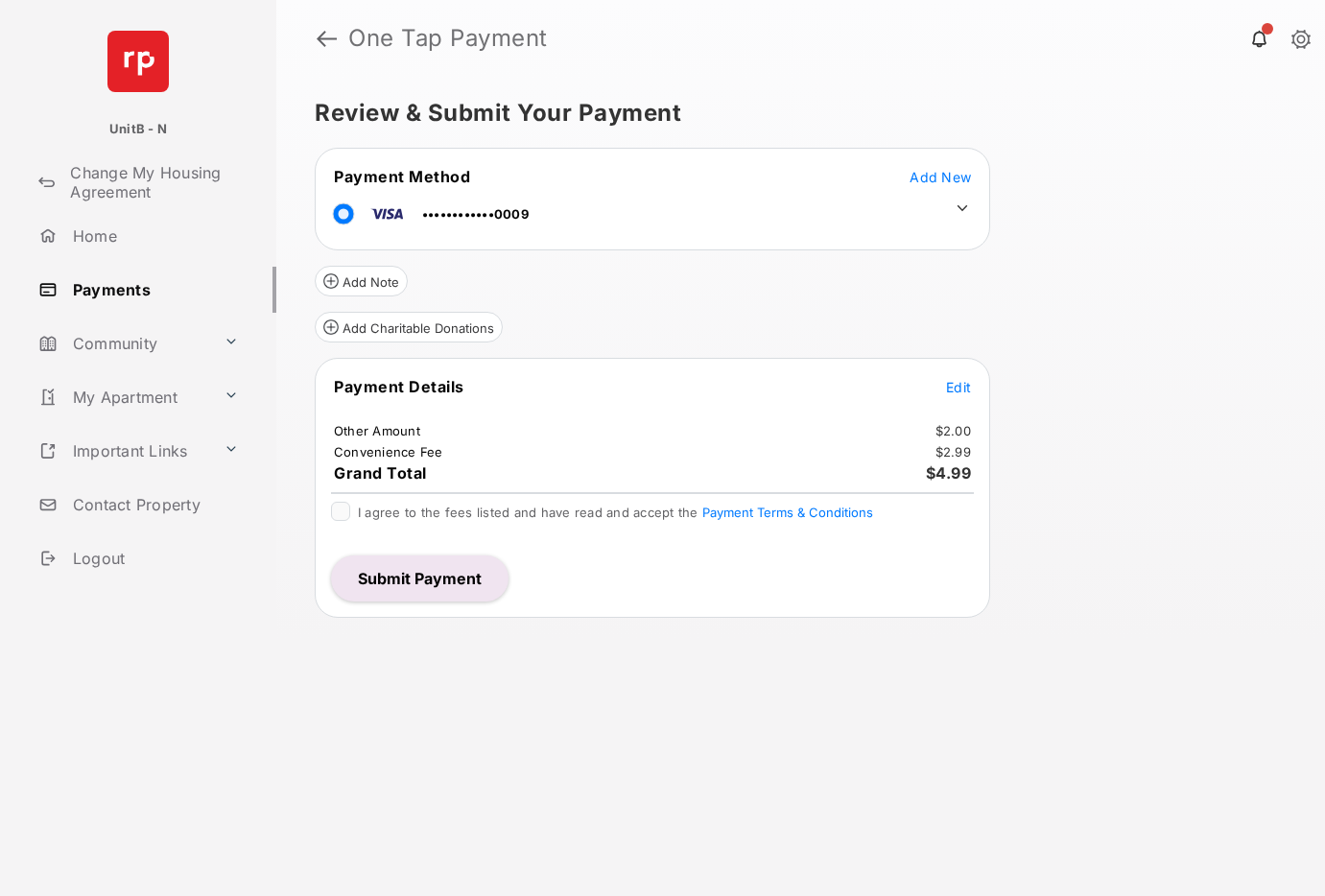
click at [423, 570] on button "Submit Payment" at bounding box center [419, 579] width 177 height 46
click at [951, 385] on span "Edit" at bounding box center [959, 387] width 25 height 16
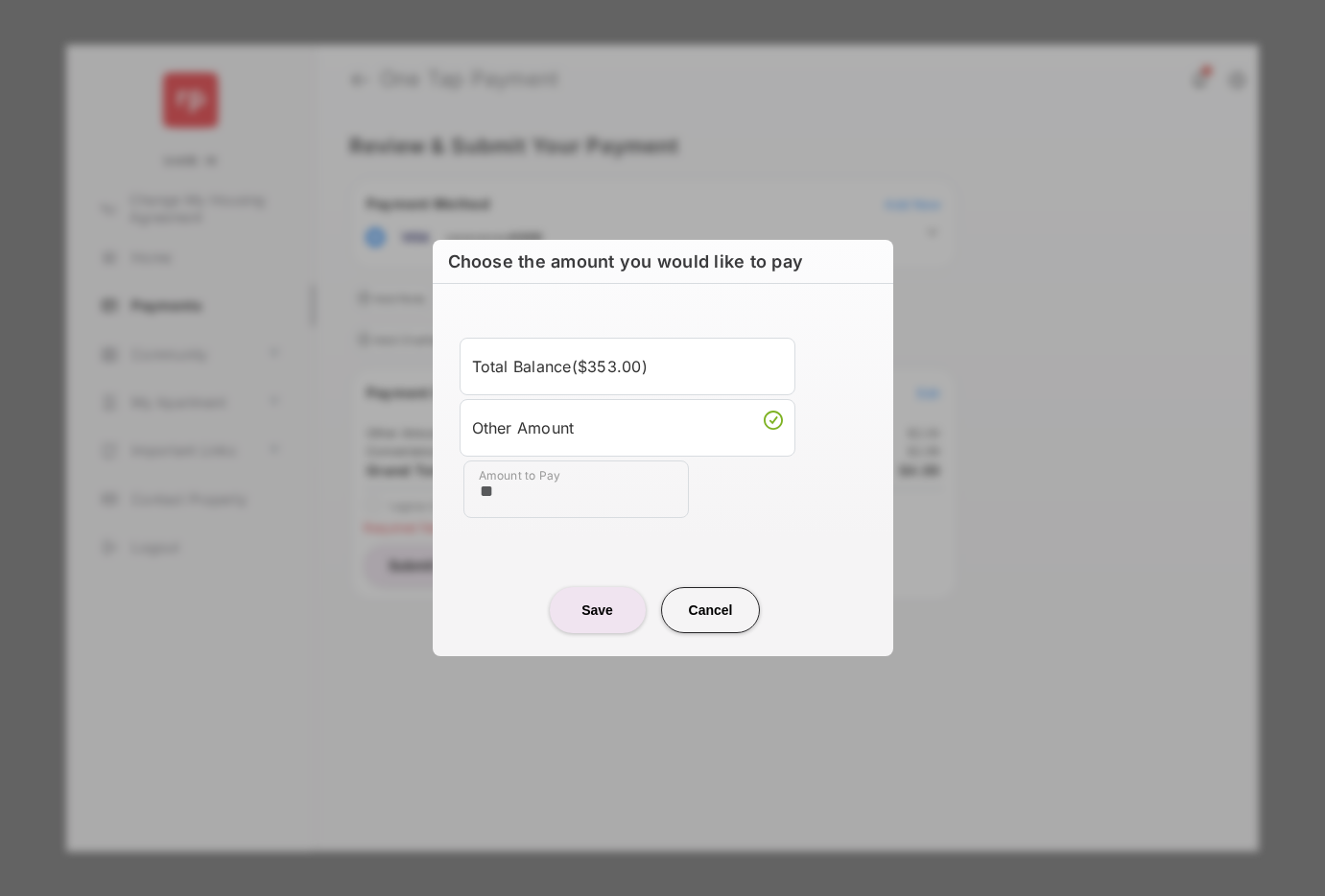
click at [736, 608] on button "Cancel" at bounding box center [711, 611] width 99 height 46
type input "**"
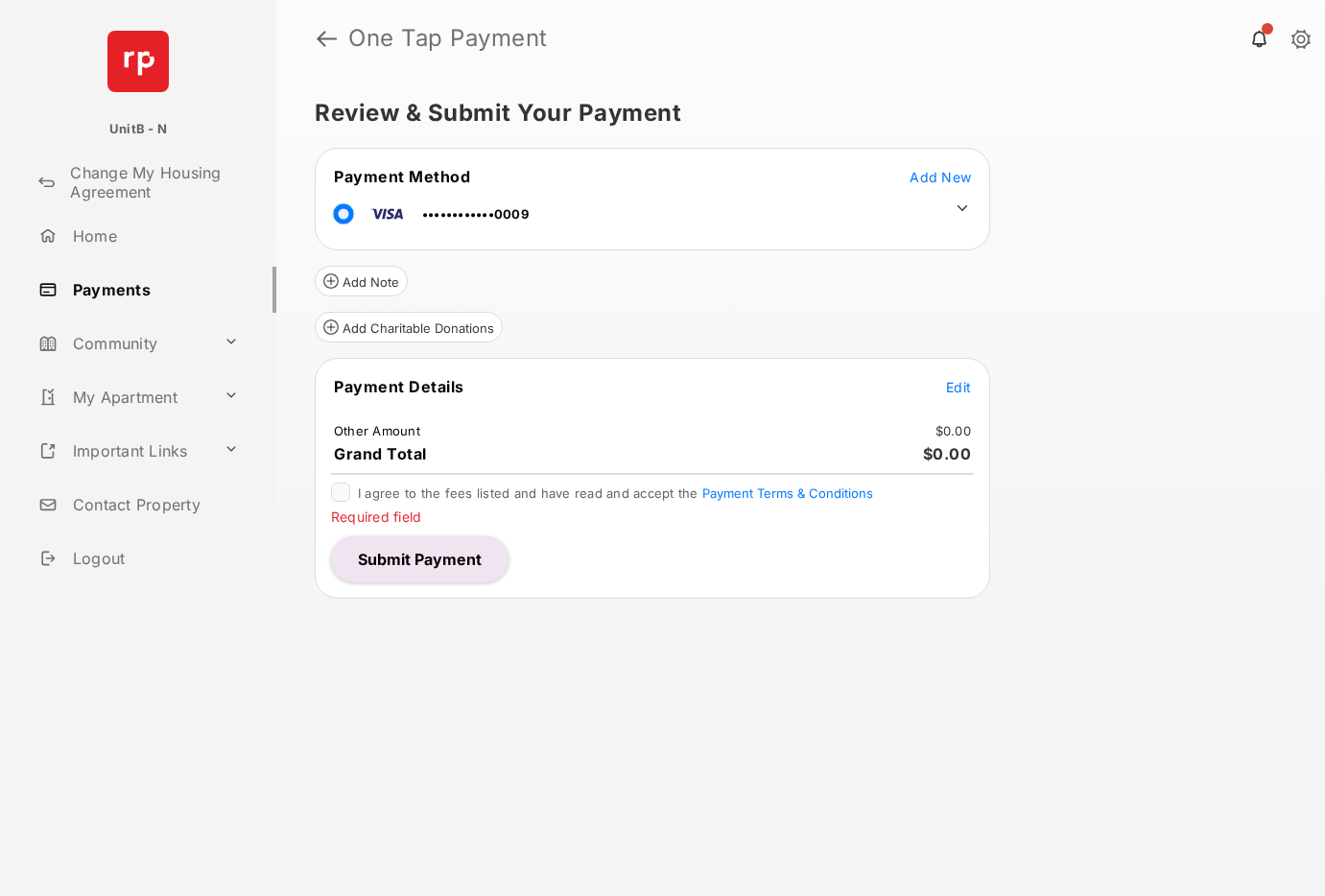
click at [961, 393] on span "Edit" at bounding box center [959, 387] width 25 height 16
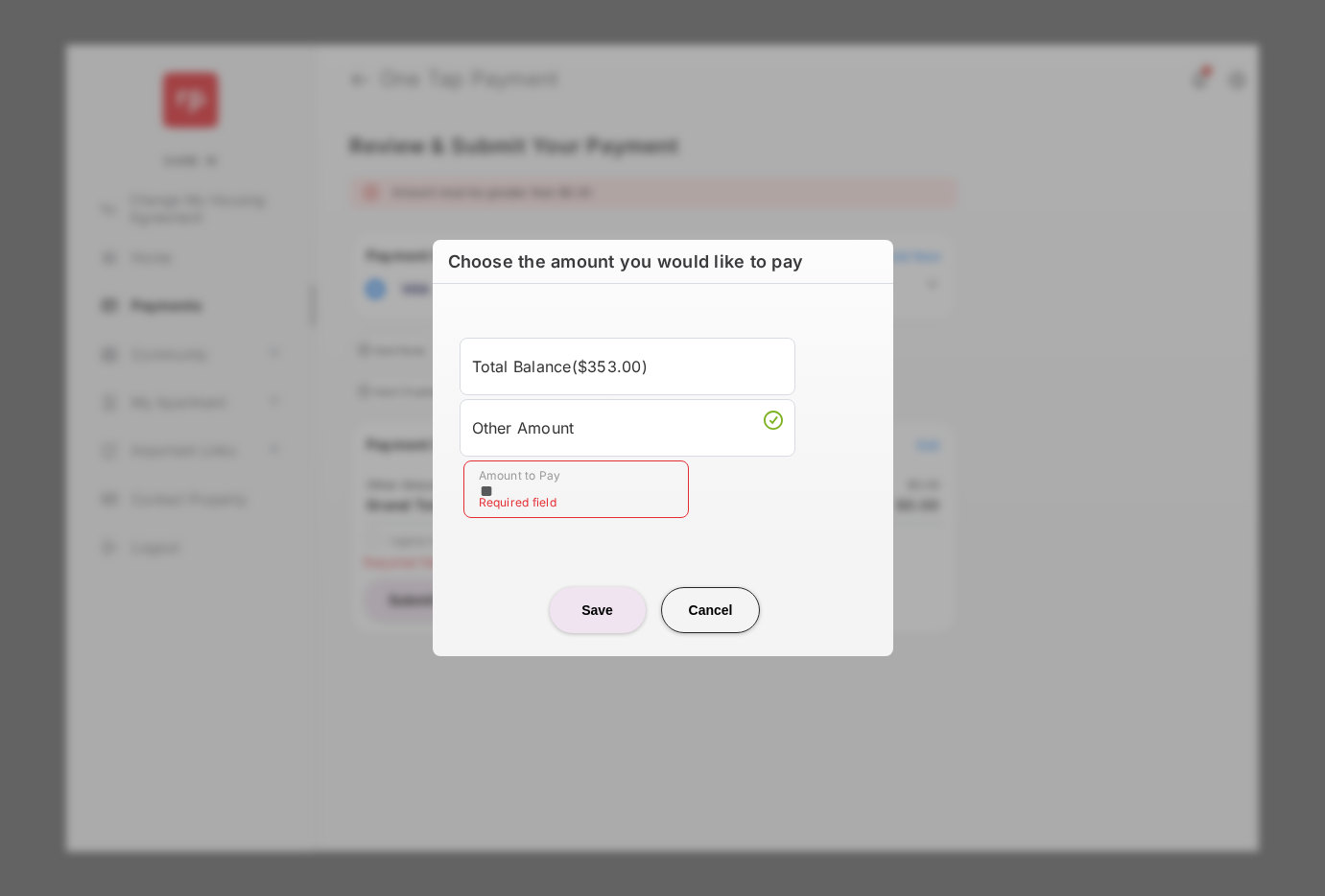
click at [711, 618] on button "Cancel" at bounding box center [711, 611] width 99 height 46
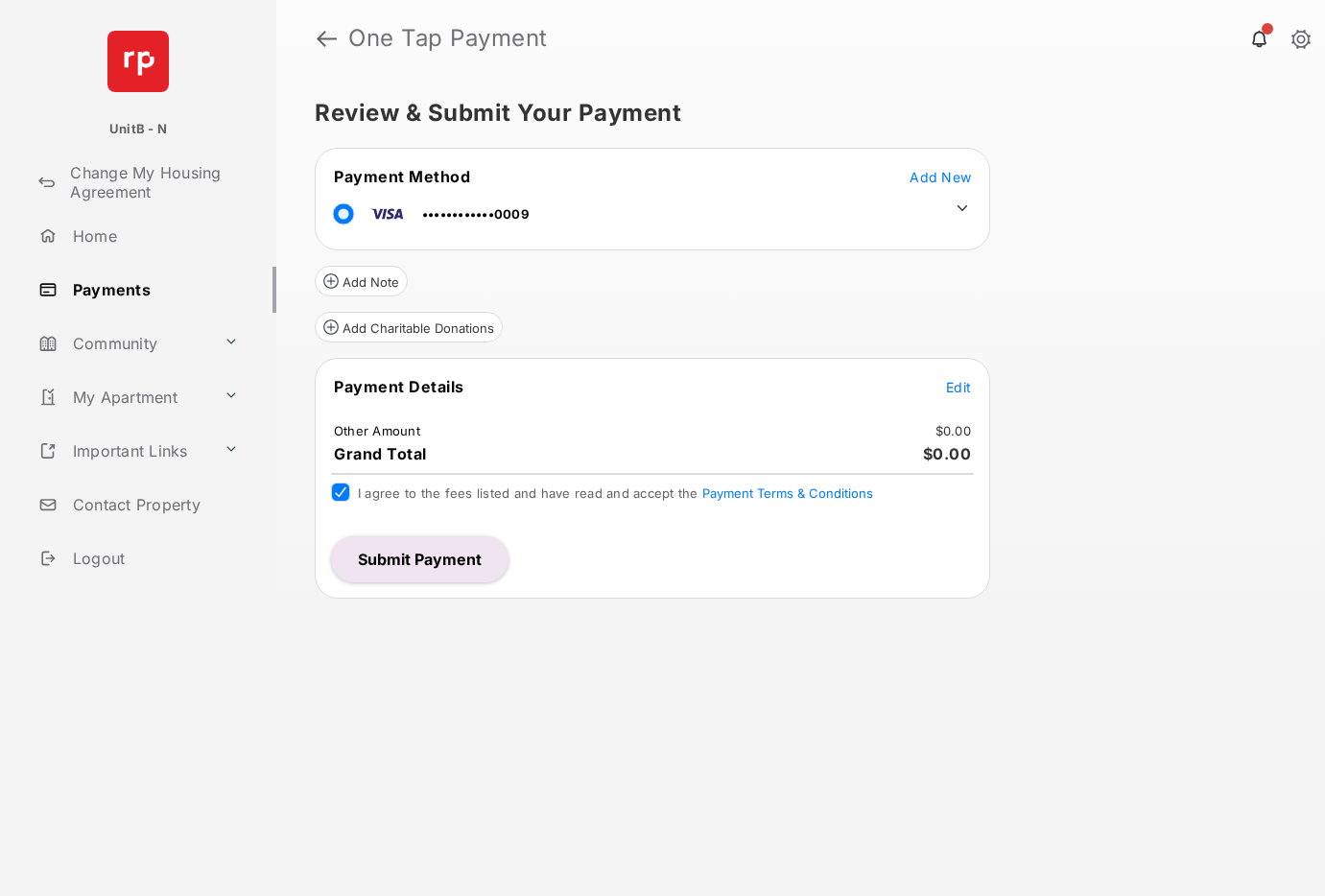
click at [955, 394] on span "Edit" at bounding box center [959, 387] width 25 height 16
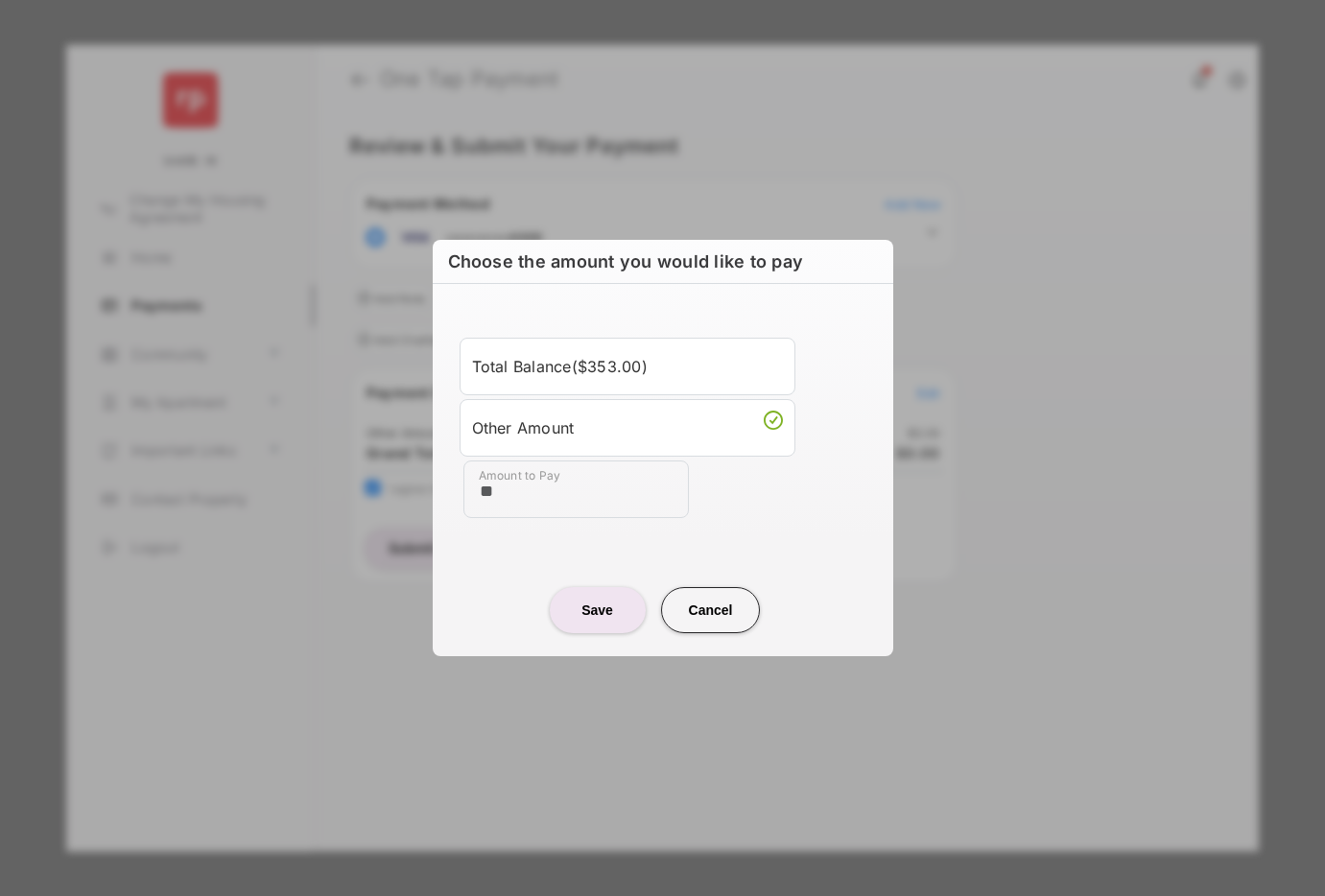
click at [615, 360] on div "Total Balance ( $353.00 )" at bounding box center [628, 367] width 311 height 33
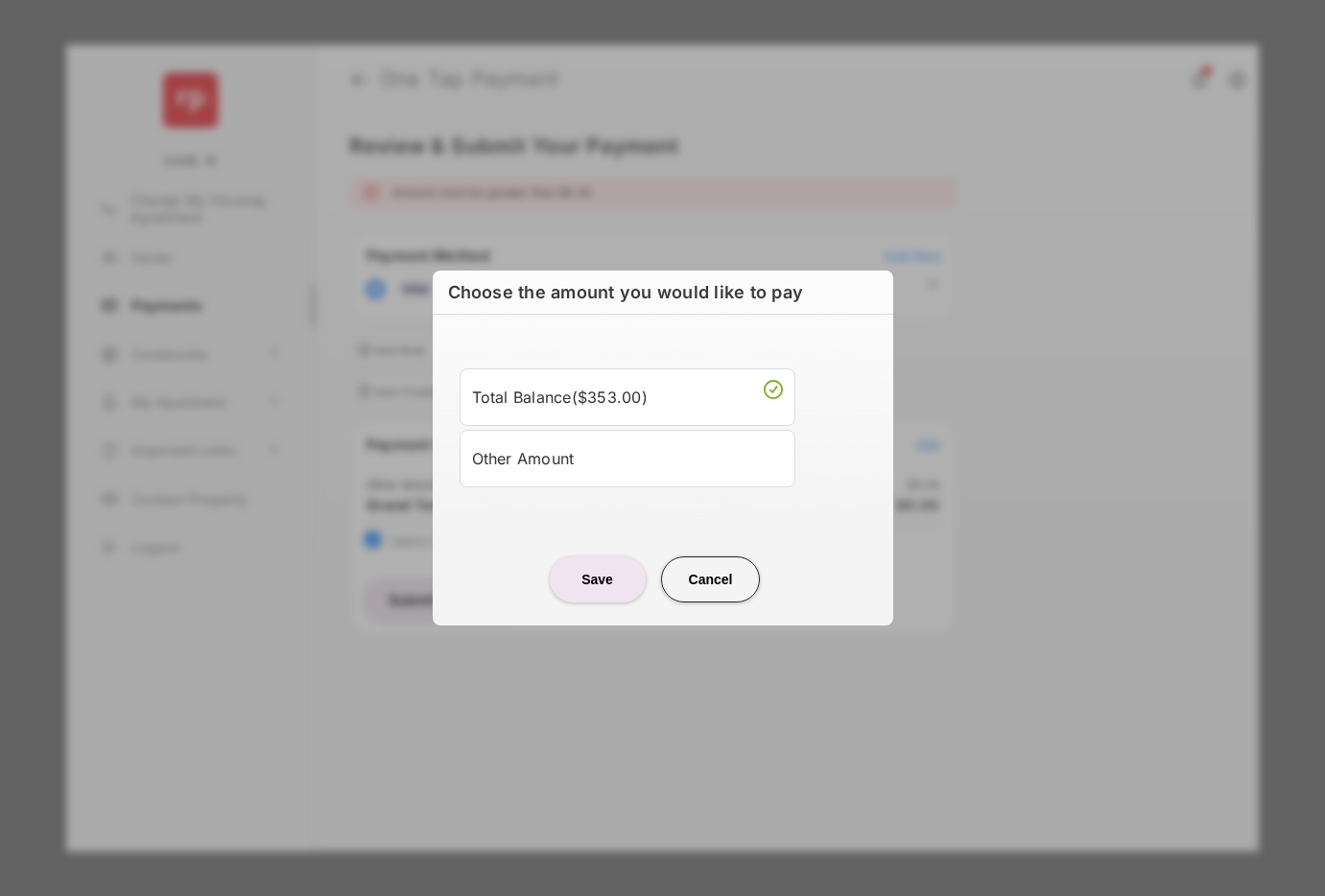
click at [724, 582] on button "Cancel" at bounding box center [711, 580] width 99 height 46
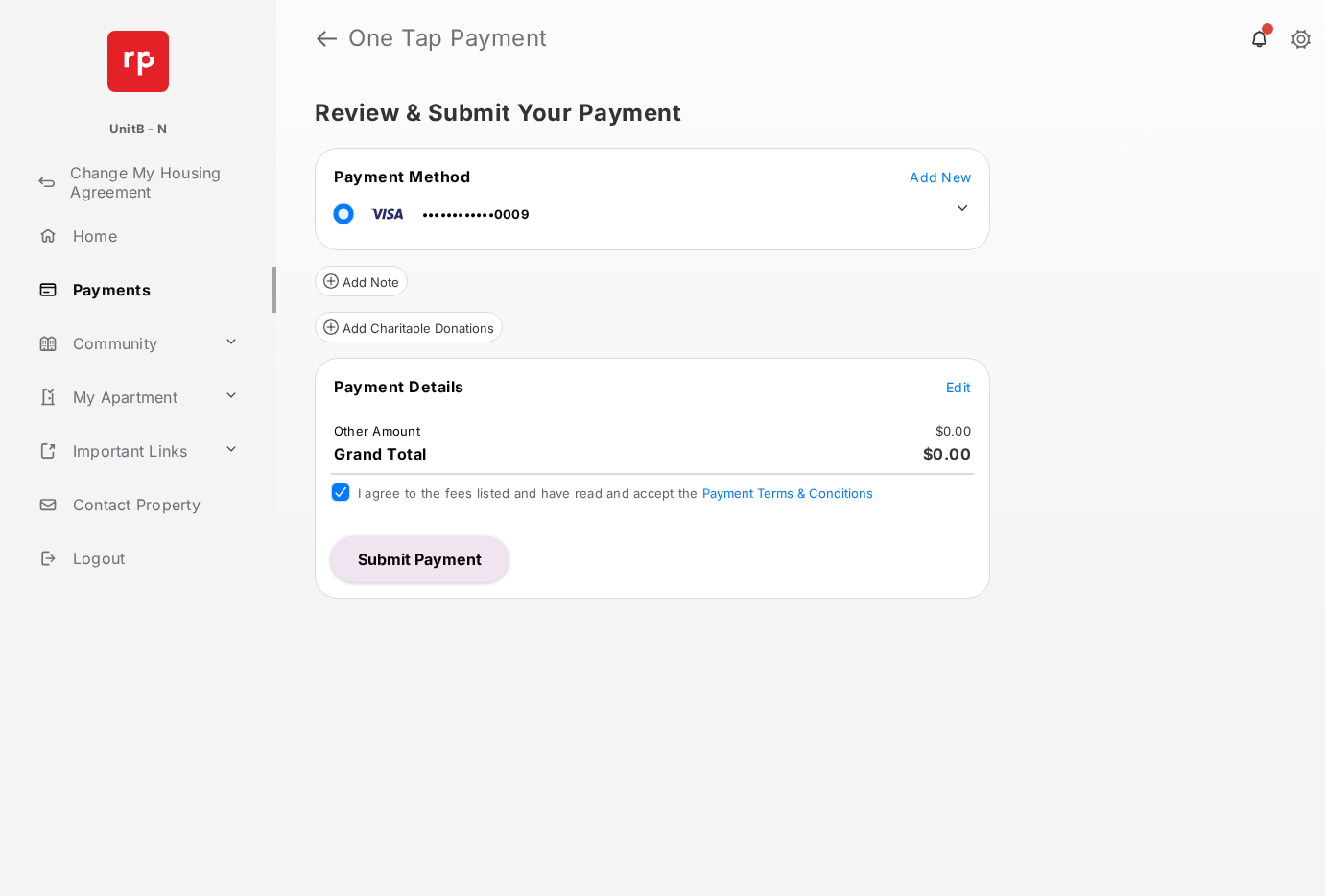
click at [419, 560] on button "Submit Payment" at bounding box center [419, 559] width 177 height 46
